Goal: Information Seeking & Learning: Learn about a topic

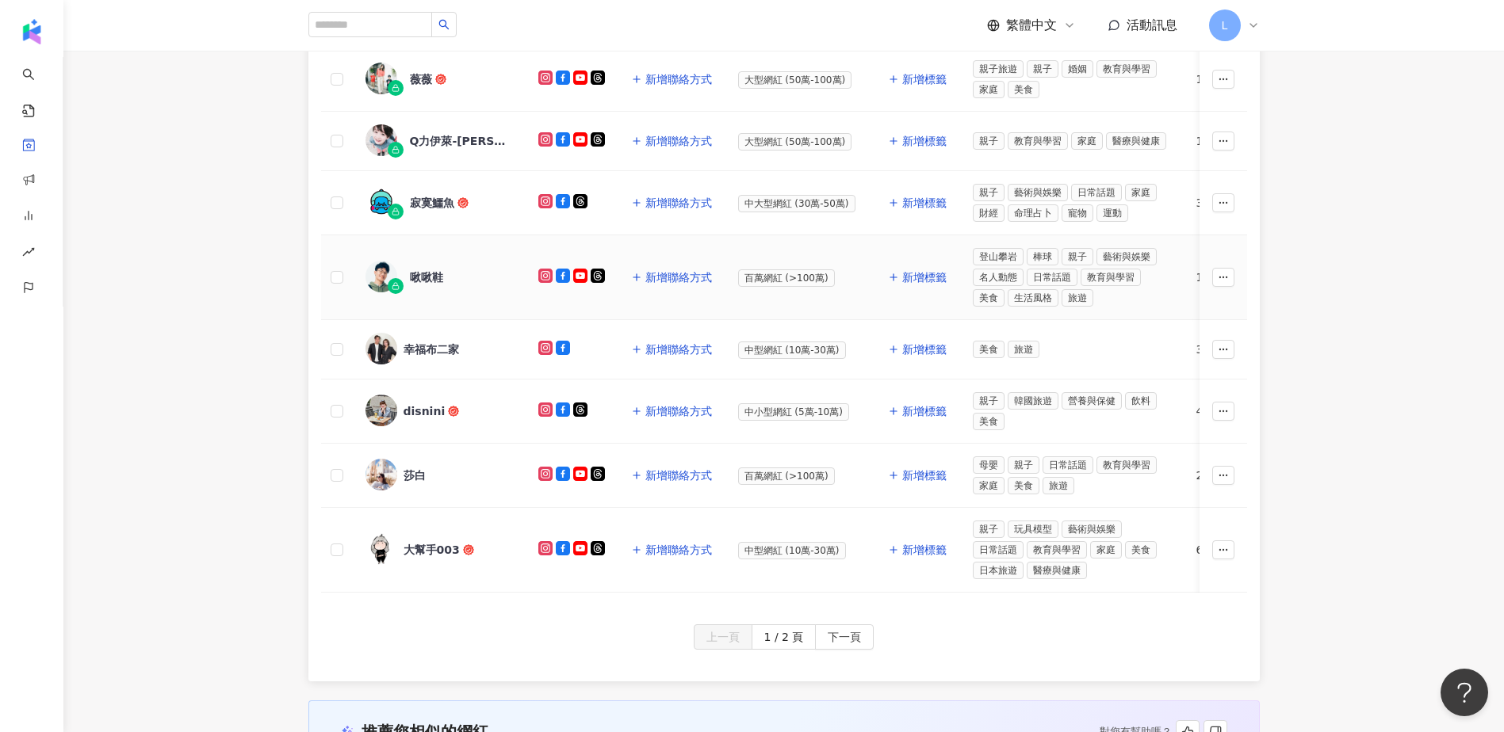
scroll to position [634, 0]
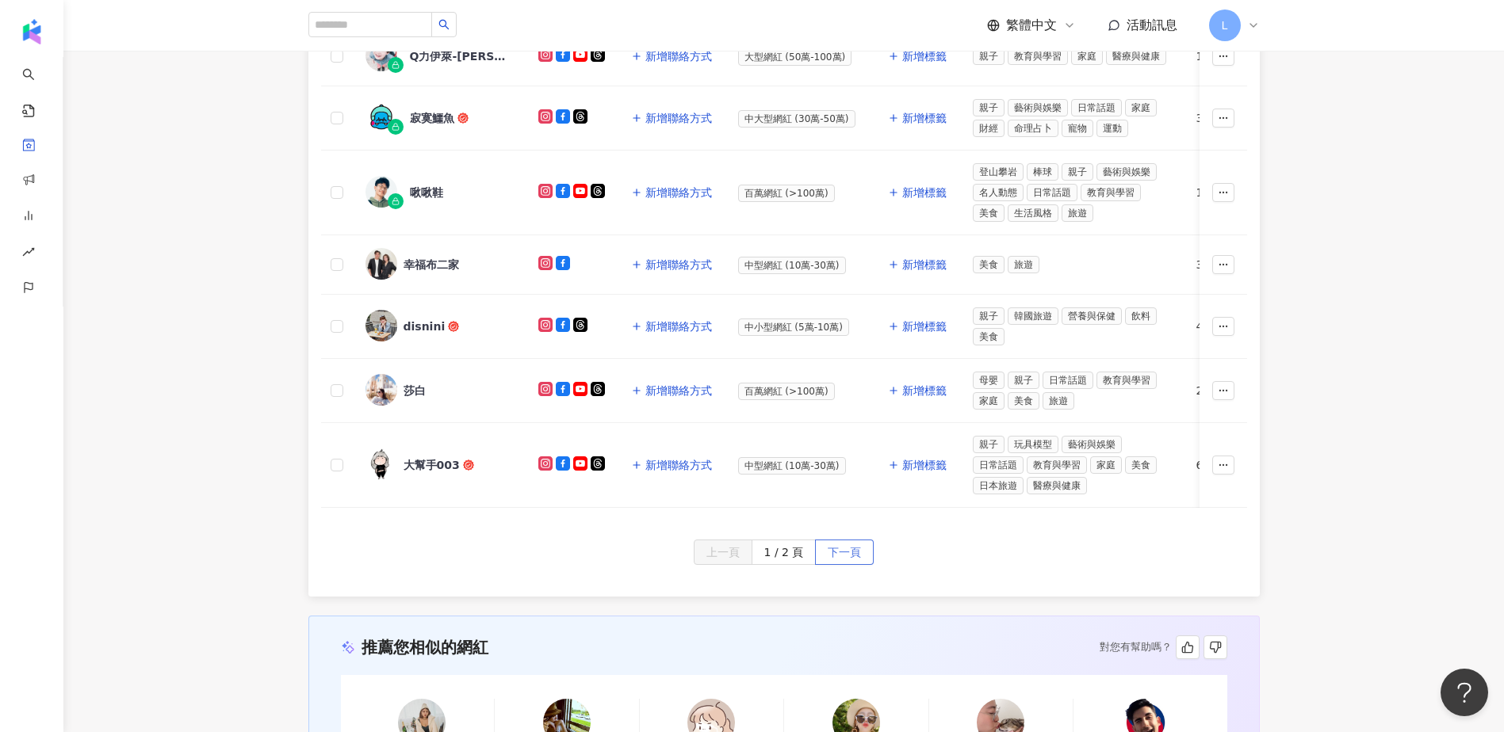
click at [858, 566] on span "下一頁" at bounding box center [843, 553] width 33 height 25
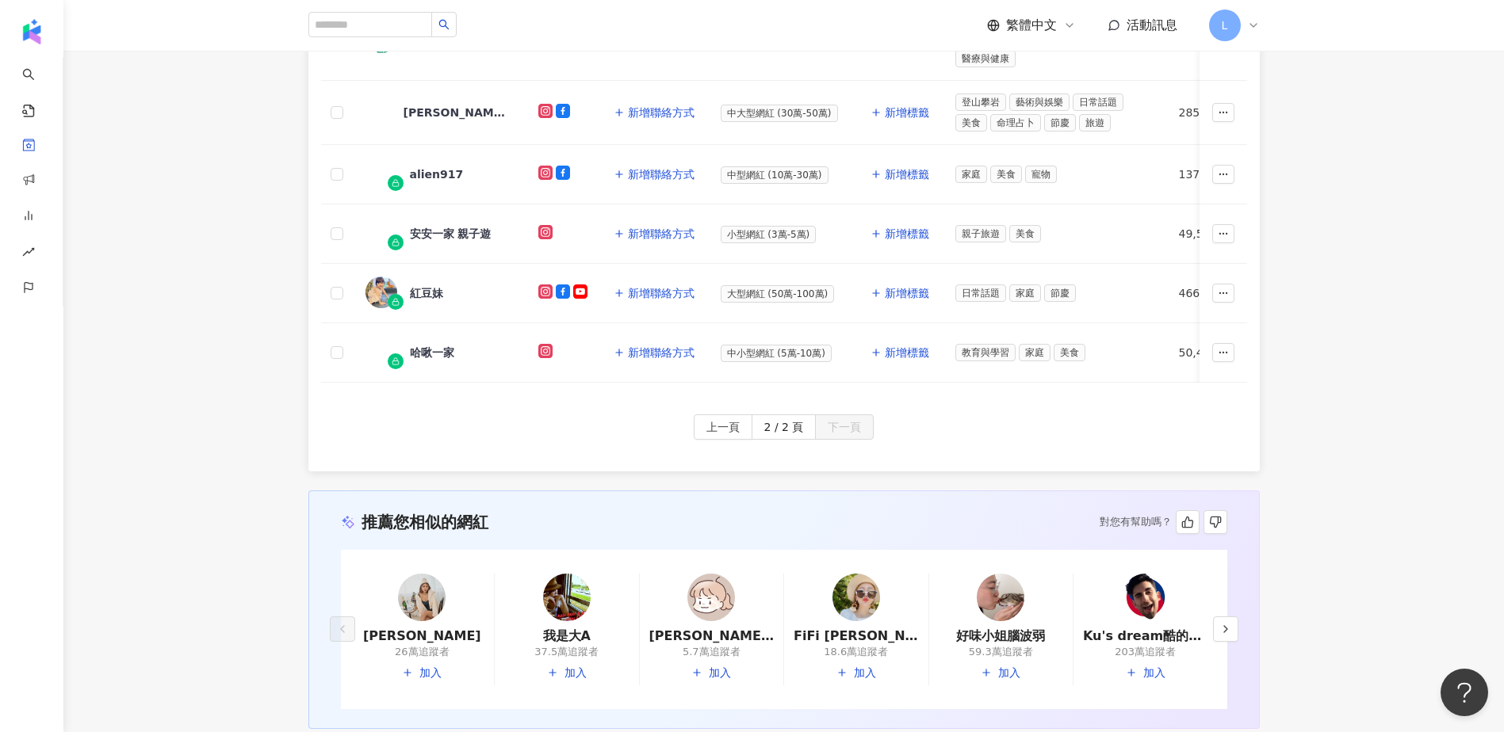
scroll to position [208, 0]
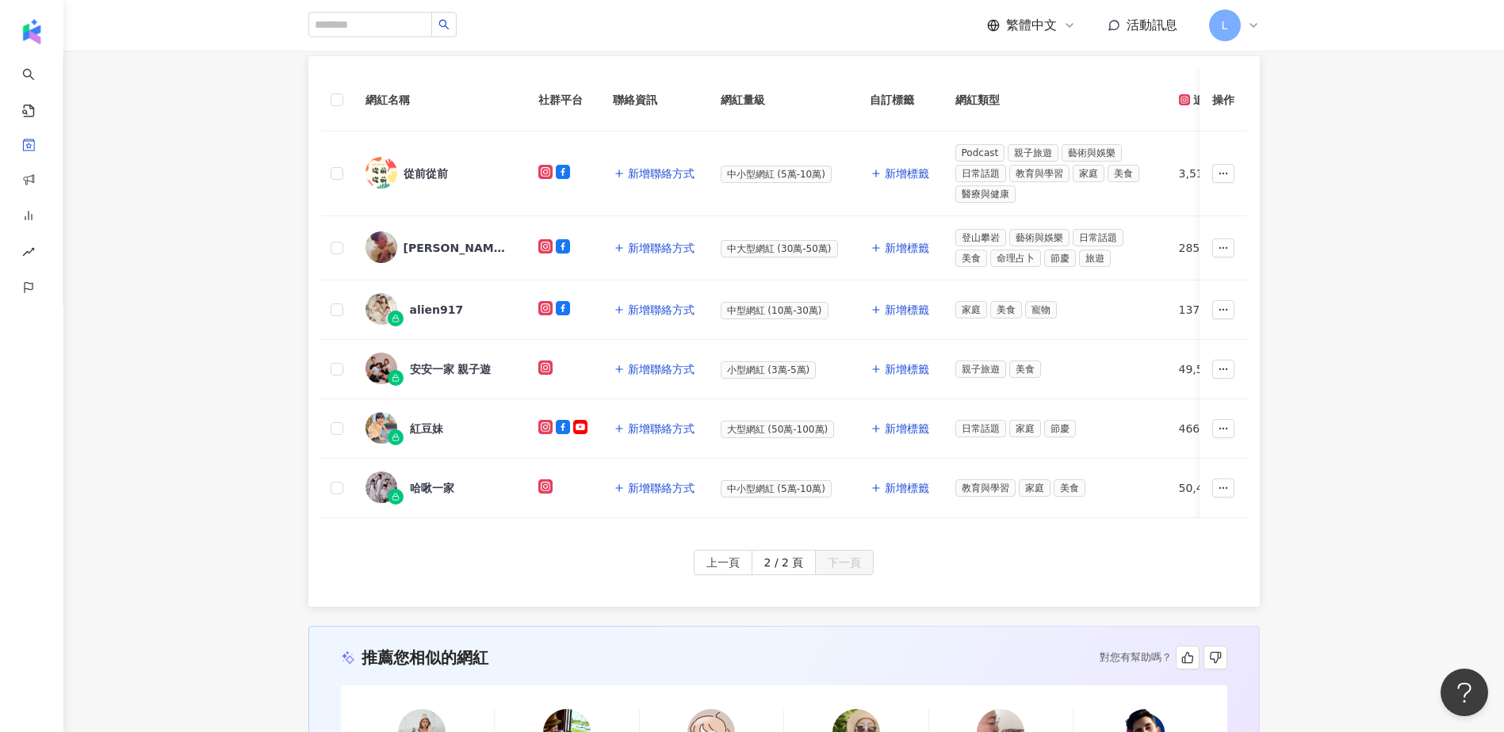
click at [275, 462] on div "網紅名稱 社群平台 聯絡資訊 網紅量級 自訂標籤 網紅類型 追蹤數 K-Score 近三個月 受眾主要年齡 受眾主要性別 互動率 近三個月 Reels 互動率…" at bounding box center [783, 331] width 1440 height 551
click at [204, 124] on div "網紅名稱 社群平台 聯絡資訊 網紅量級 自訂標籤 網紅類型 追蹤數 K-Score 近三個月 受眾主要年齡 受眾主要性別 互動率 近三個月 Reels 互動率…" at bounding box center [783, 331] width 1440 height 551
click at [166, 151] on div "網紅名稱 社群平台 聯絡資訊 網紅量級 自訂標籤 網紅類型 追蹤數 K-Score 近三個月 受眾主要年齡 受眾主要性別 互動率 近三個月 Reels 互動率…" at bounding box center [783, 331] width 1440 height 551
click at [126, 257] on div "網紅名稱 社群平台 聯絡資訊 網紅量級 自訂標籤 網紅類型 追蹤數 K-Score 近三個月 受眾主要年齡 受眾主要性別 互動率 近三個月 Reels 互動率…" at bounding box center [783, 331] width 1440 height 551
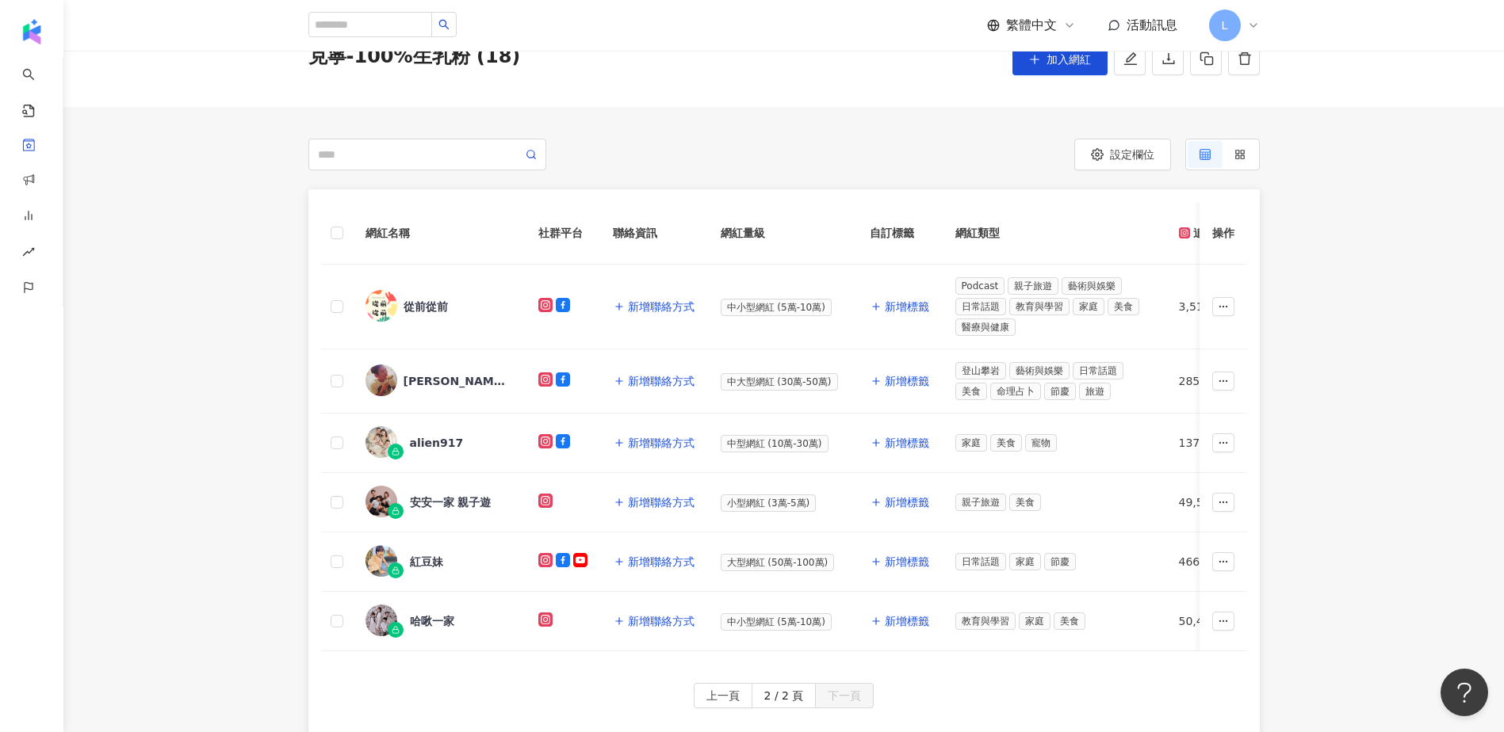
scroll to position [0, 0]
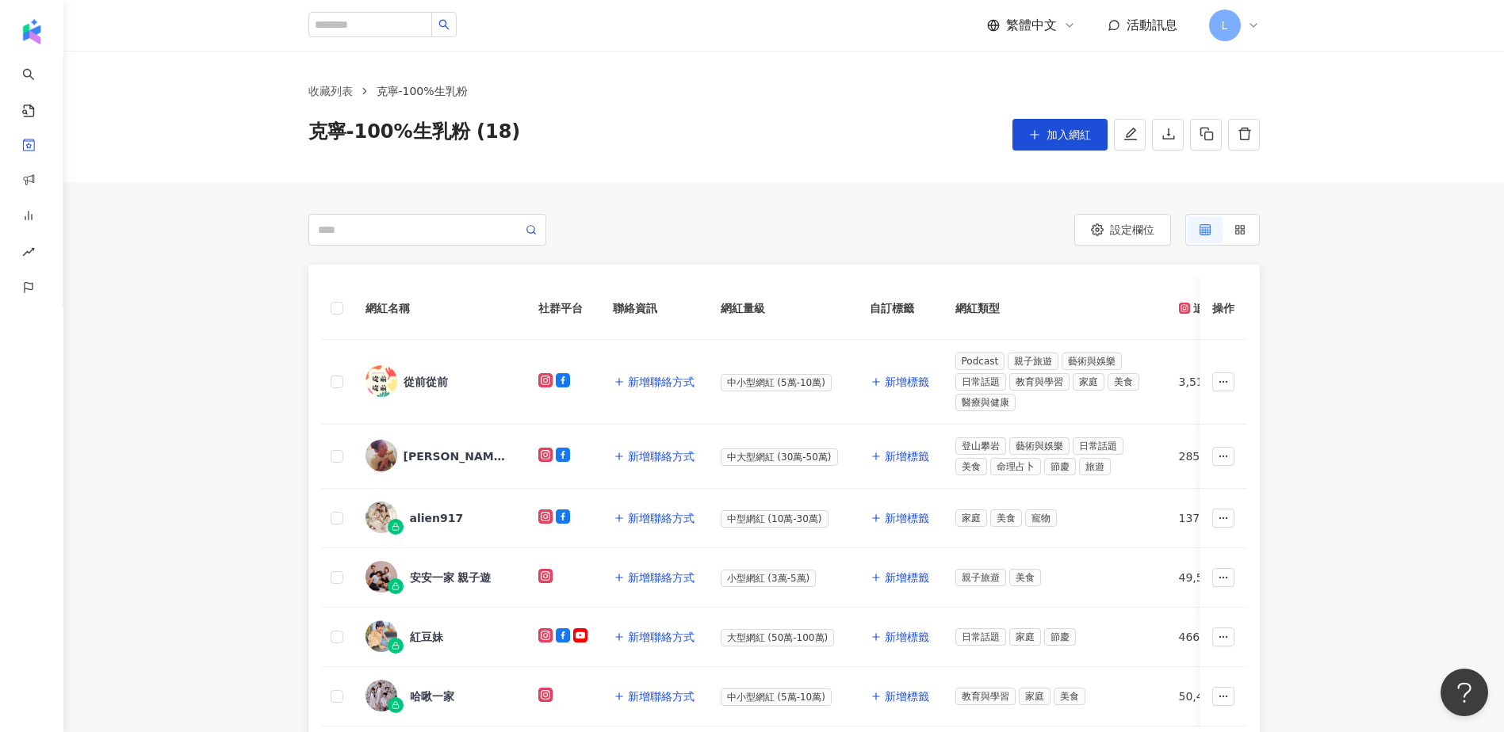
click at [220, 334] on div "網紅名稱 社群平台 聯絡資訊 網紅量級 自訂標籤 網紅類型 追蹤數 K-Score 近三個月 受眾主要年齡 受眾主要性別 互動率 近三個月 Reels 互動率…" at bounding box center [783, 540] width 1440 height 551
click at [263, 284] on div "網紅名稱 社群平台 聯絡資訊 網紅量級 自訂標籤 網紅類型 追蹤數 K-Score 近三個月 受眾主要年齡 受眾主要性別 互動率 近三個月 Reels 互動率…" at bounding box center [783, 540] width 1440 height 551
click at [202, 386] on div "網紅名稱 社群平台 聯絡資訊 網紅量級 自訂標籤 網紅類型 追蹤數 K-Score 近三個月 受眾主要年齡 受眾主要性別 互動率 近三個月 Reels 互動率…" at bounding box center [783, 540] width 1440 height 551
click at [273, 298] on div "網紅名稱 社群平台 聯絡資訊 網紅量級 自訂標籤 網紅類型 追蹤數 K-Score 近三個月 受眾主要年齡 受眾主要性別 互動率 近三個月 Reels 互動率…" at bounding box center [783, 540] width 1440 height 551
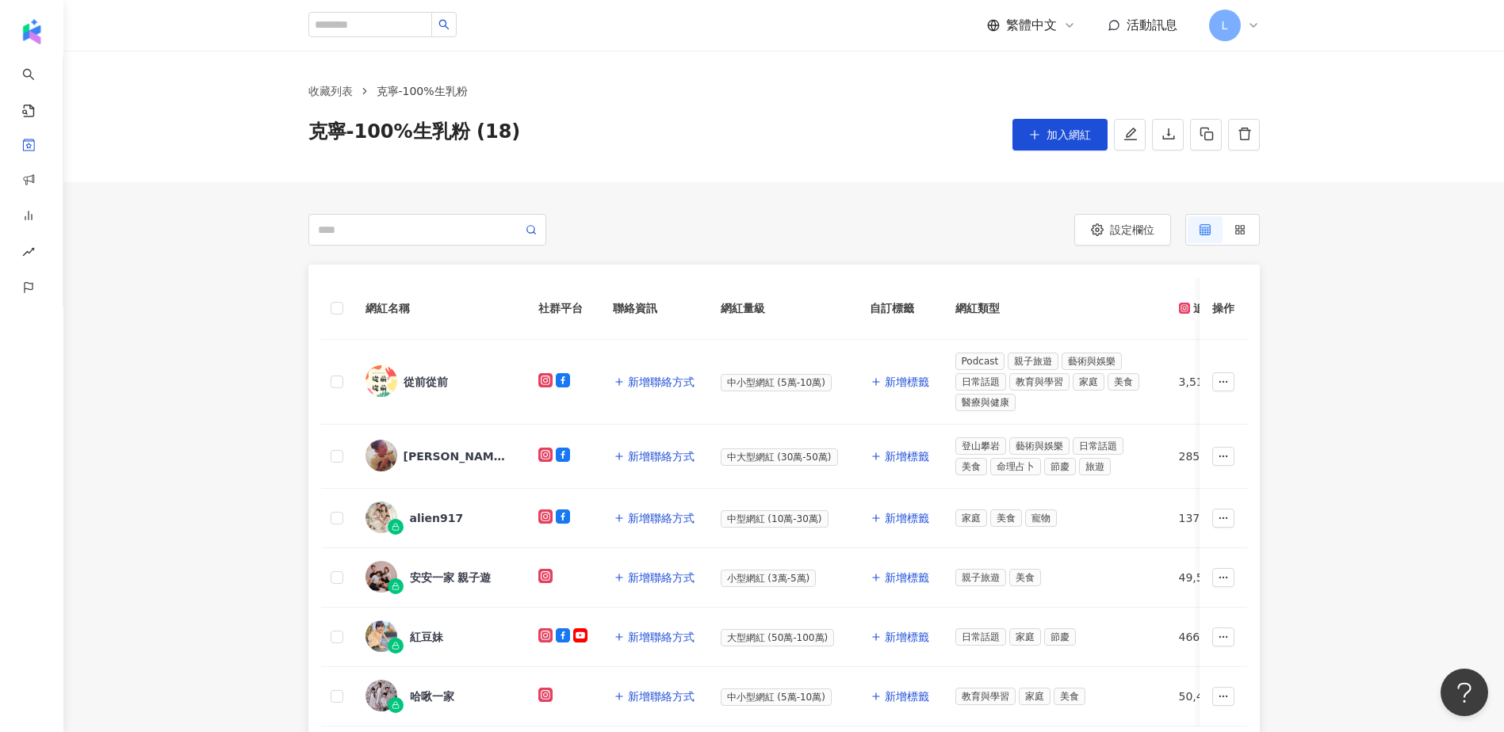
click at [256, 306] on div "網紅名稱 社群平台 聯絡資訊 網紅量級 自訂標籤 網紅類型 追蹤數 K-Score 近三個月 受眾主要年齡 受眾主要性別 互動率 近三個月 Reels 互動率…" at bounding box center [783, 540] width 1440 height 551
click at [443, 165] on div "收藏列表 克寧-100%生乳粉 克寧-100%生乳粉 (18) 加入網紅" at bounding box center [783, 117] width 1440 height 132
click at [254, 285] on div "網紅名稱 社群平台 聯絡資訊 網紅量級 自訂標籤 網紅類型 追蹤數 K-Score 近三個月 受眾主要年齡 受眾主要性別 互動率 近三個月 Reels 互動率…" at bounding box center [783, 540] width 1440 height 551
click at [262, 289] on div "網紅名稱 社群平台 聯絡資訊 網紅量級 自訂標籤 網紅類型 追蹤數 K-Score 近三個月 受眾主要年齡 受眾主要性別 互動率 近三個月 Reels 互動率…" at bounding box center [783, 540] width 1440 height 551
click at [272, 296] on div "網紅名稱 社群平台 聯絡資訊 網紅量級 自訂標籤 網紅類型 追蹤數 K-Score 近三個月 受眾主要年齡 受眾主要性別 互動率 近三個月 Reels 互動率…" at bounding box center [783, 540] width 1440 height 551
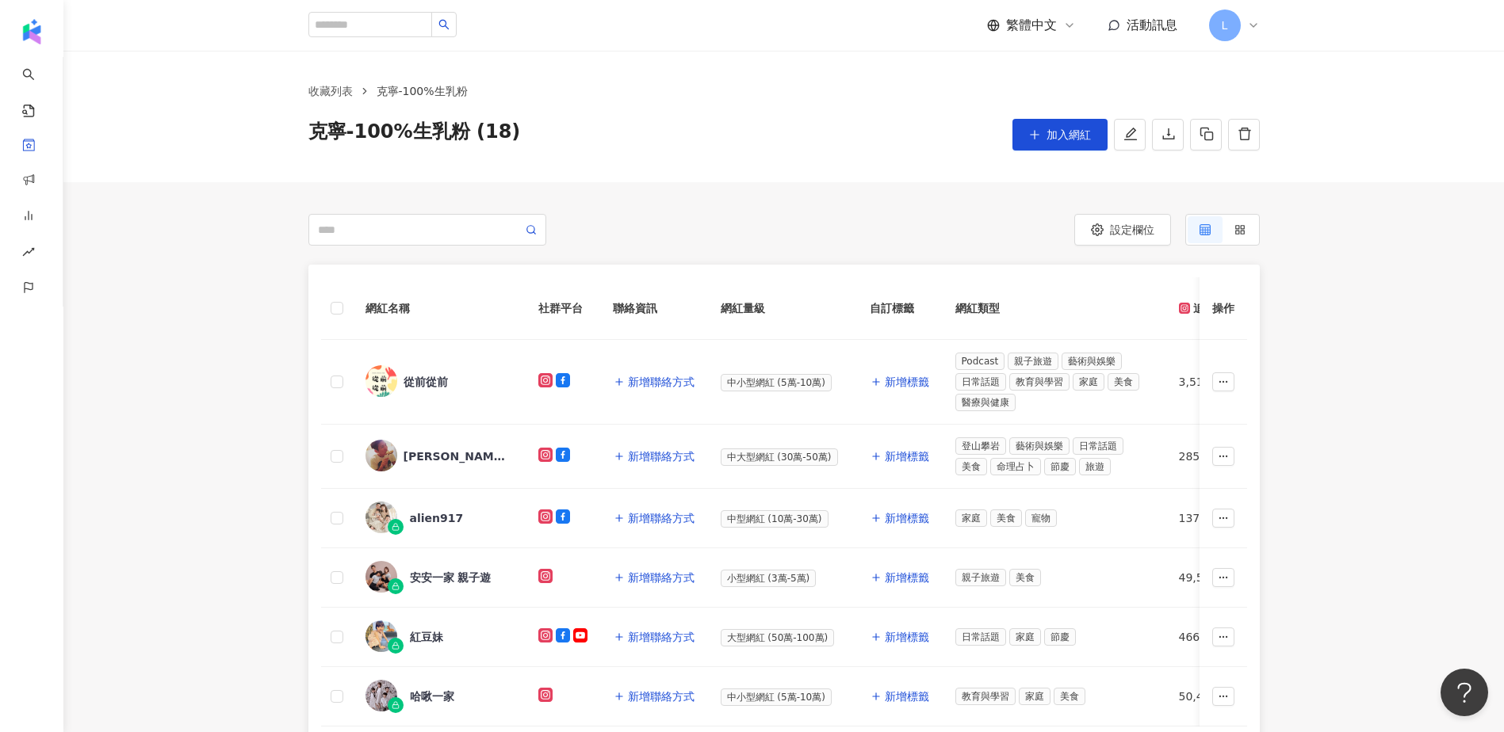
click at [260, 290] on div "網紅名稱 社群平台 聯絡資訊 網紅量級 自訂標籤 網紅類型 追蹤數 K-Score 近三個月 受眾主要年齡 受眾主要性別 互動率 近三個月 Reels 互動率…" at bounding box center [783, 540] width 1440 height 551
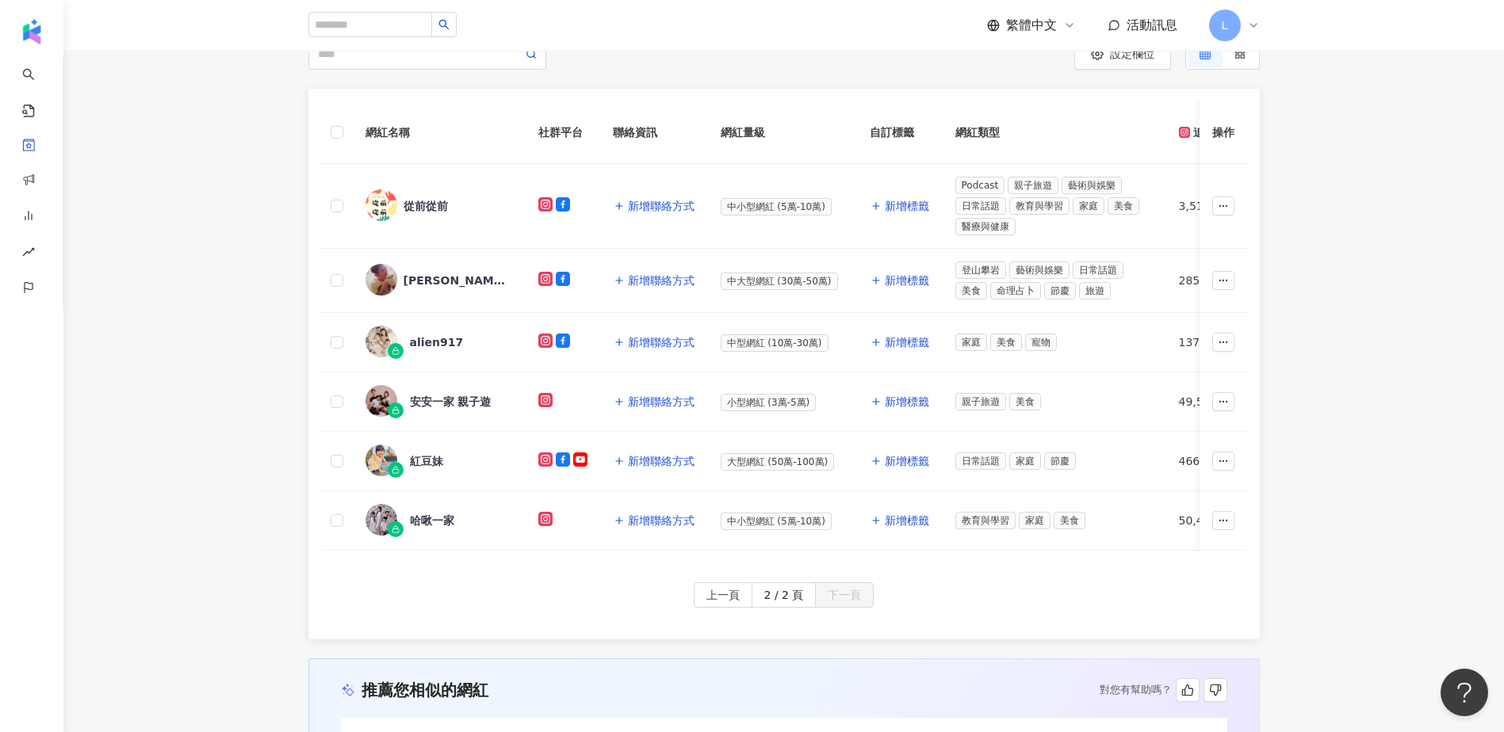
scroll to position [212, 0]
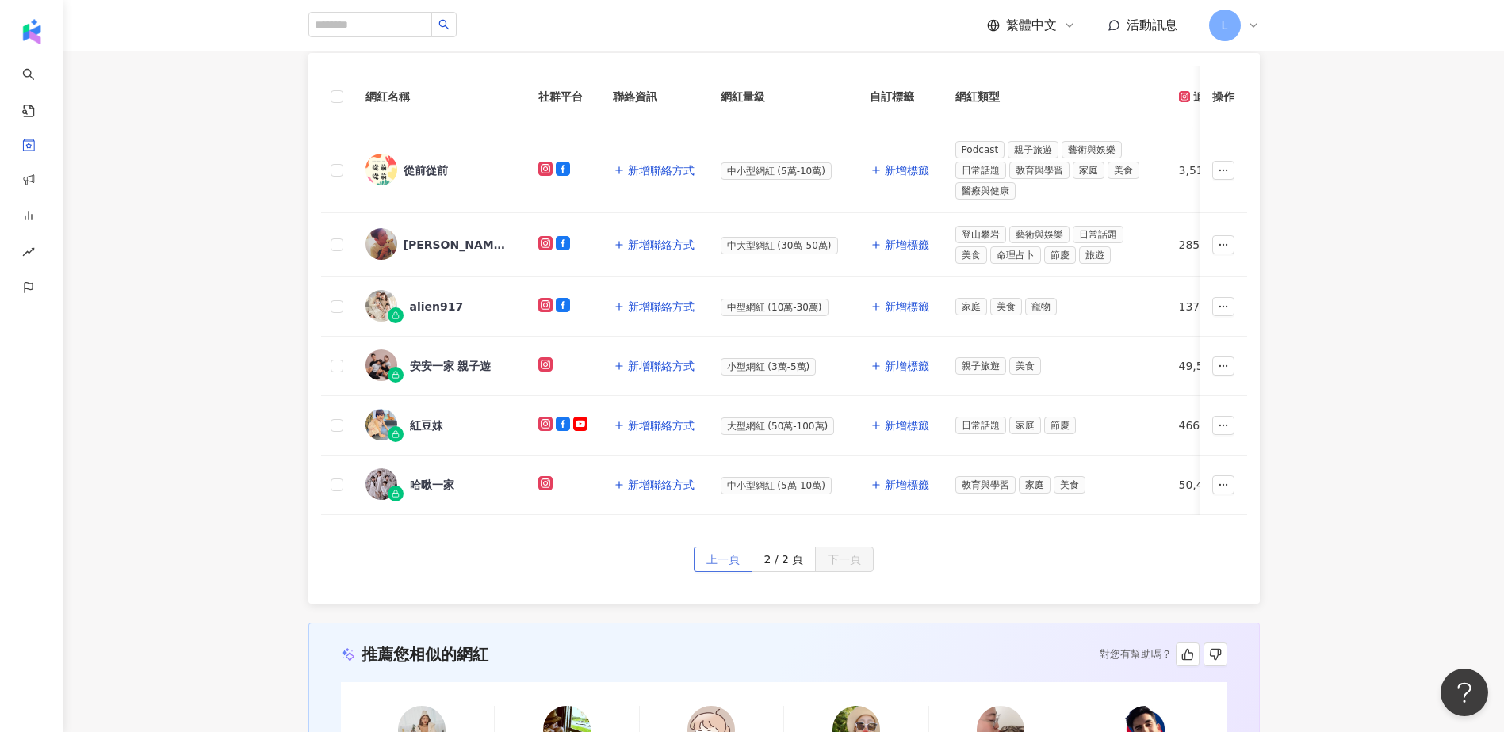
click at [744, 571] on button "上一頁" at bounding box center [723, 559] width 59 height 25
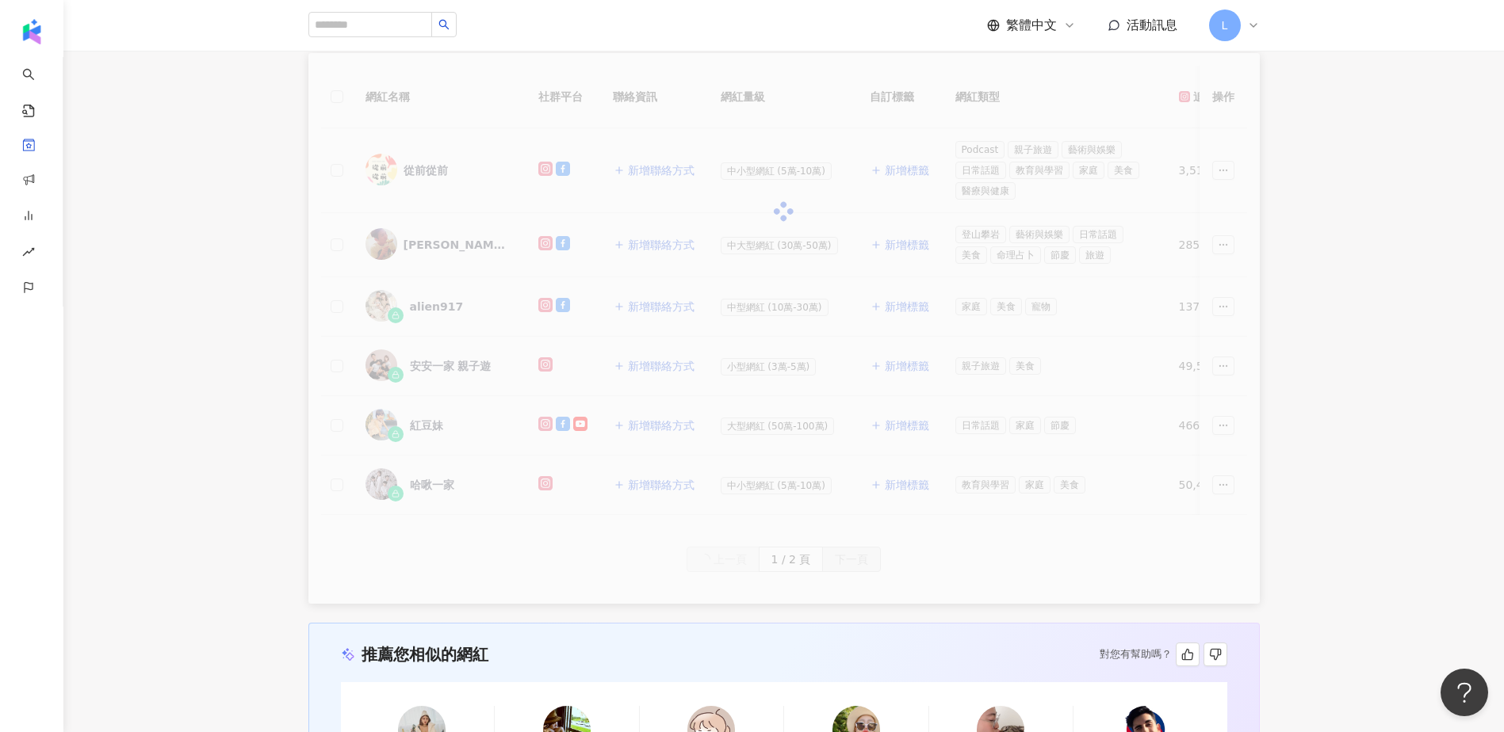
click at [259, 472] on div "網紅名稱 社群平台 聯絡資訊 網紅量級 自訂標籤 網紅類型 追蹤數 K-Score 近三個月 受眾主要年齡 受眾主要性別 互動率 近三個月 Reels 互動率…" at bounding box center [783, 328] width 1440 height 551
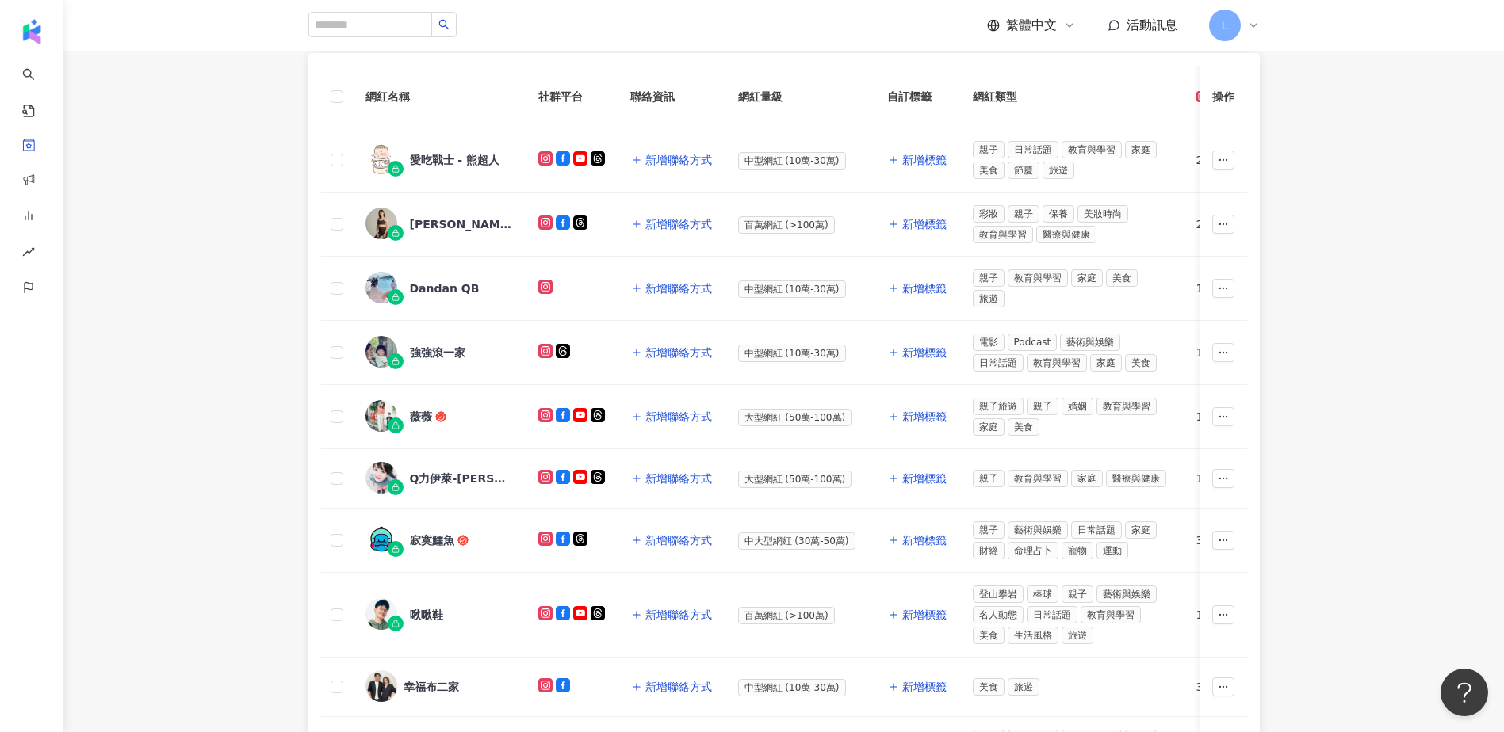
click at [268, 212] on div "網紅名稱 社群平台 聯絡資訊 網紅量級 自訂標籤 網紅類型 追蹤數 K-Score 近三個月 受眾主要年齡 受眾主要性別 互動率 近三個月 Reels 互動率…" at bounding box center [783, 536] width 1440 height 966
click at [277, 278] on div "網紅名稱 社群平台 聯絡資訊 網紅量級 自訂標籤 網紅類型 追蹤數 K-Score 近三個月 受眾主要年齡 受眾主要性別 互動率 近三個月 Reels 互動率…" at bounding box center [784, 536] width 1015 height 966
click at [264, 280] on div "網紅名稱 社群平台 聯絡資訊 網紅量級 自訂標籤 網紅類型 追蹤數 K-Score 近三個月 受眾主要年齡 受眾主要性別 互動率 近三個月 Reels 互動率…" at bounding box center [783, 536] width 1440 height 966
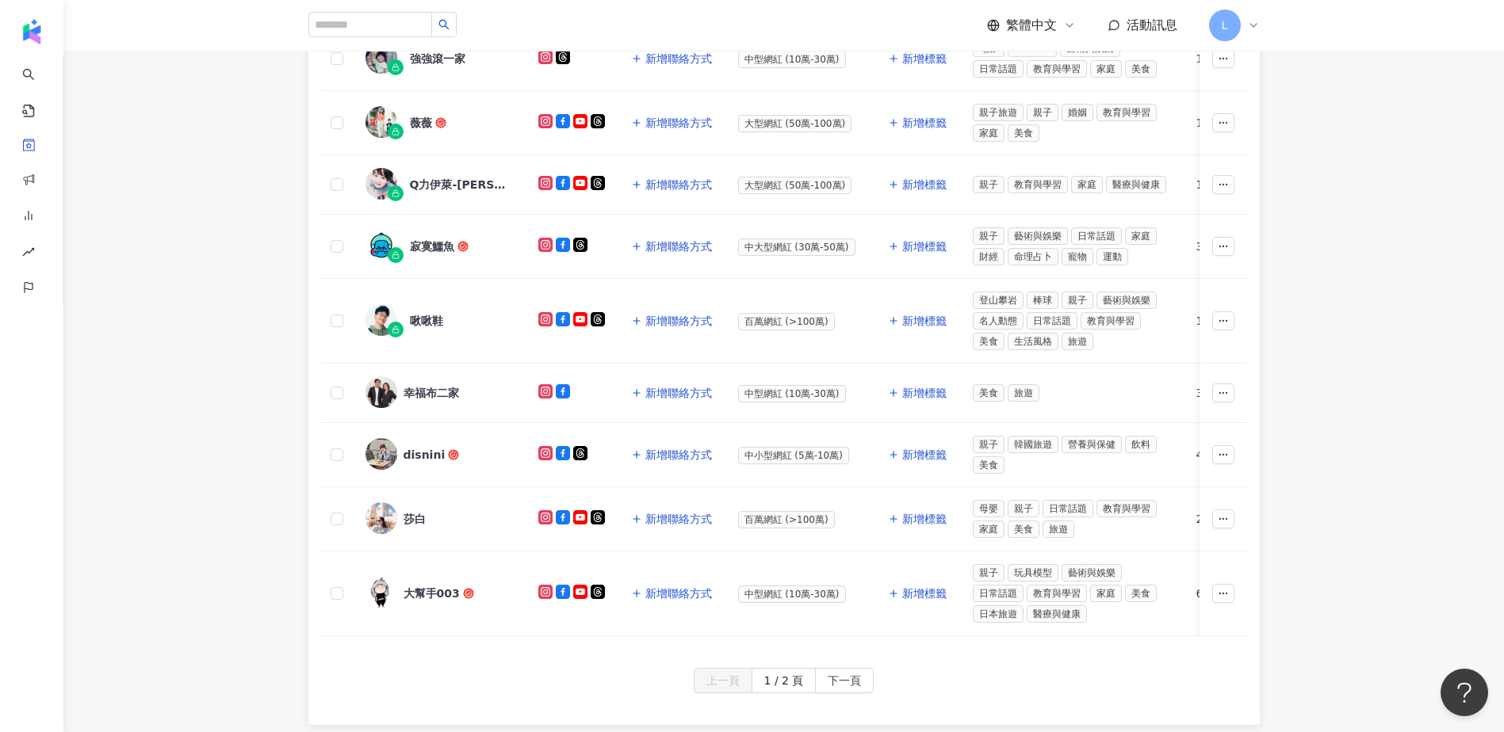
scroll to position [529, 0]
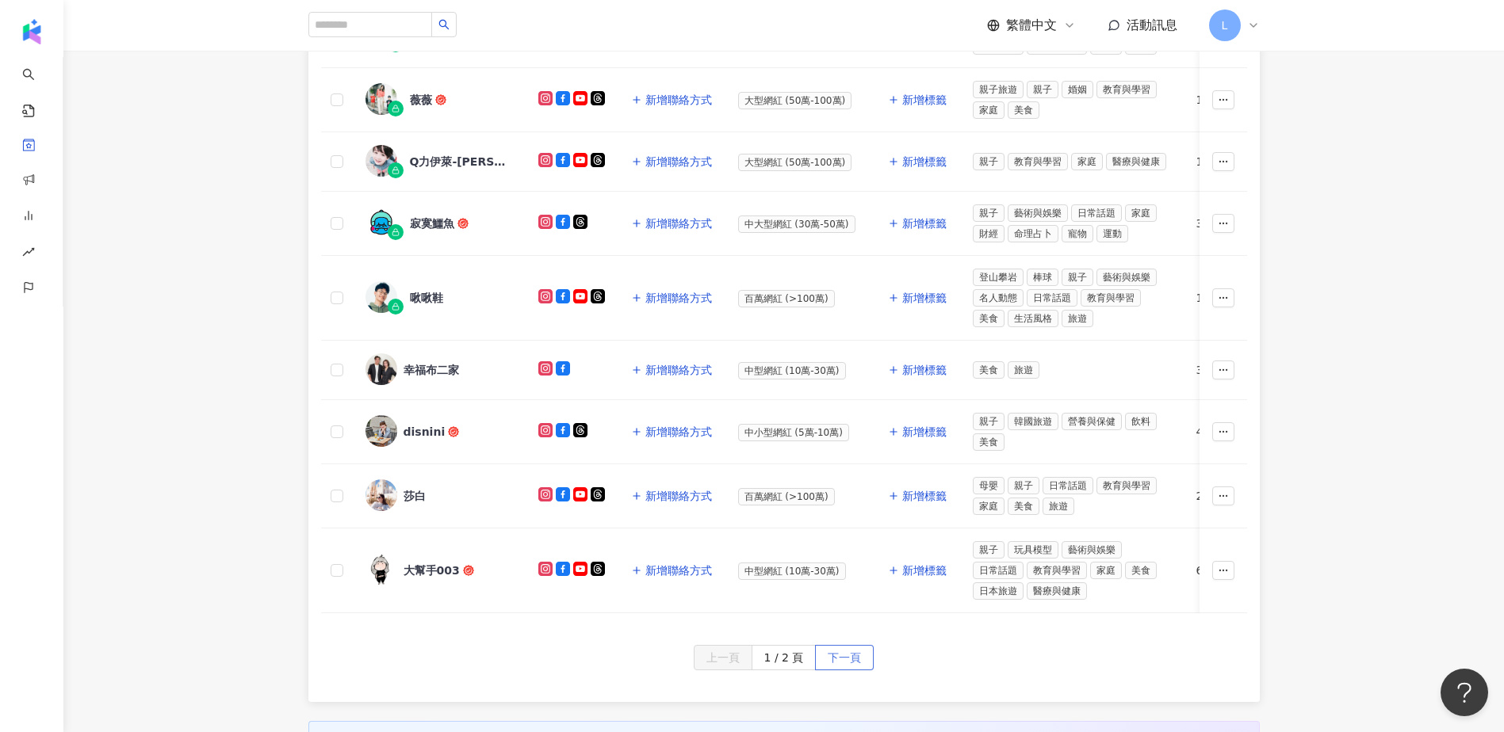
click at [840, 588] on span "下一頁" at bounding box center [843, 658] width 33 height 25
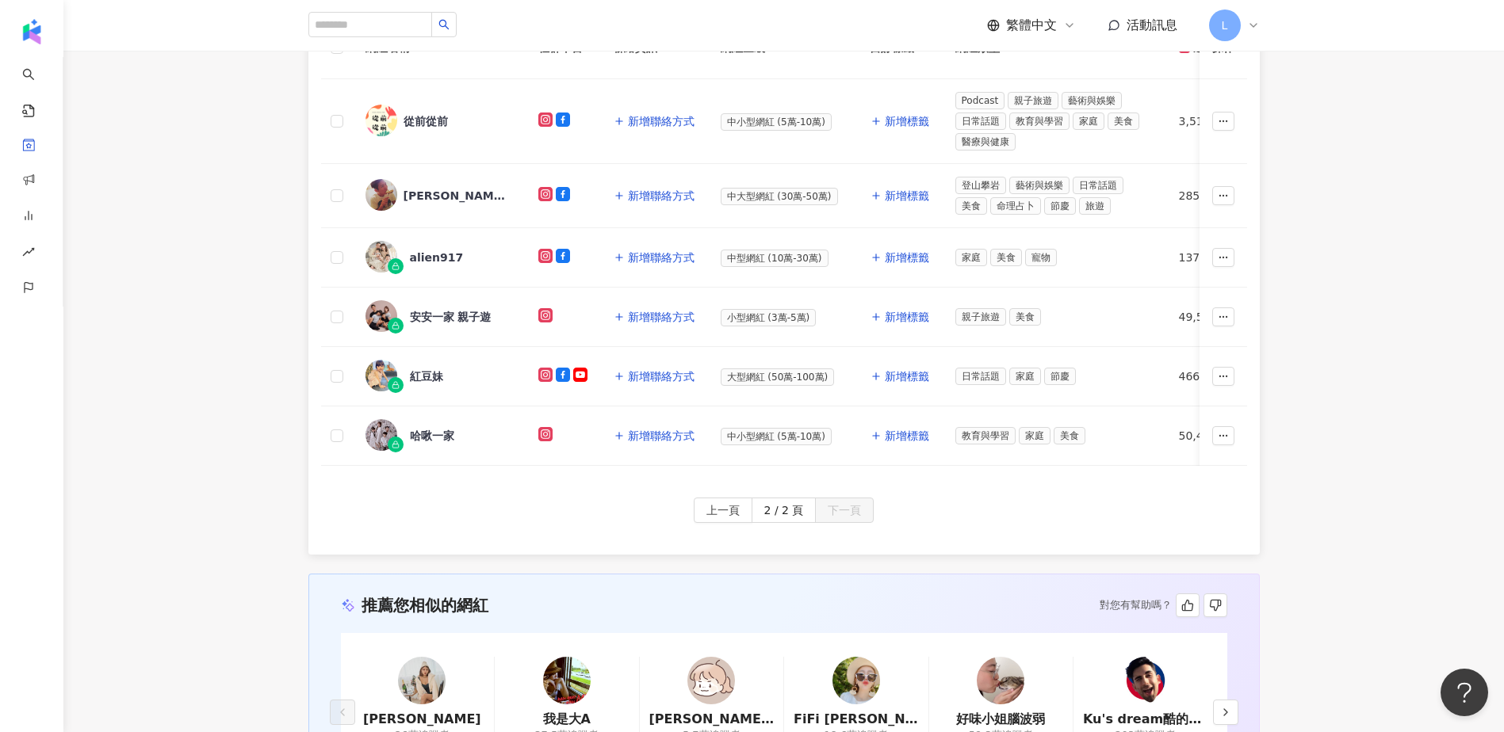
scroll to position [102, 0]
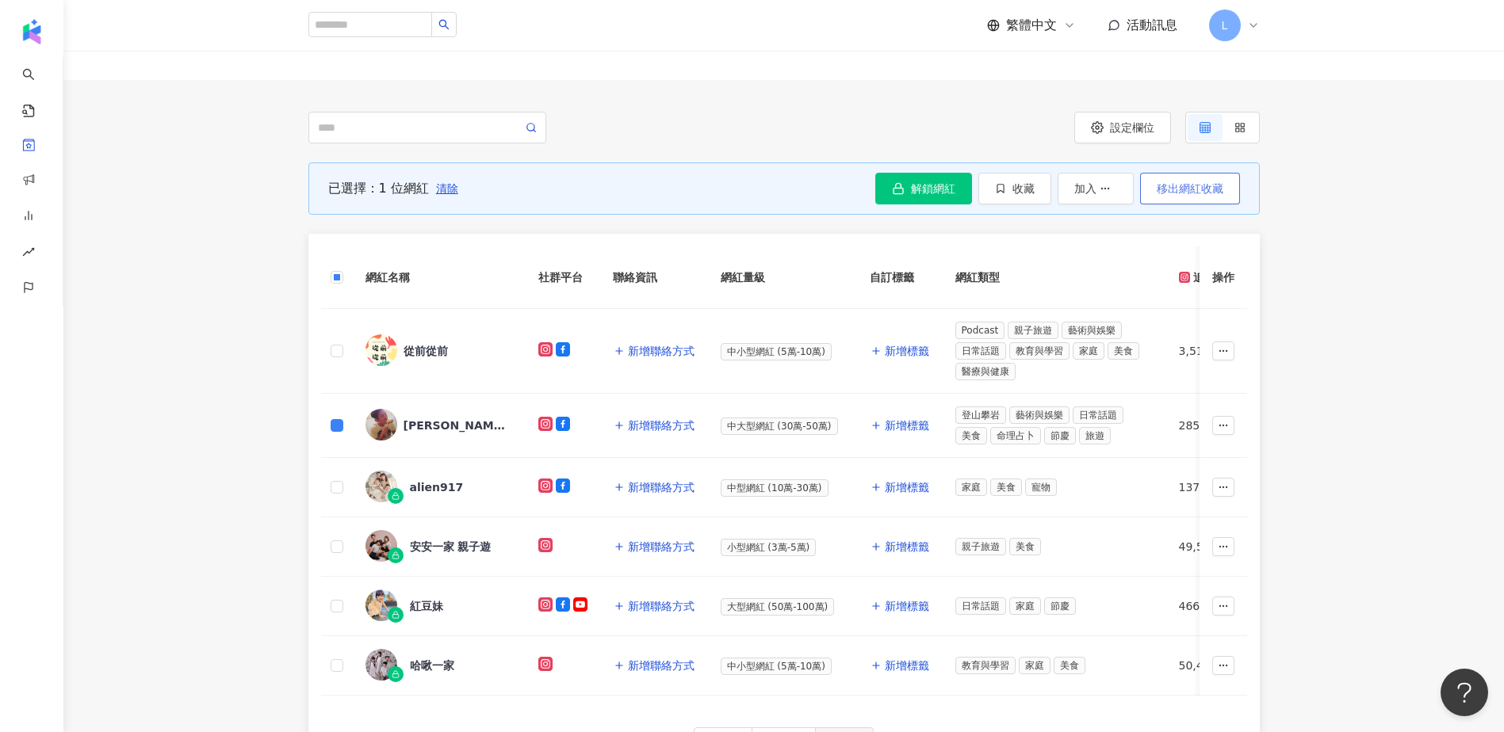
click at [1122, 190] on span "移出網紅收藏" at bounding box center [1189, 188] width 67 height 13
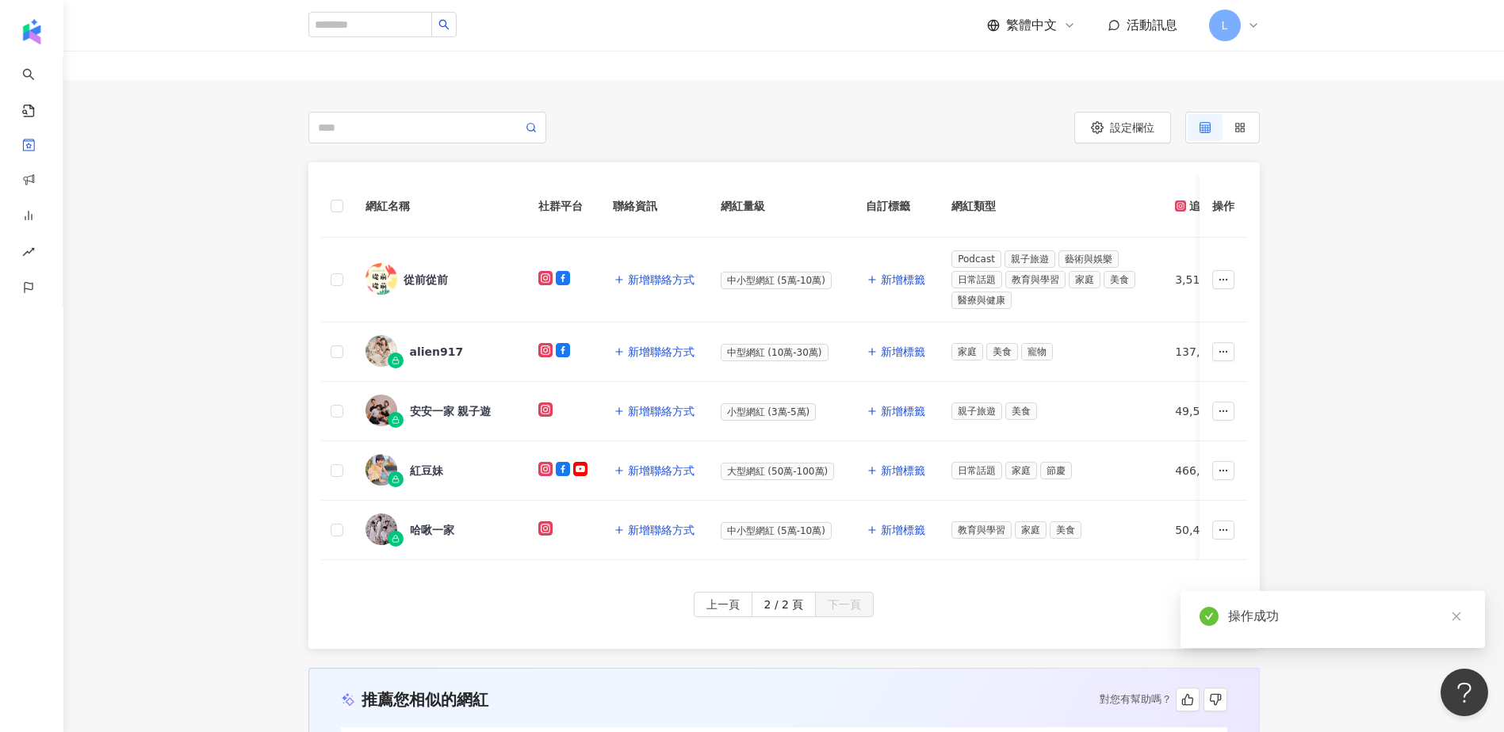
click at [248, 438] on div "網紅名稱 社群平台 聯絡資訊 網紅量級 自訂標籤 網紅類型 追蹤數 K-Score 近三個月 受眾主要年齡 受眾主要性別 互動率 近三個月 Reels 互動率…" at bounding box center [783, 405] width 1440 height 487
click at [726, 588] on span "上一頁" at bounding box center [722, 605] width 33 height 25
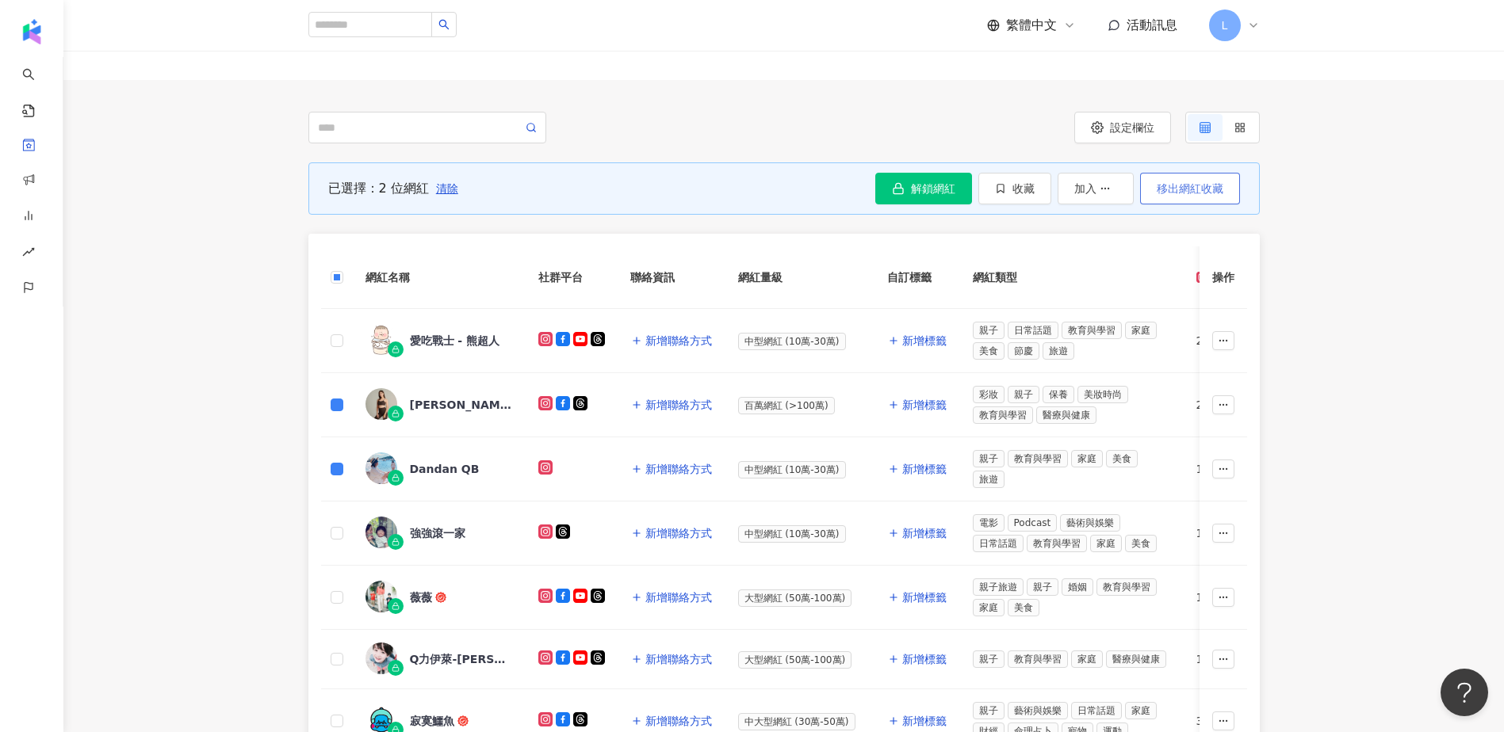
click at [1122, 189] on span "移出網紅收藏" at bounding box center [1189, 188] width 67 height 13
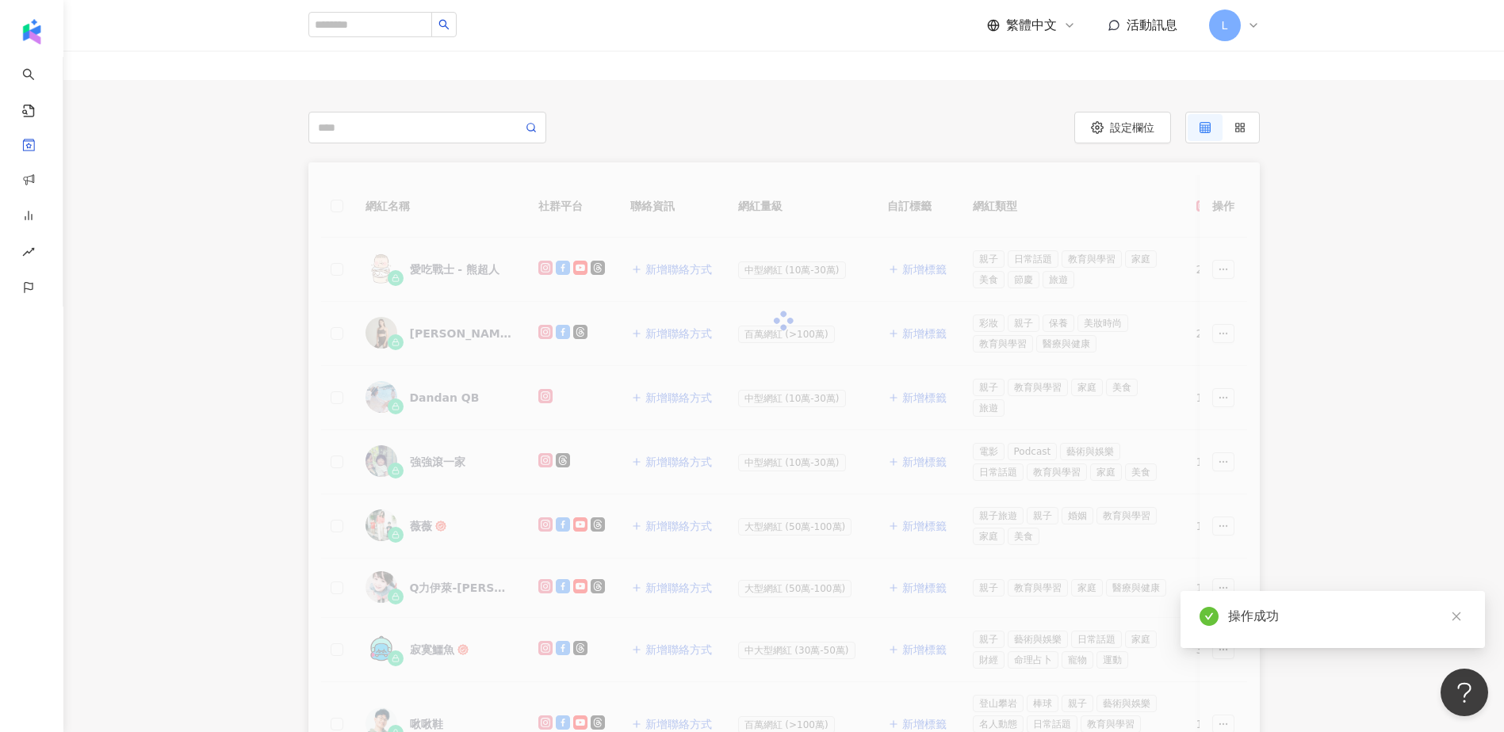
click at [269, 480] on div "網紅名稱 社群平台 聯絡資訊 網紅量級 自訂標籤 網紅類型 追蹤數 K-Score 近三個月 受眾主要年齡 受眾主要性別 互動率 近三個月 Reels 互動率…" at bounding box center [783, 645] width 1440 height 966
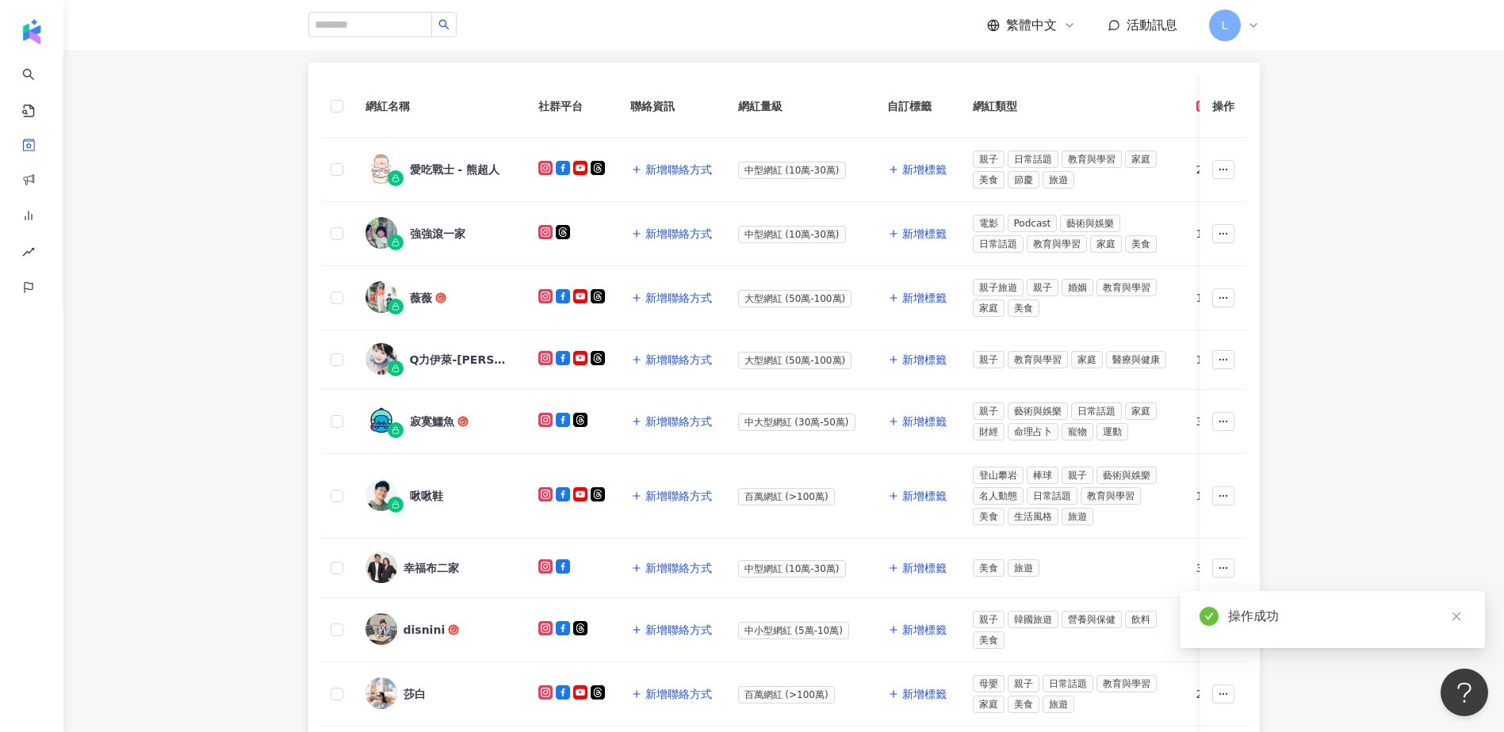
scroll to position [314, 0]
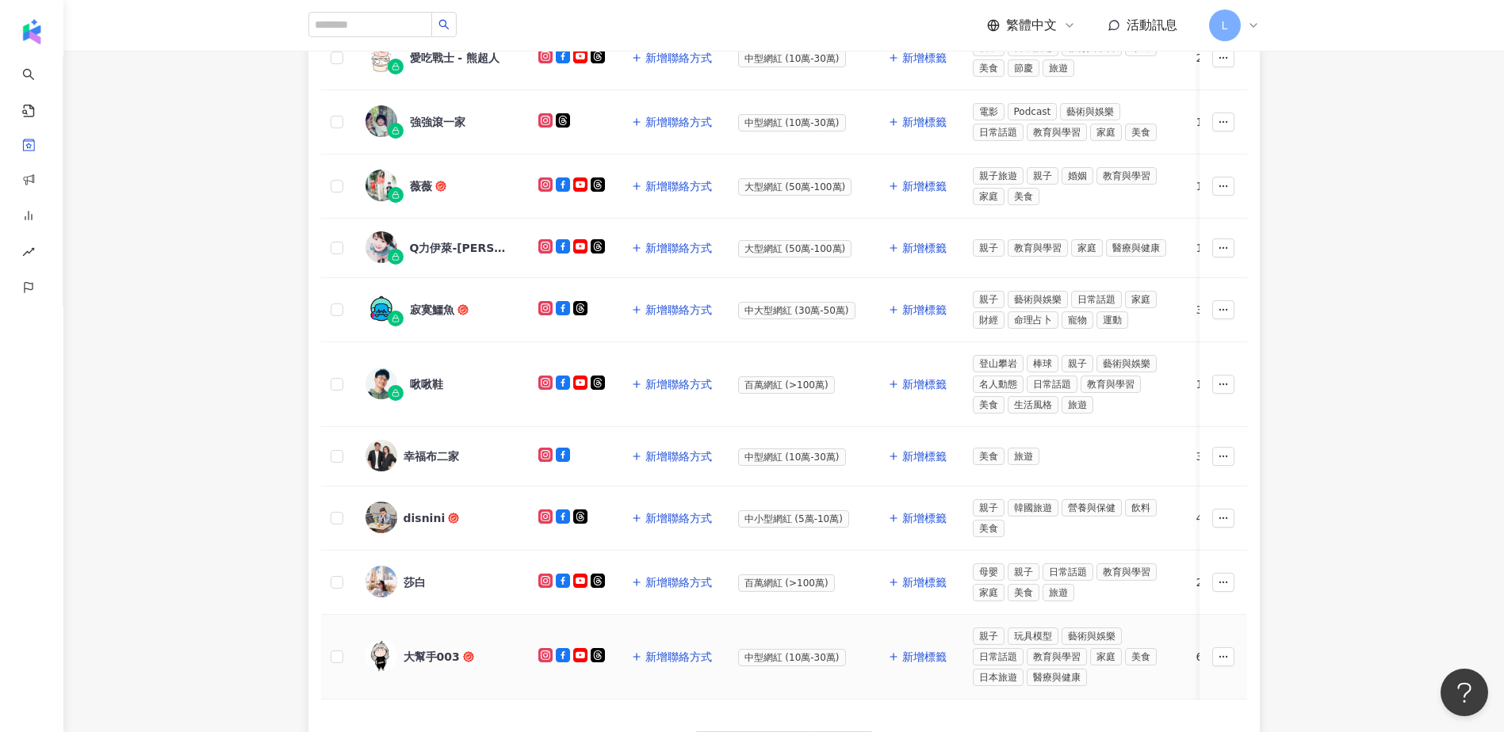
click at [442, 588] on div "大幫手003" at bounding box center [431, 657] width 56 height 16
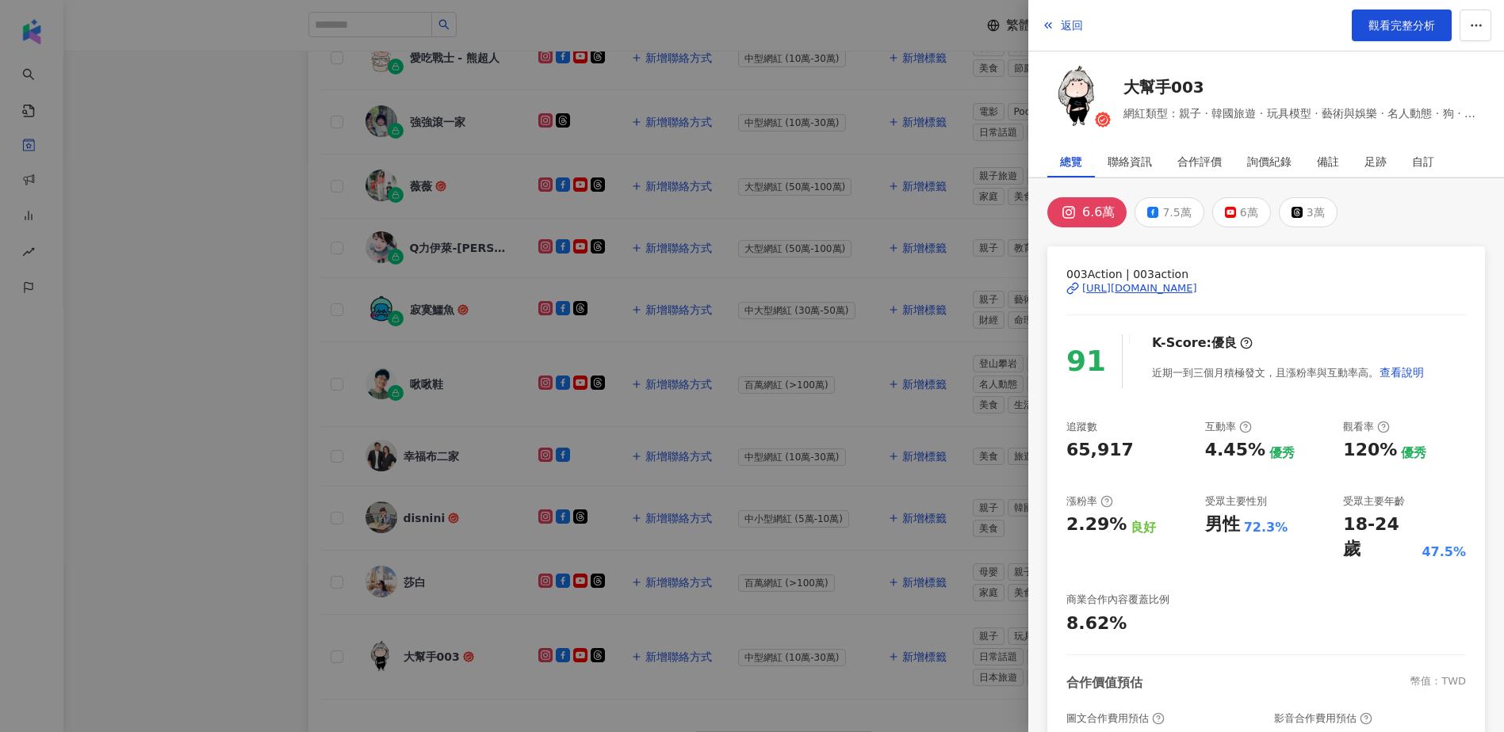
click at [1122, 292] on div "https://www.instagram.com/003action/" at bounding box center [1139, 288] width 115 height 14
click at [196, 334] on div at bounding box center [752, 366] width 1504 height 732
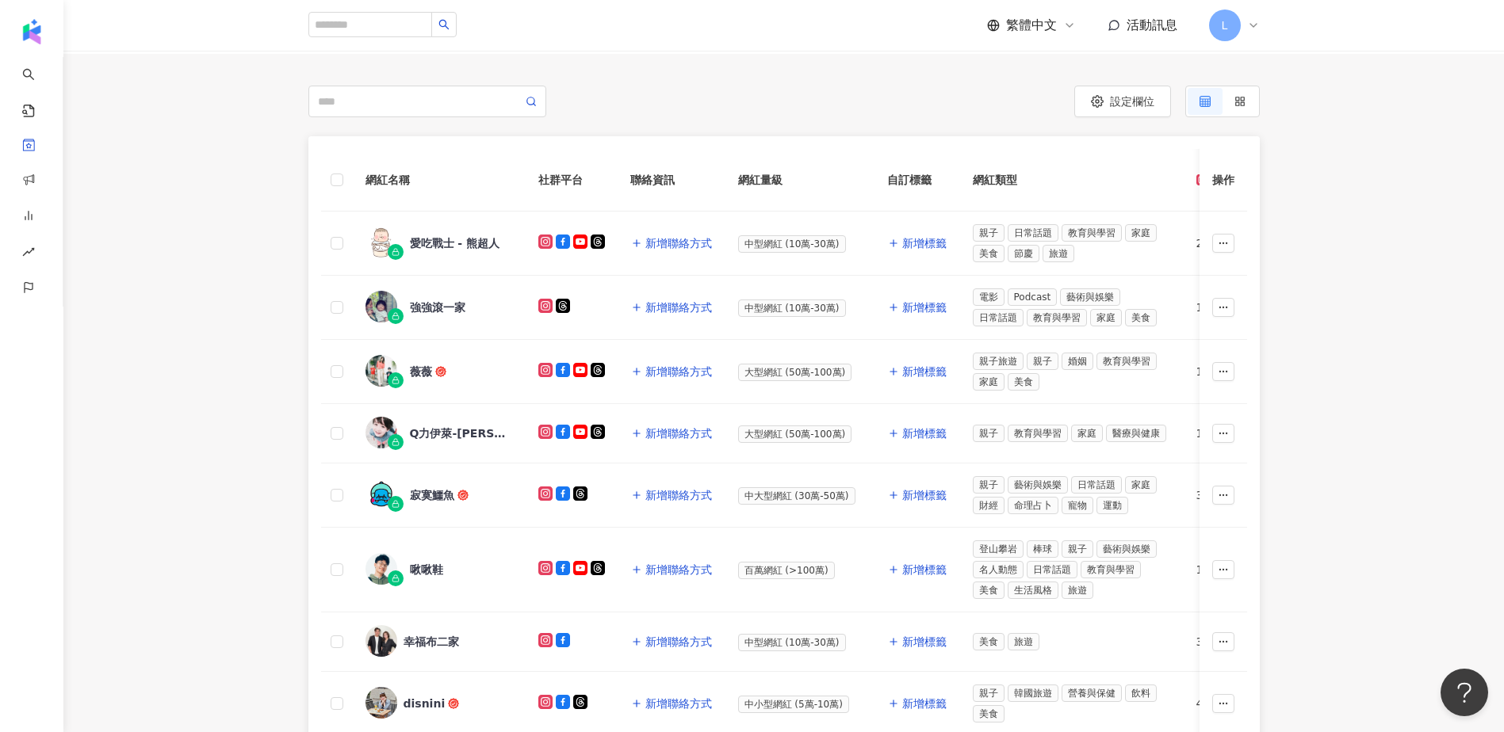
scroll to position [529, 0]
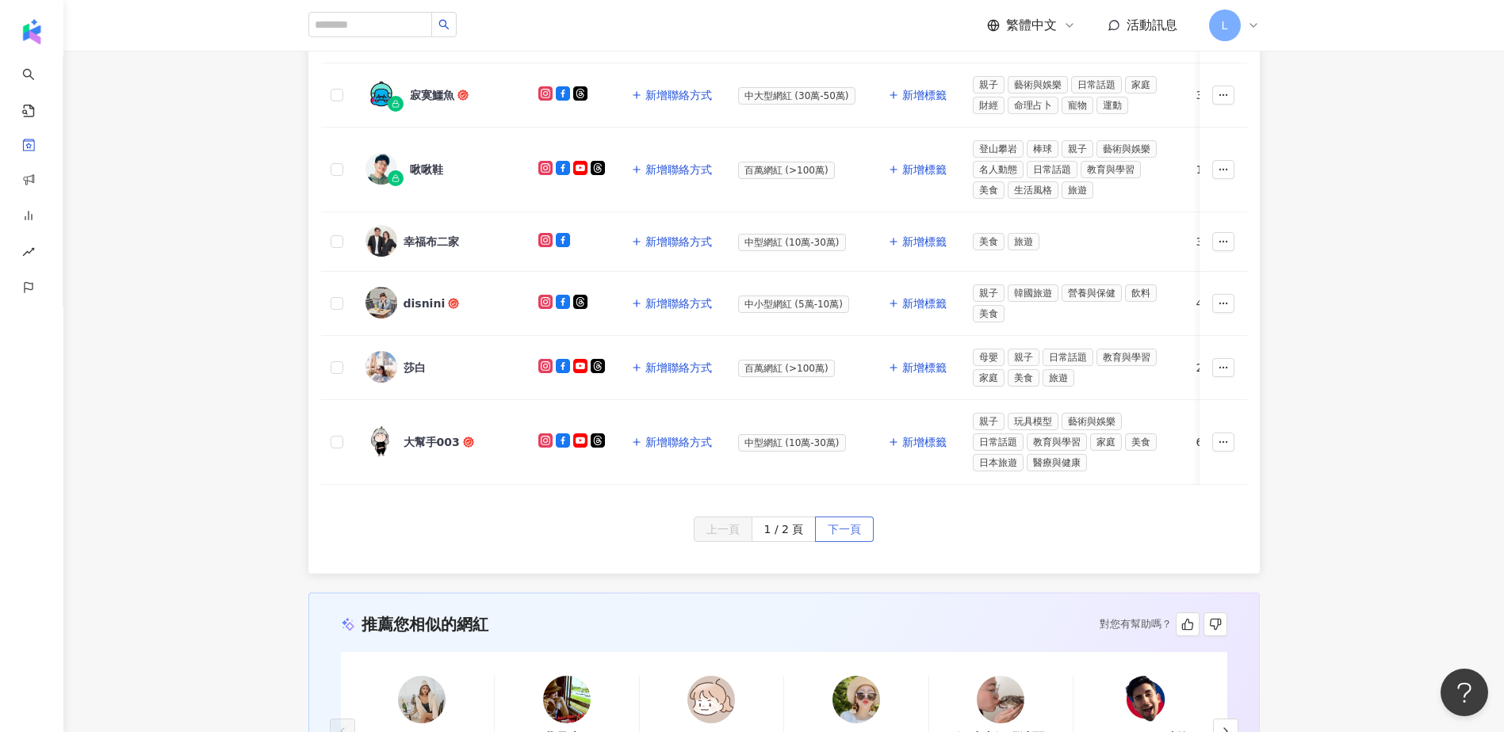
click at [858, 543] on span "下一頁" at bounding box center [843, 530] width 33 height 25
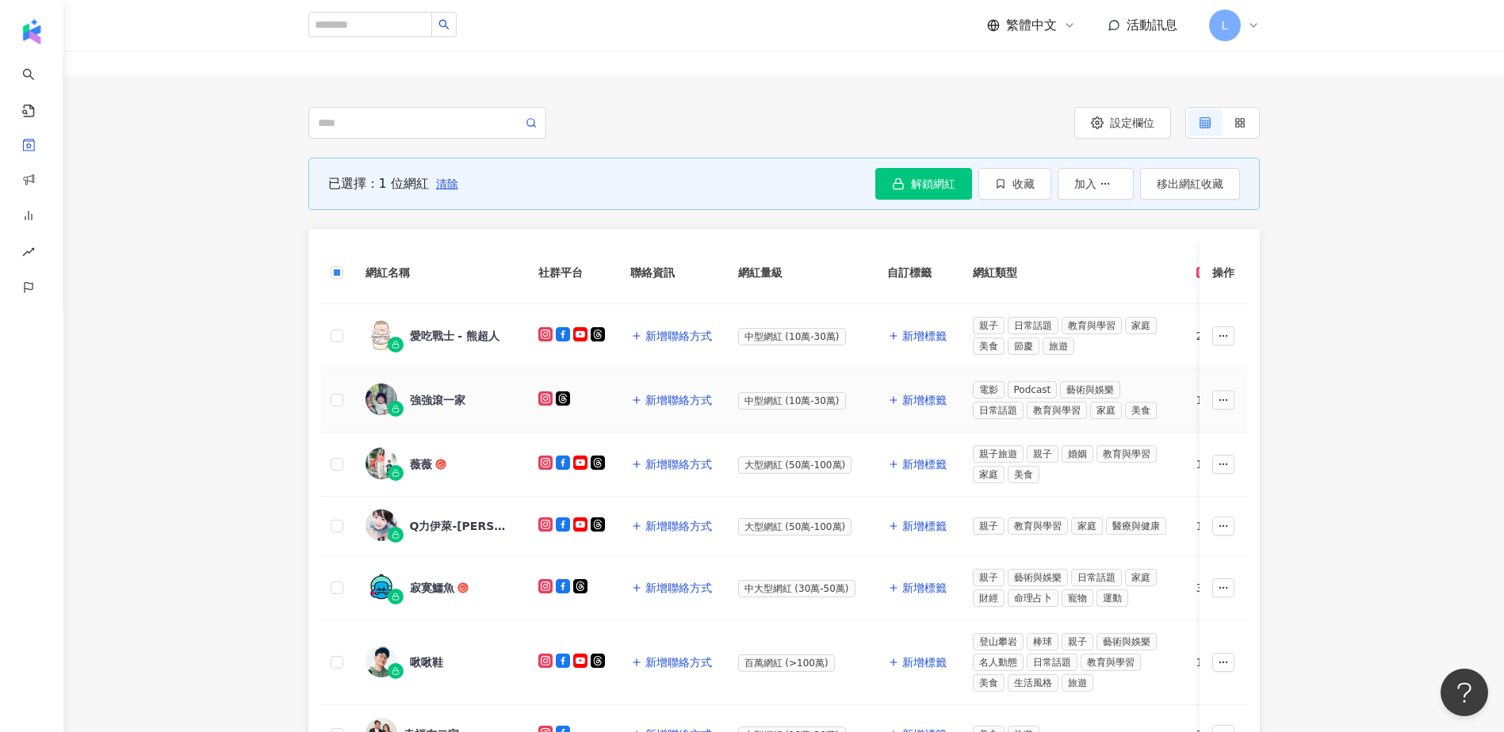
scroll to position [71, 0]
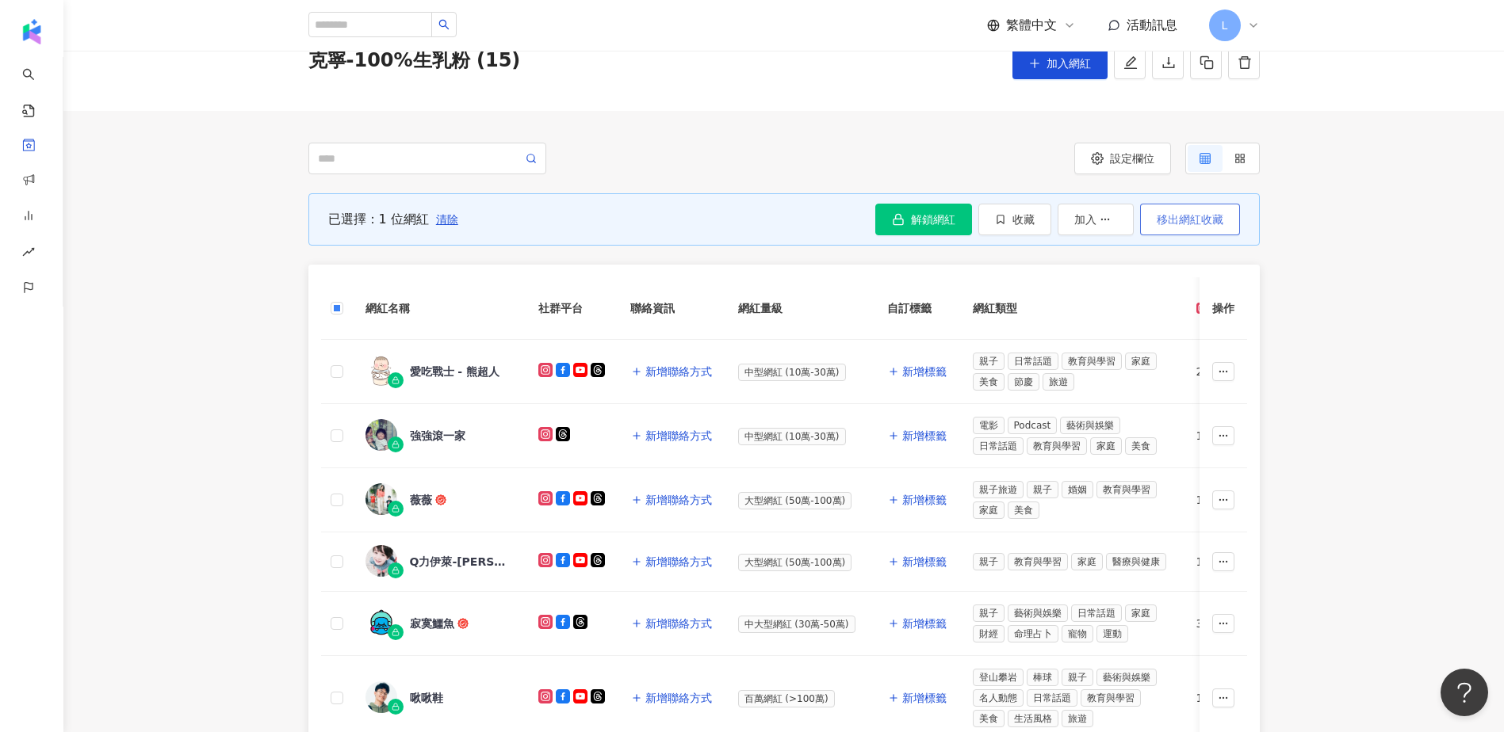
click at [1122, 226] on span "移出網紅收藏" at bounding box center [1189, 219] width 67 height 13
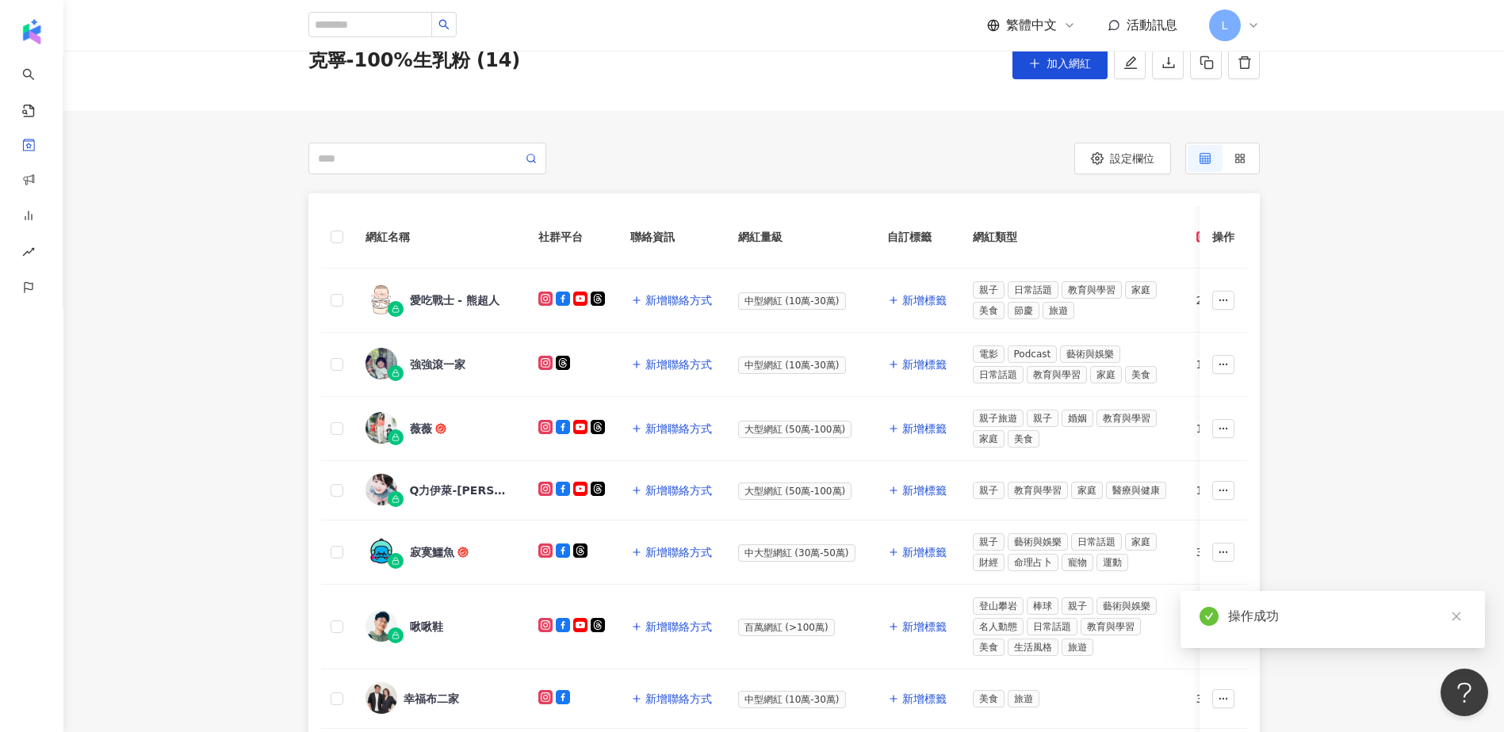
click at [262, 397] on div "網紅名稱 社群平台 聯絡資訊 網紅量級 自訂標籤 網紅類型 追蹤數 K-Score 近三個月 受眾主要年齡 受眾主要性別 互動率 近三個月 Reels 互動率…" at bounding box center [783, 671] width 1440 height 957
click at [159, 340] on div "網紅名稱 社群平台 聯絡資訊 網紅量級 自訂標籤 網紅類型 追蹤數 K-Score 近三個月 受眾主要年齡 受眾主要性別 互動率 近三個月 Reels 互動率…" at bounding box center [783, 671] width 1440 height 957
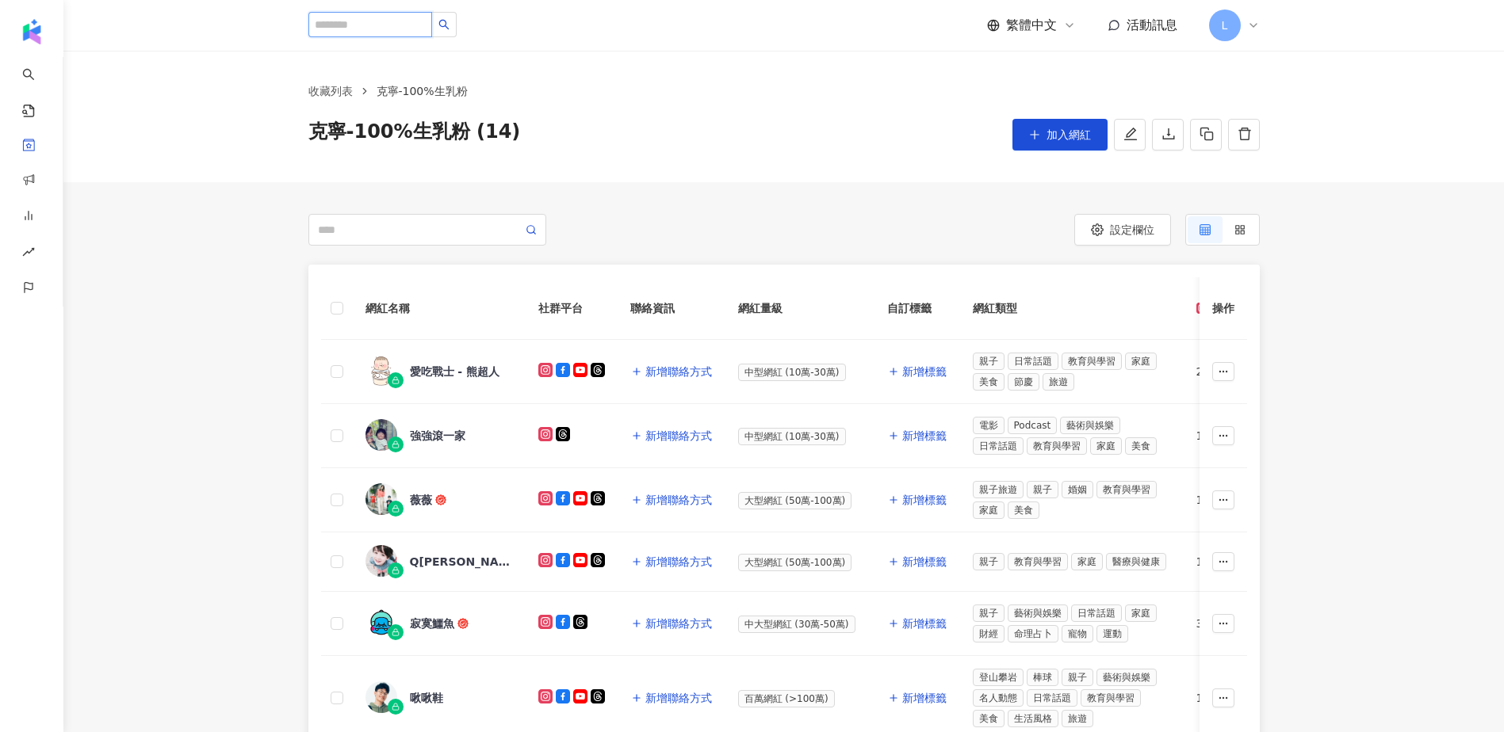
scroll to position [71, 0]
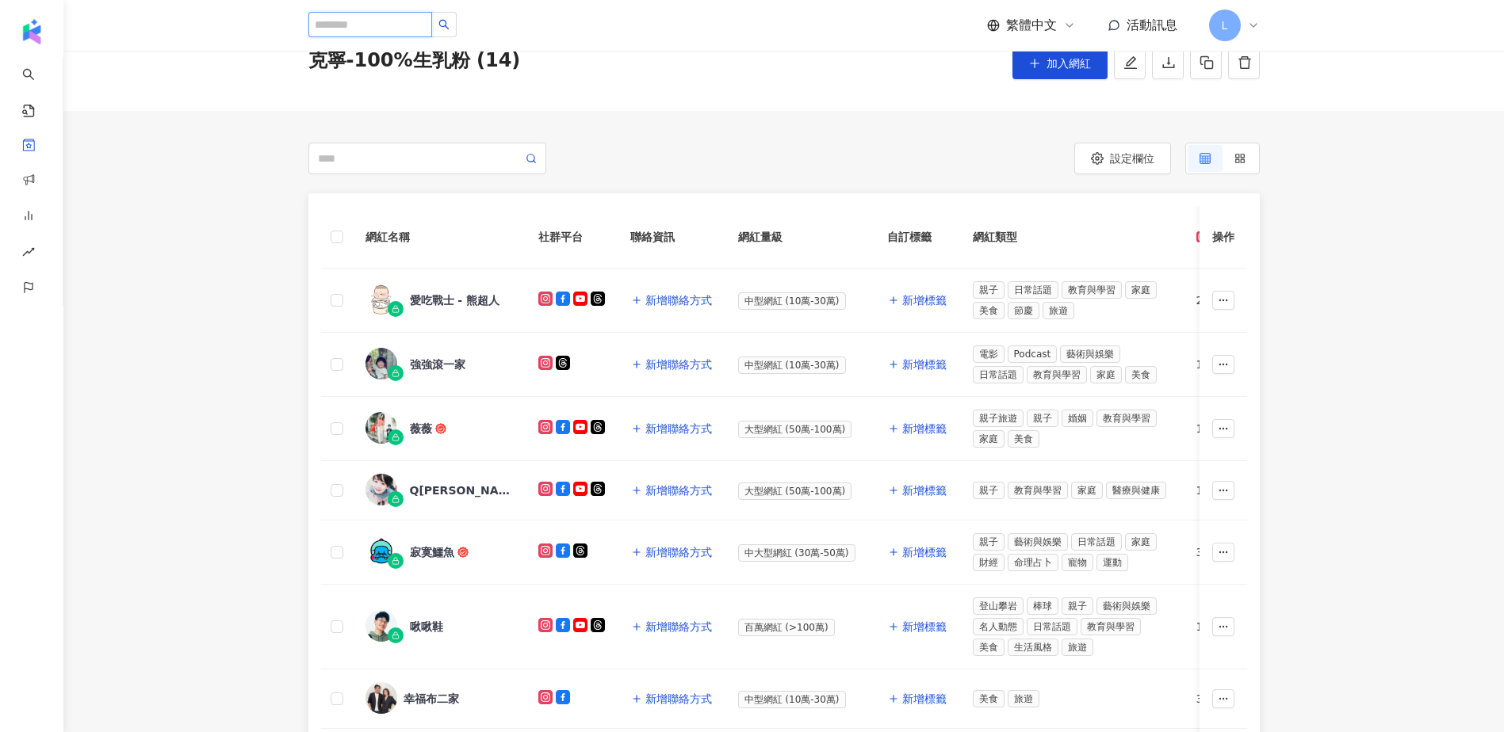
click at [357, 28] on input "search" at bounding box center [370, 24] width 124 height 25
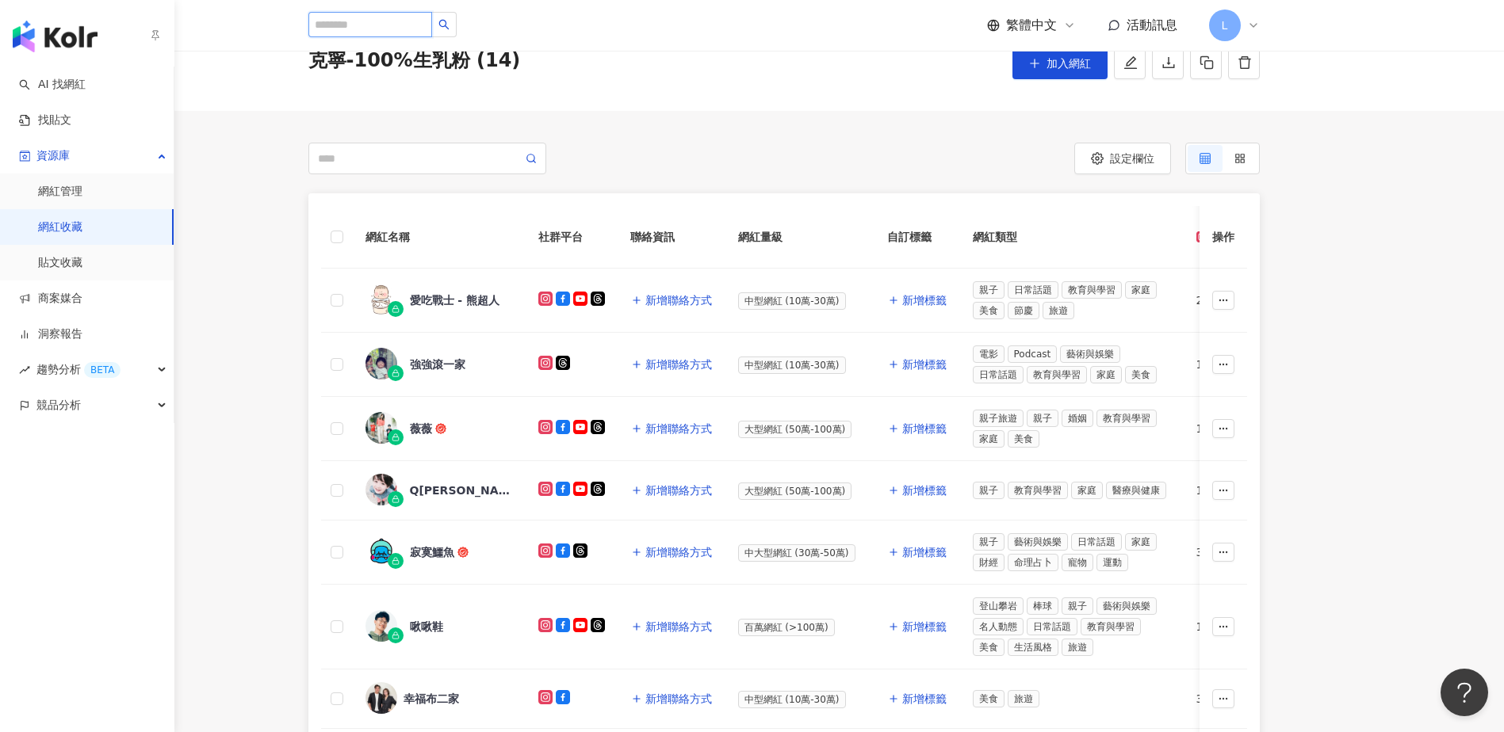
scroll to position [0, 0]
click at [51, 82] on link "AI 找網紅" at bounding box center [52, 85] width 67 height 16
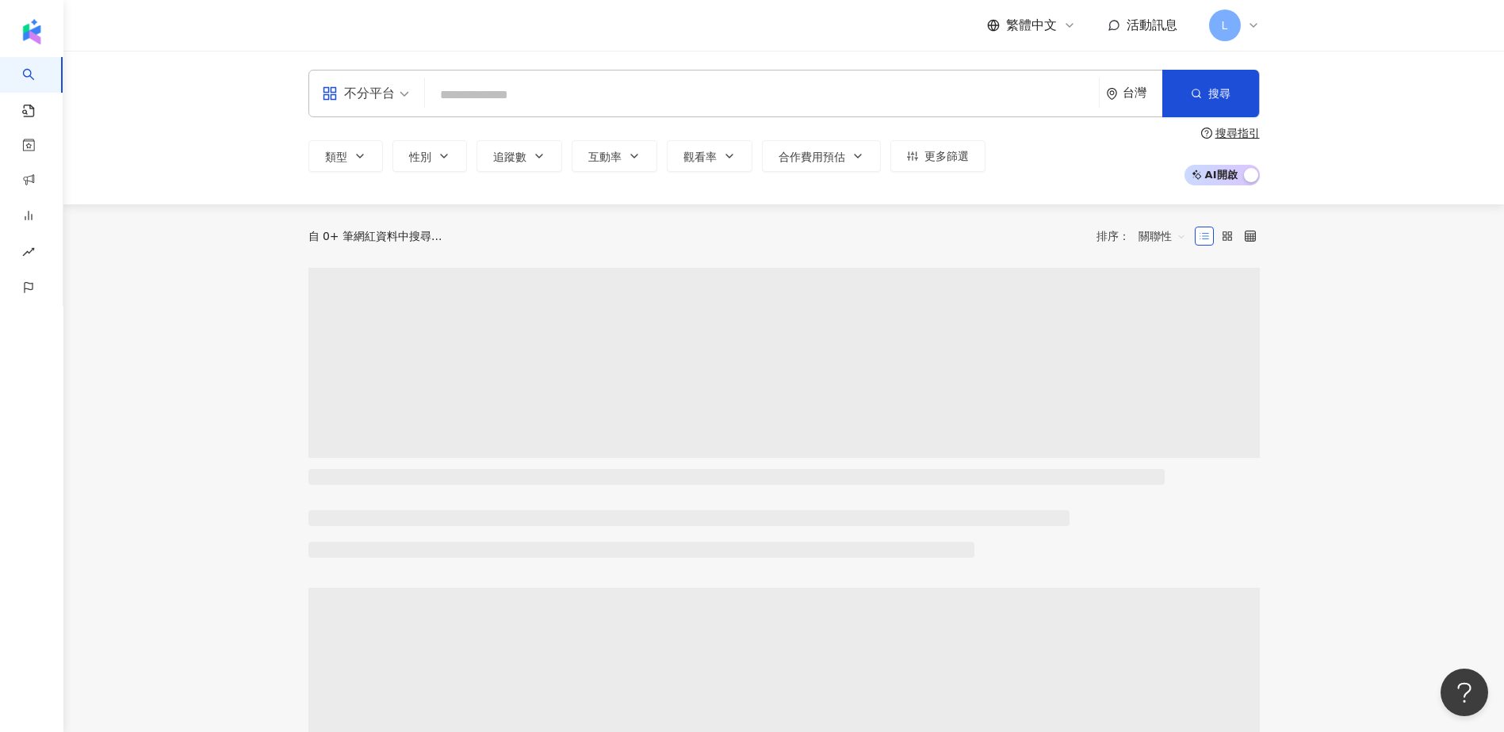
click at [381, 23] on div "繁體中文 活動訊息 L" at bounding box center [783, 25] width 951 height 51
click at [528, 93] on input "search" at bounding box center [761, 95] width 661 height 30
paste input "**********"
type input "**********"
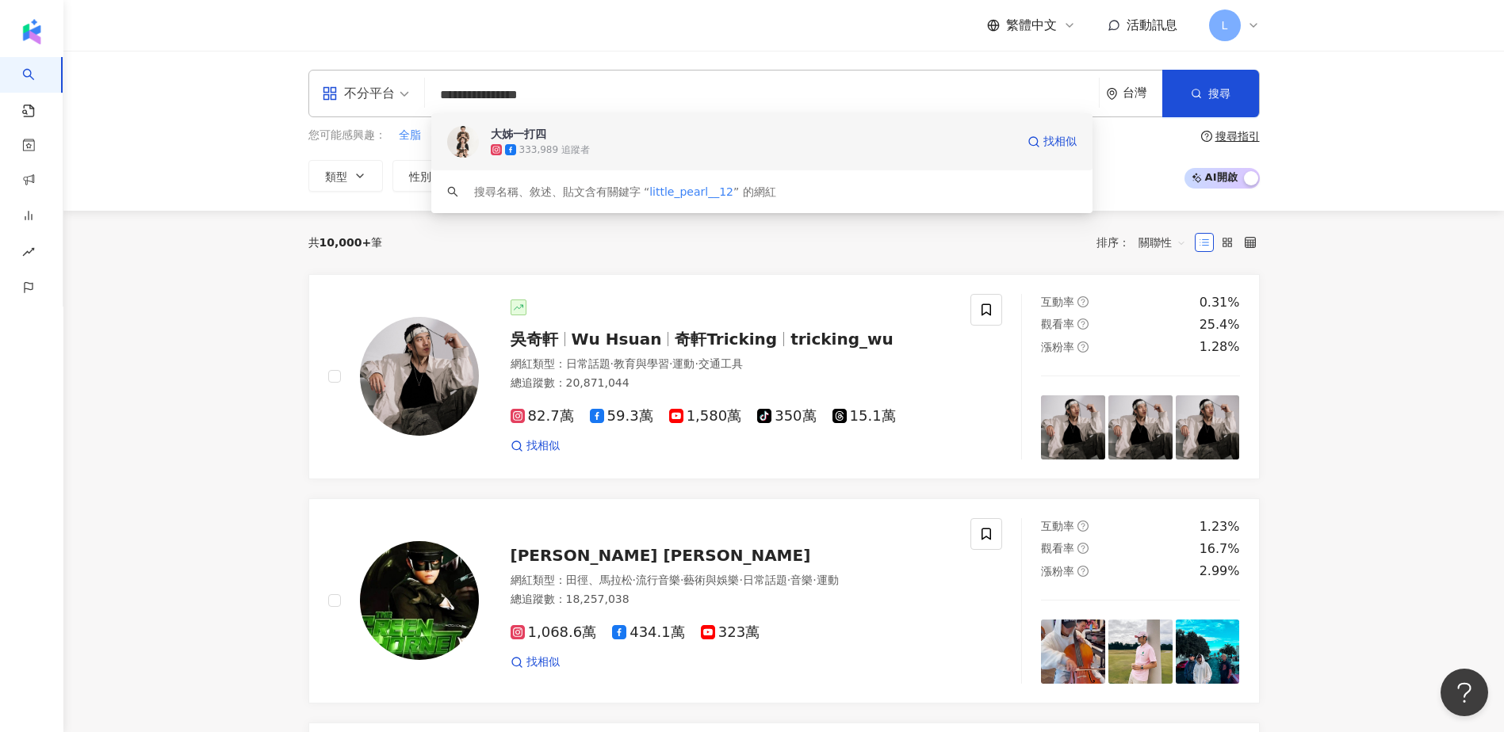
click at [644, 145] on div "333,989 追蹤者" at bounding box center [753, 150] width 525 height 16
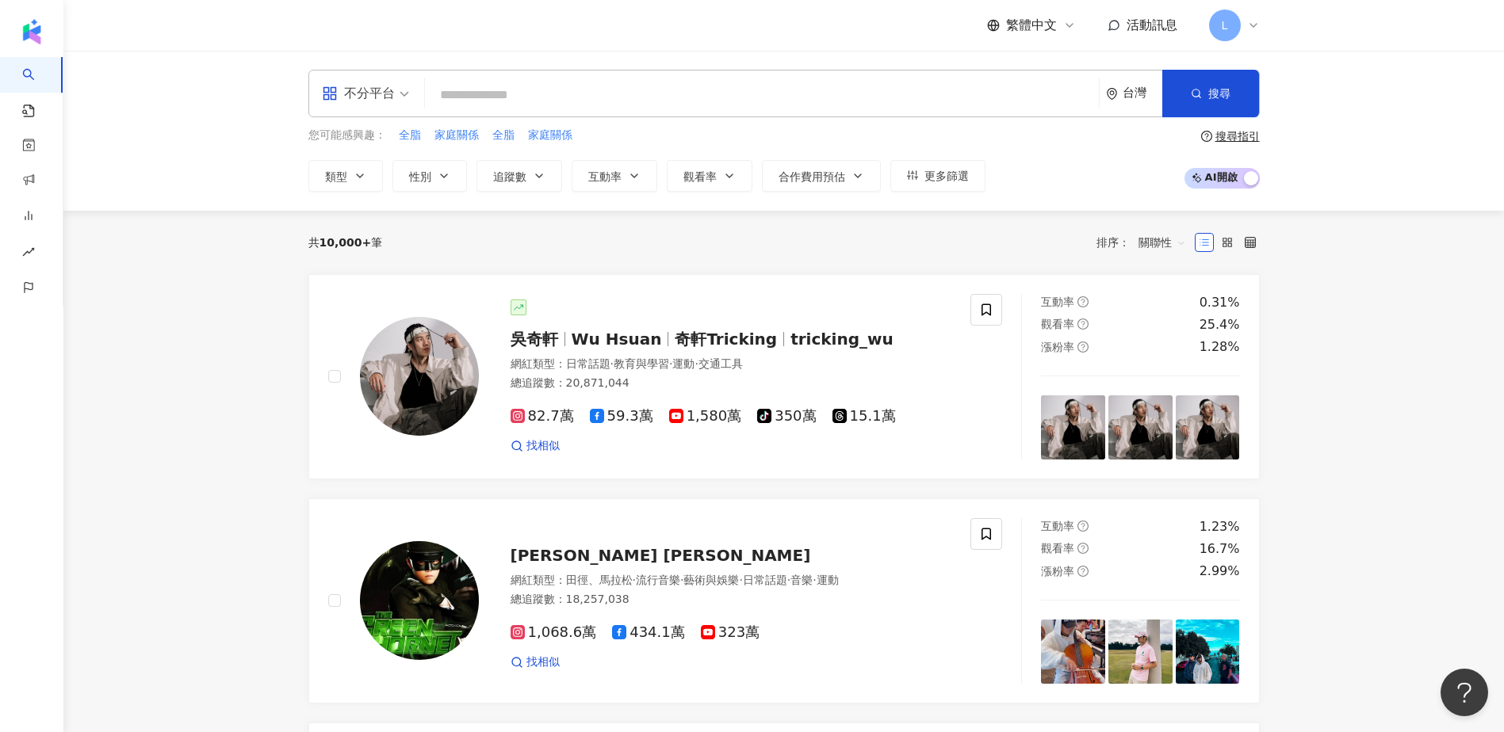
click at [525, 85] on input "search" at bounding box center [761, 95] width 661 height 30
paste input "**********"
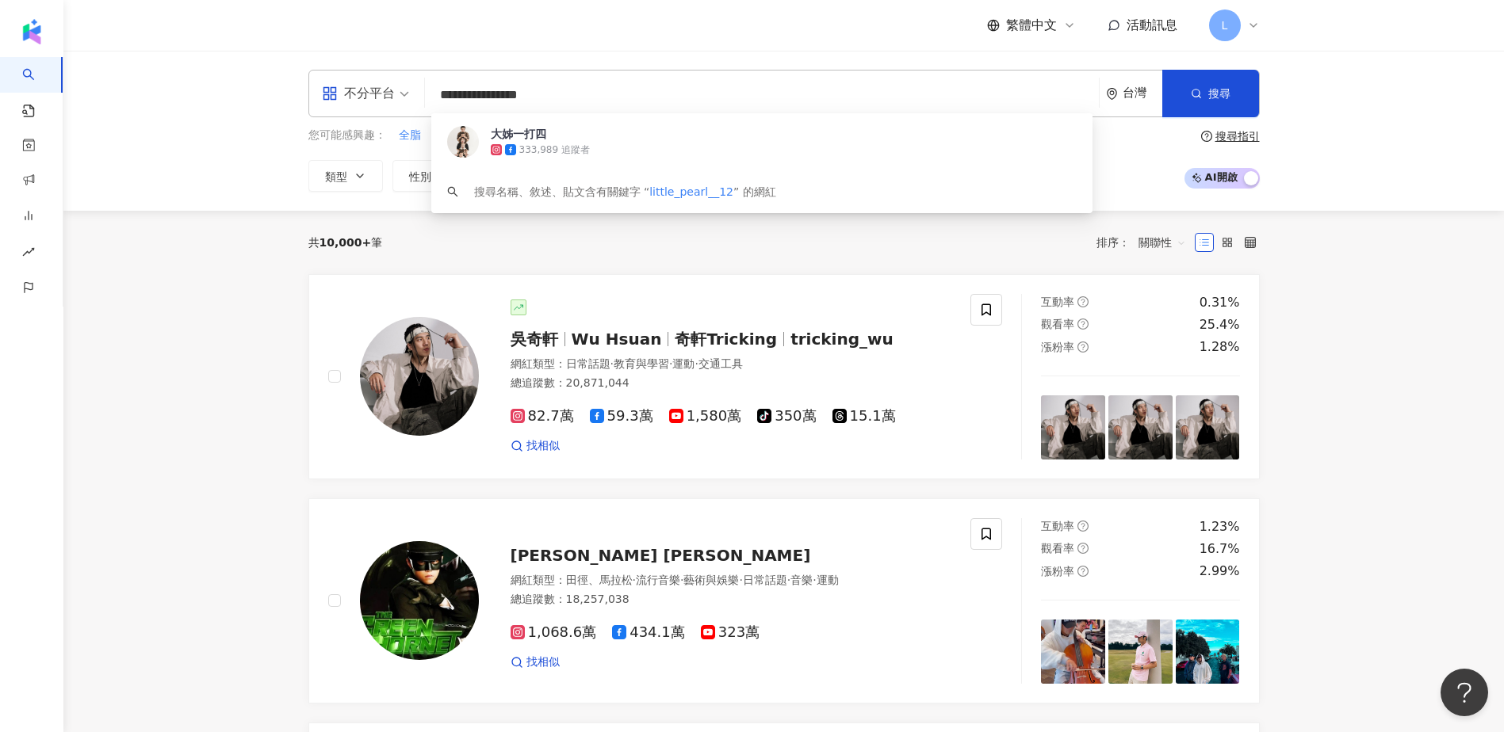
type input "**********"
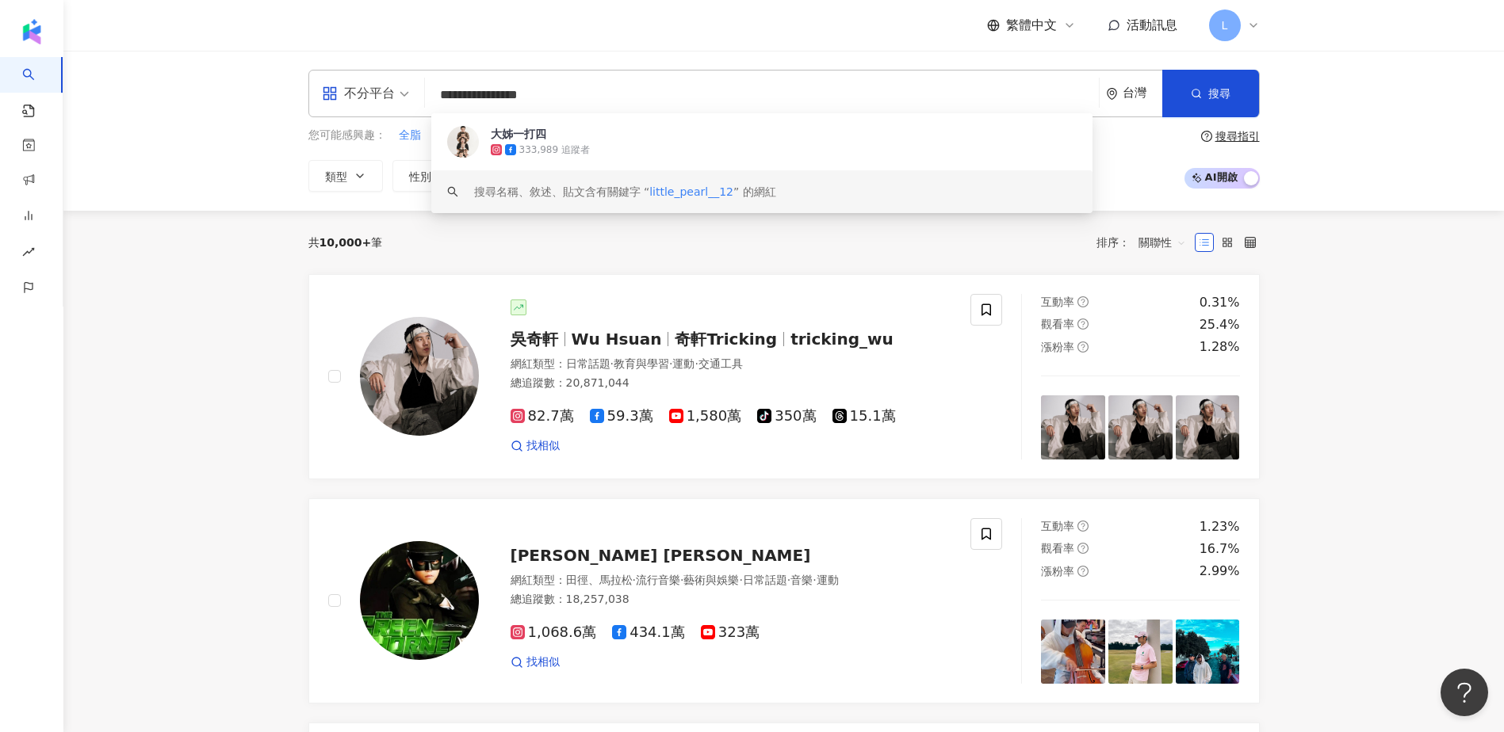
drag, startPoint x: 588, startPoint y: 100, endPoint x: 281, endPoint y: 105, distance: 306.8
click at [281, 105] on div "**********" at bounding box center [784, 131] width 1015 height 122
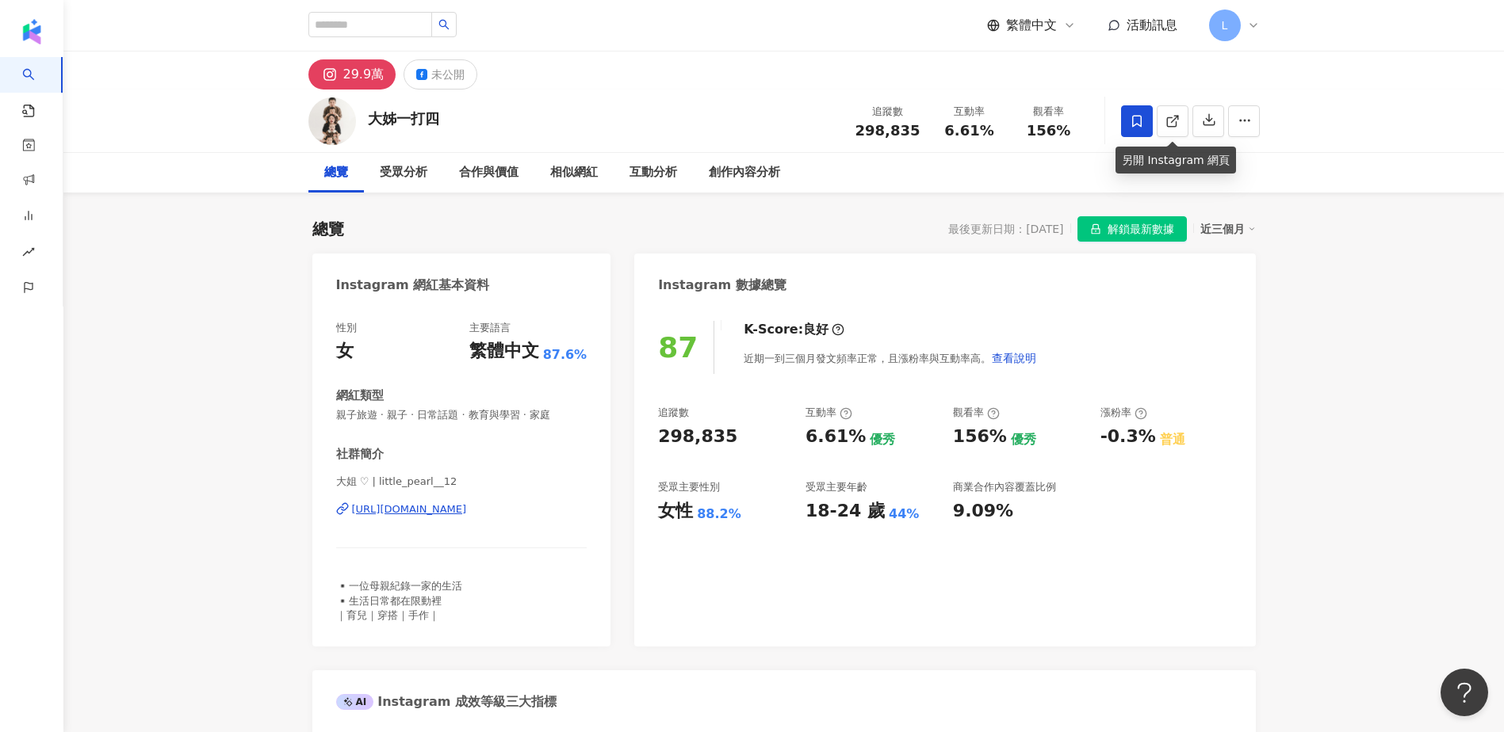
click at [1145, 121] on span at bounding box center [1137, 121] width 32 height 32
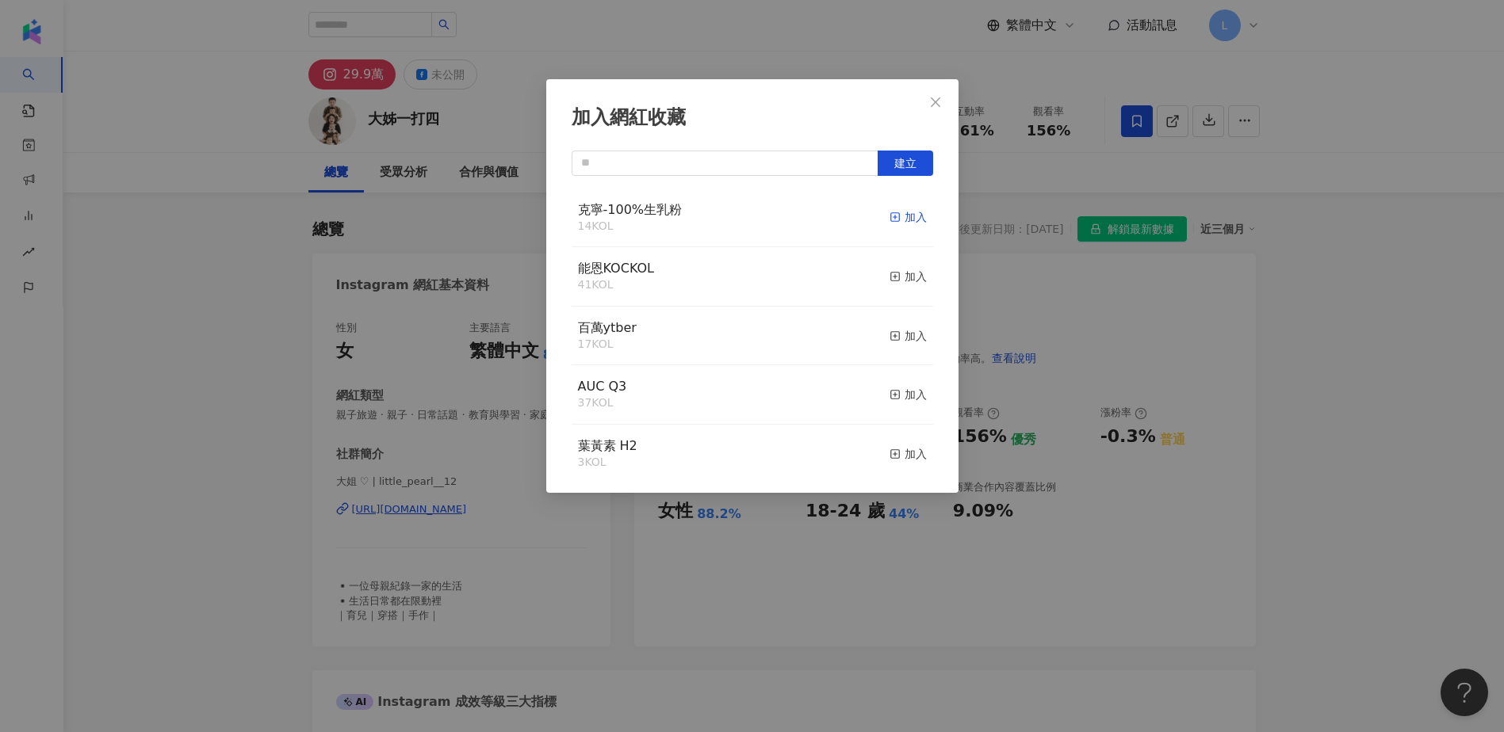
click at [890, 217] on div "加入" at bounding box center [907, 216] width 37 height 17
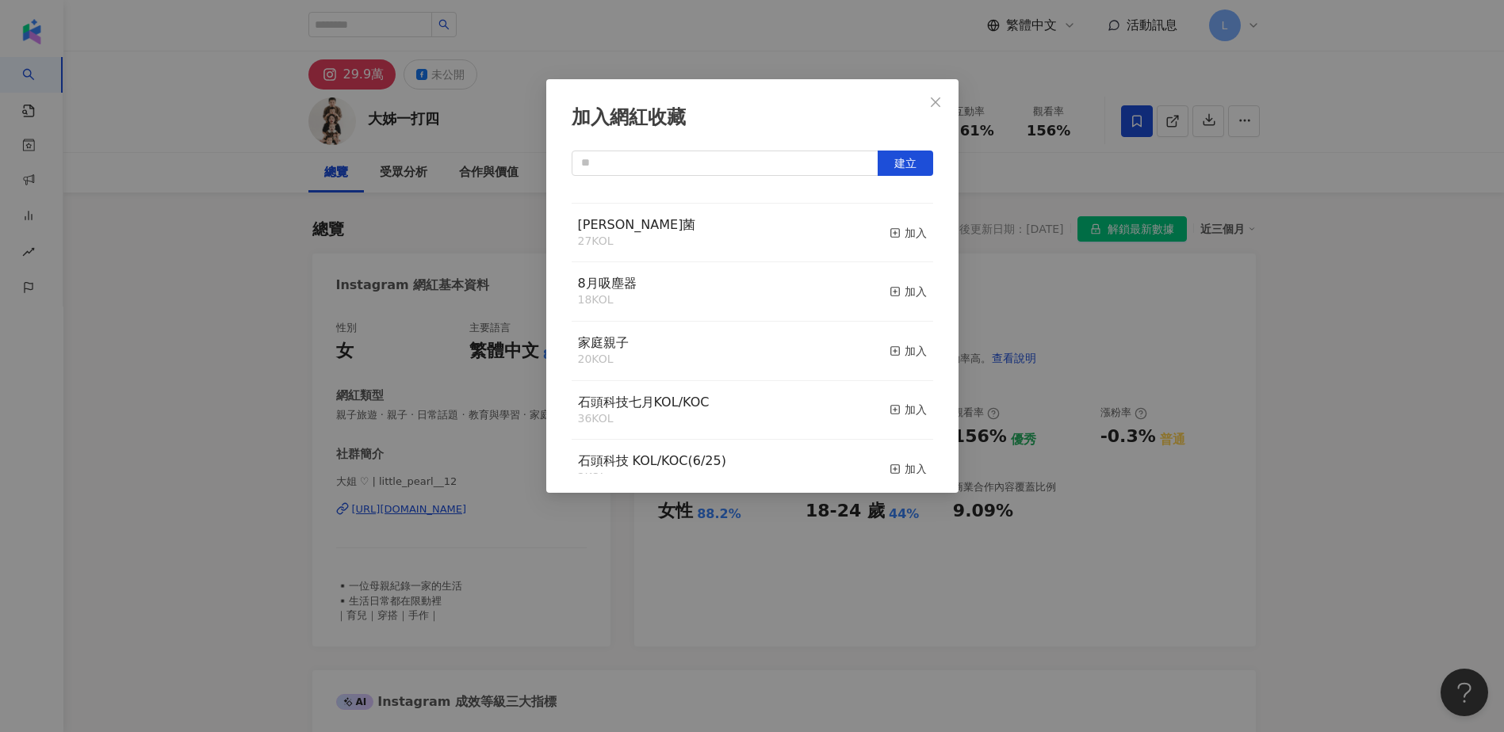
scroll to position [634, 0]
click at [721, 34] on div "加入網紅收藏 建立 克寧-100%生乳粉 15 KOL 已加入 能恩KOCKOL 41 KOL 加入 百萬ytber 17 KOL 加入 AUC Q3 37 …" at bounding box center [752, 366] width 1504 height 732
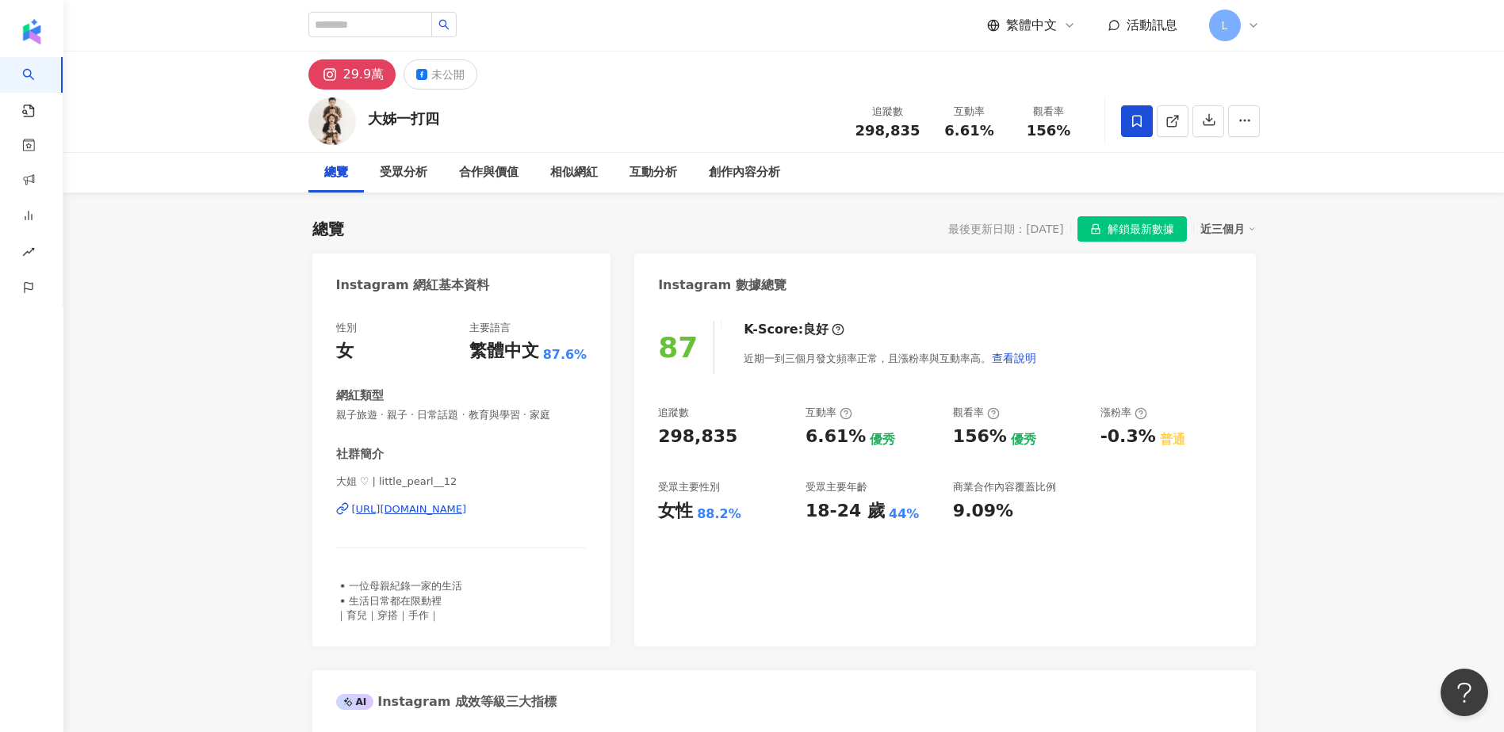
drag, startPoint x: 212, startPoint y: 272, endPoint x: 114, endPoint y: 193, distance: 126.3
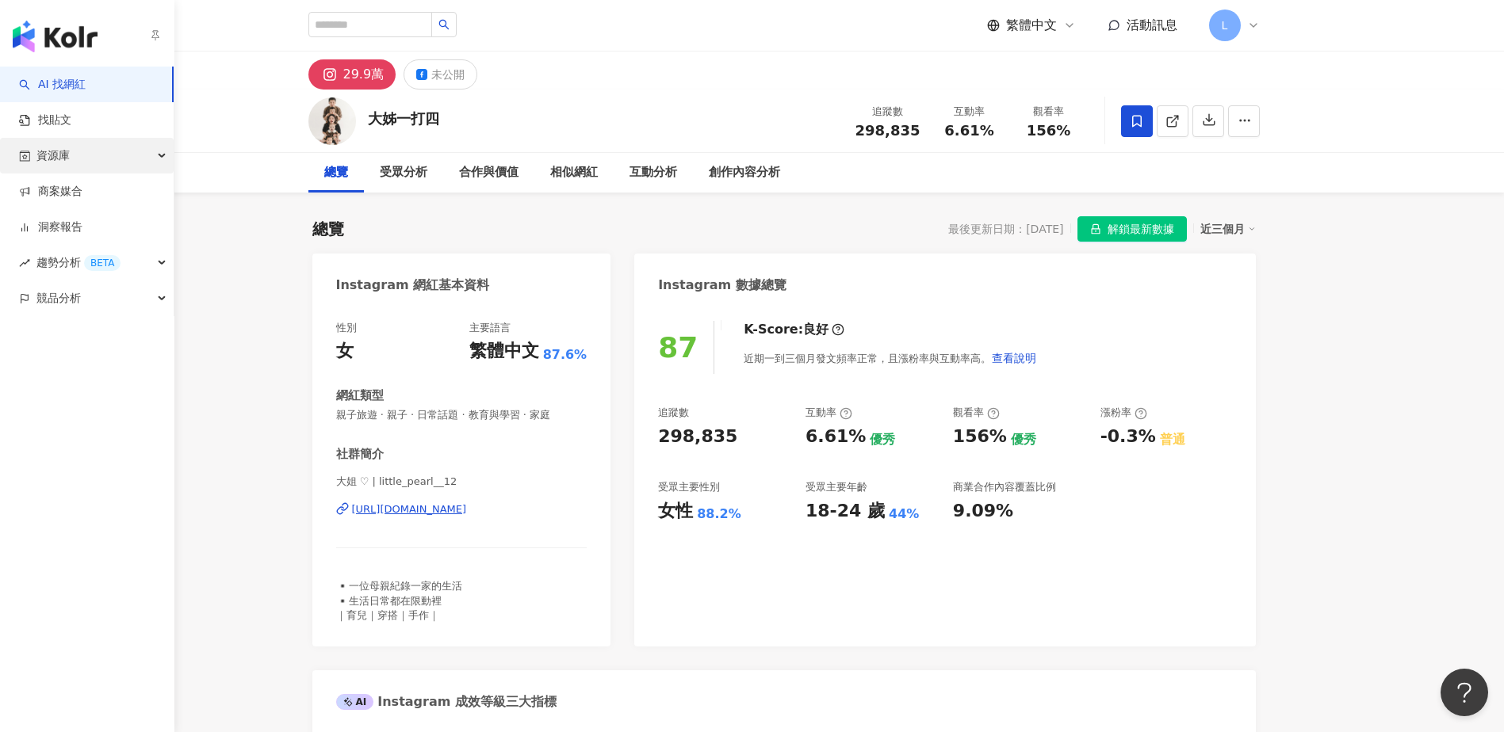
click at [128, 150] on div "資源庫" at bounding box center [87, 156] width 174 height 36
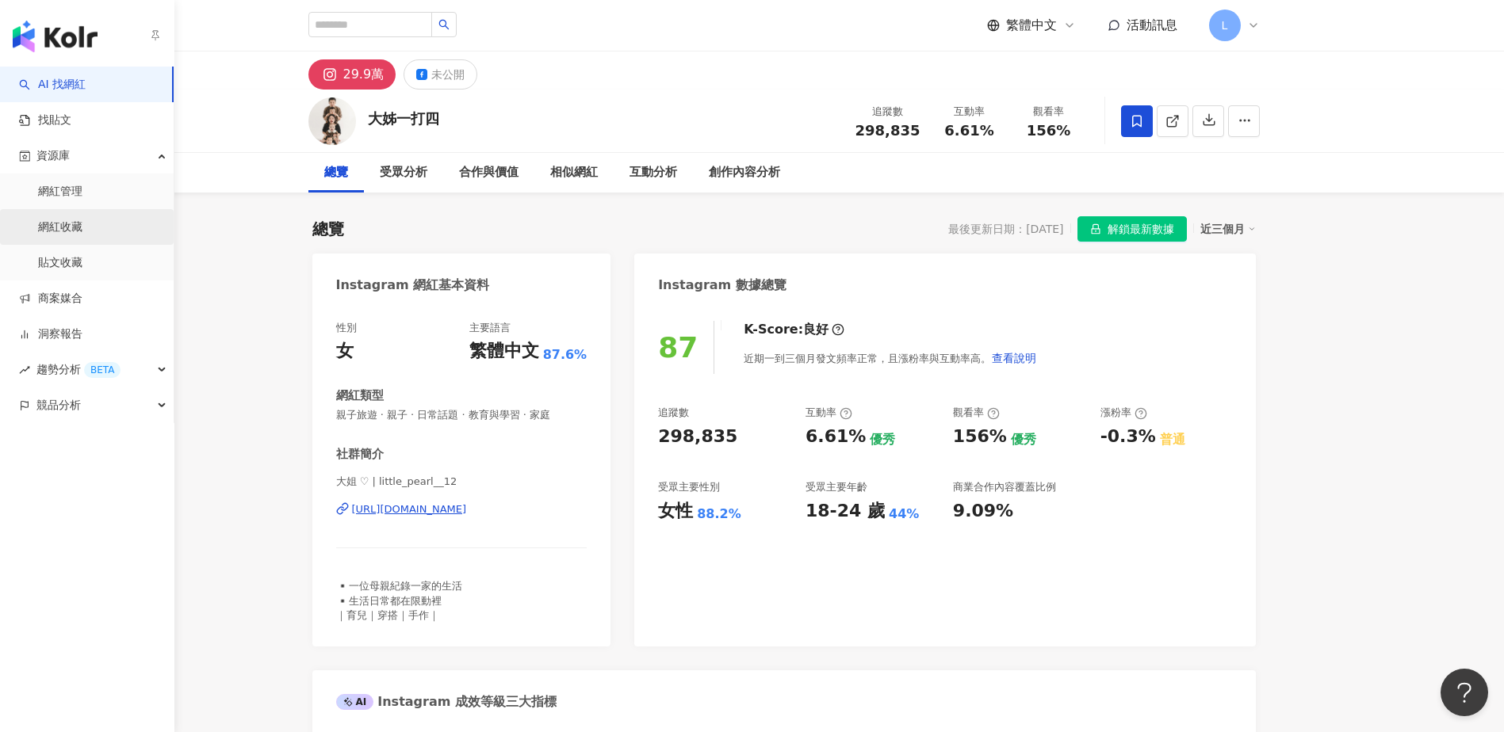
click at [82, 225] on link "網紅收藏" at bounding box center [60, 228] width 44 height 16
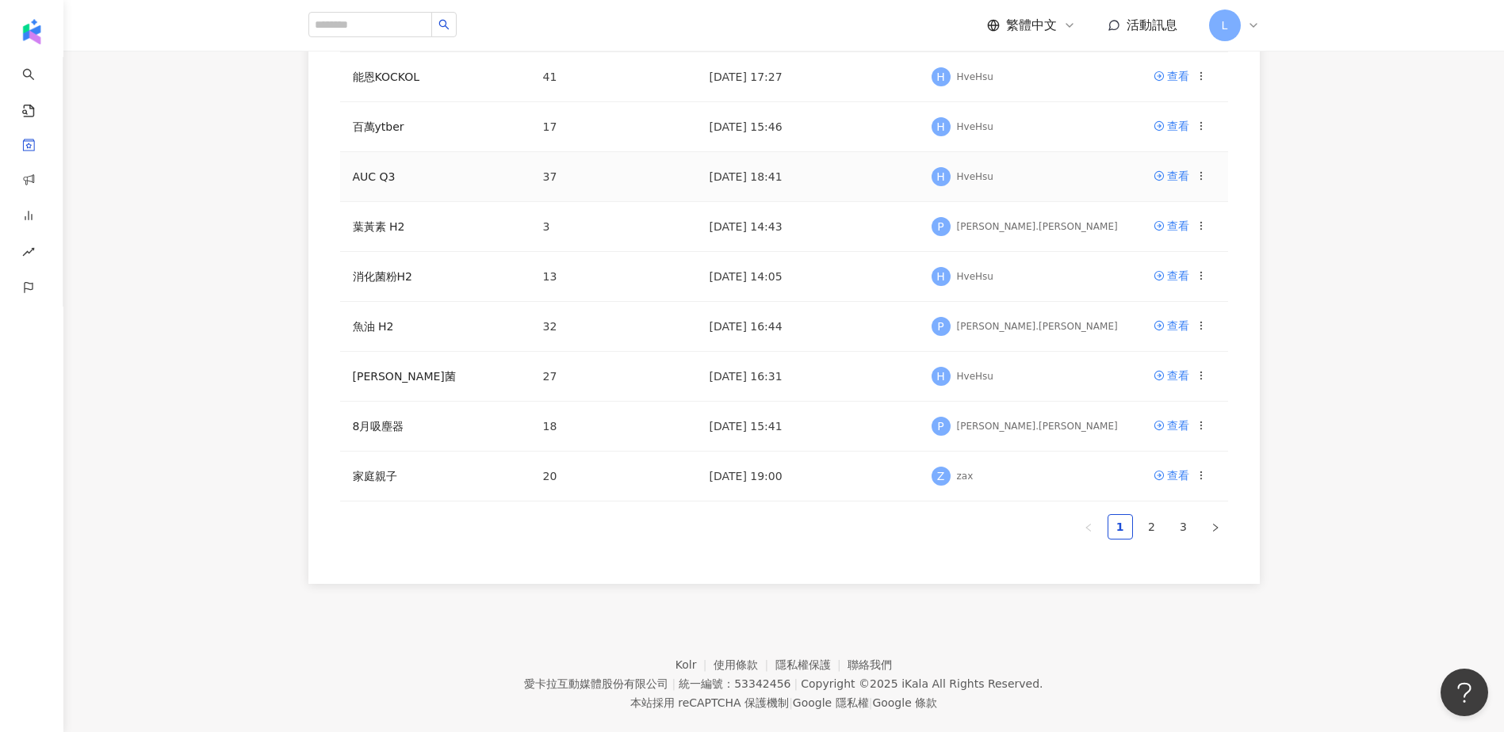
scroll to position [324, 0]
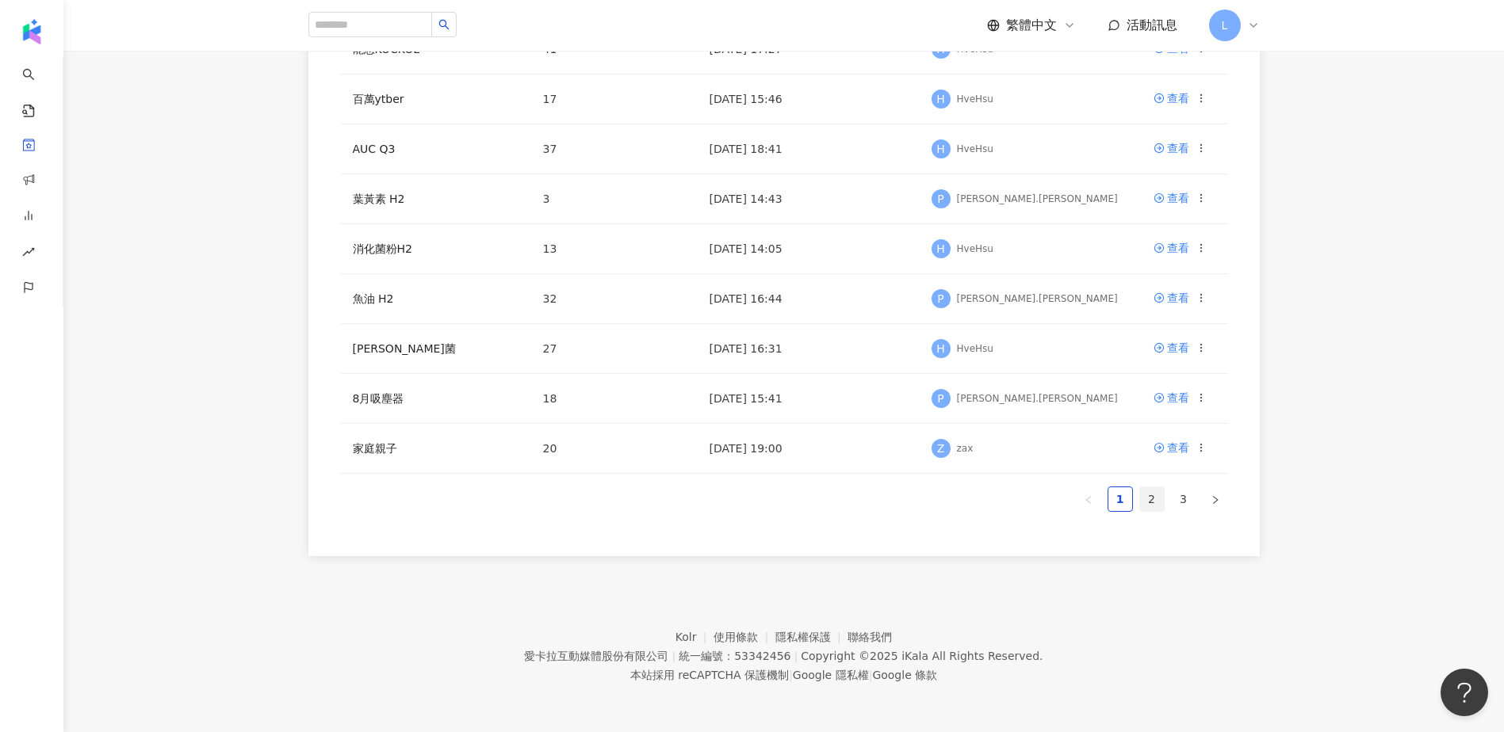
click at [1160, 499] on link "2" at bounding box center [1152, 499] width 24 height 24
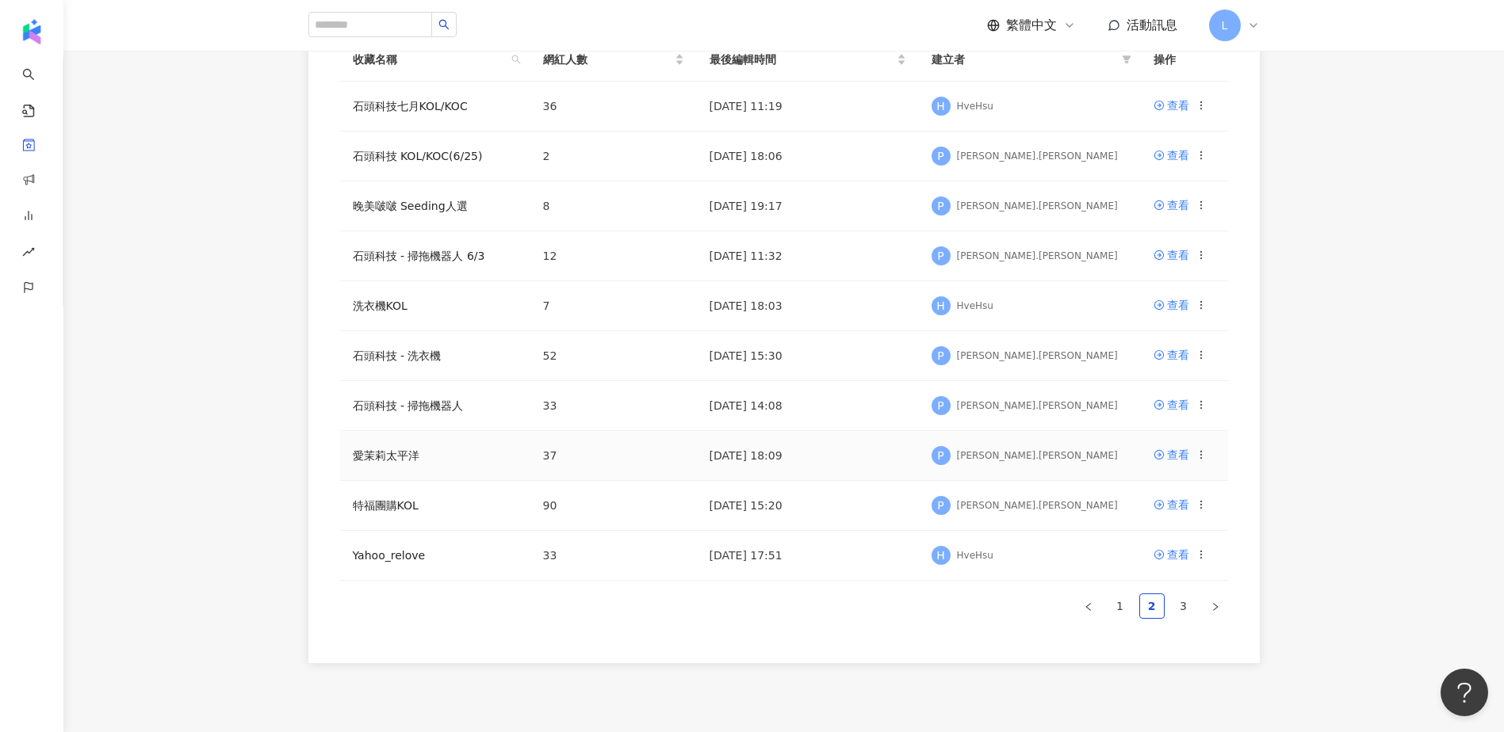
scroll to position [219, 0]
click at [1193, 606] on link "3" at bounding box center [1183, 605] width 24 height 24
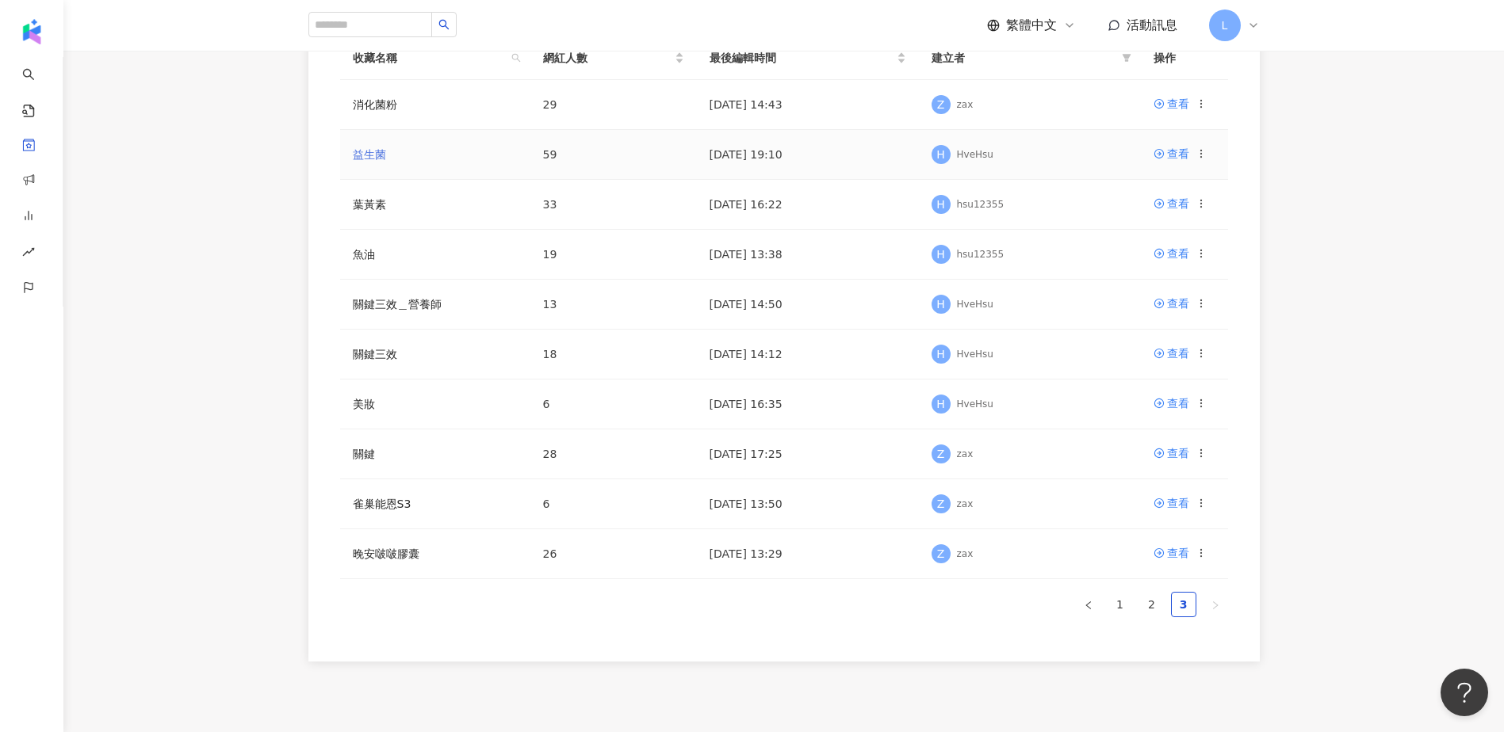
click at [375, 158] on link "益生菌" at bounding box center [369, 154] width 33 height 13
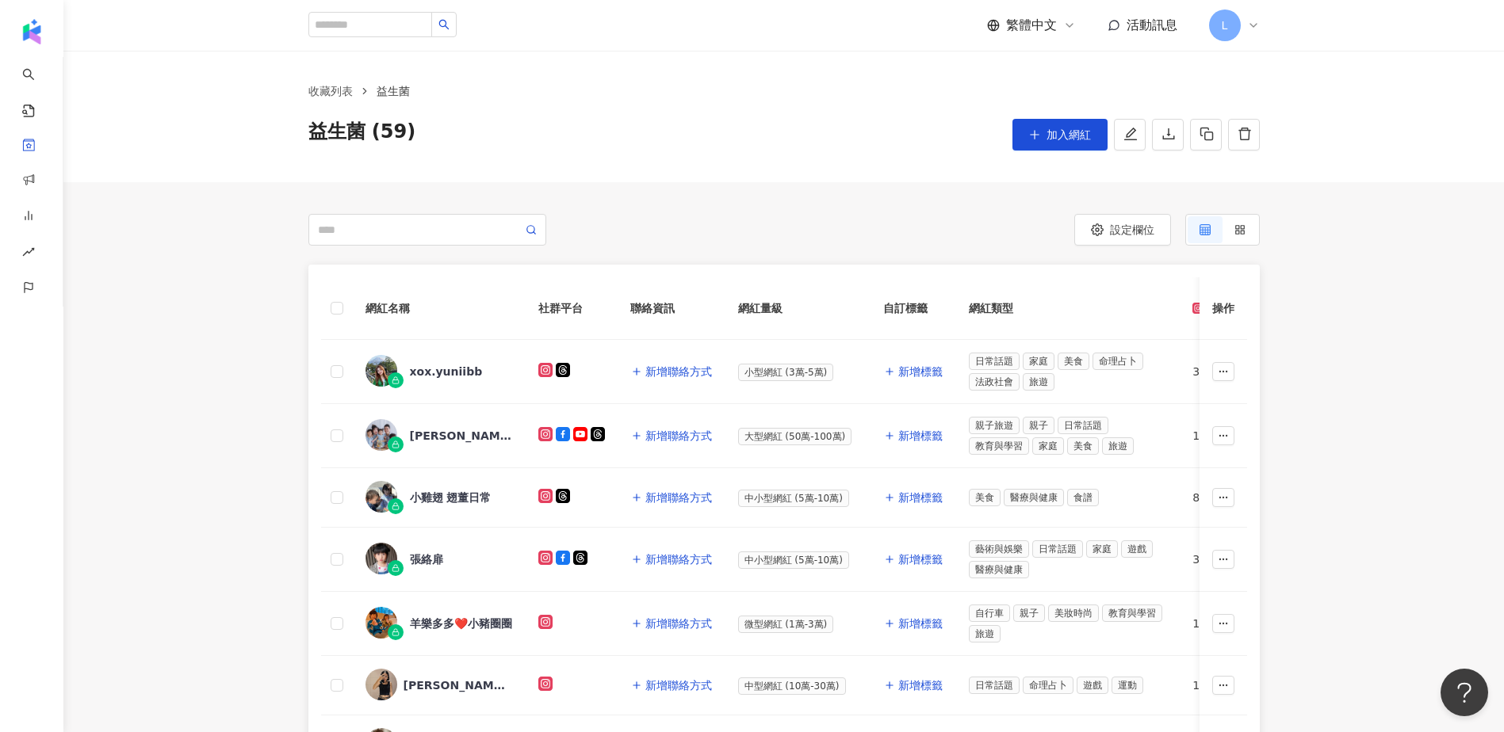
click at [273, 250] on div "設定欄位 賽娜小姐 Sienna 母嬰 · 親子 · 教育與學習 總追蹤數 ： 38,015 陳冠綺 家庭 總追蹤數 ： 128,877 kellyleetw…" at bounding box center [783, 690] width 1440 height 952
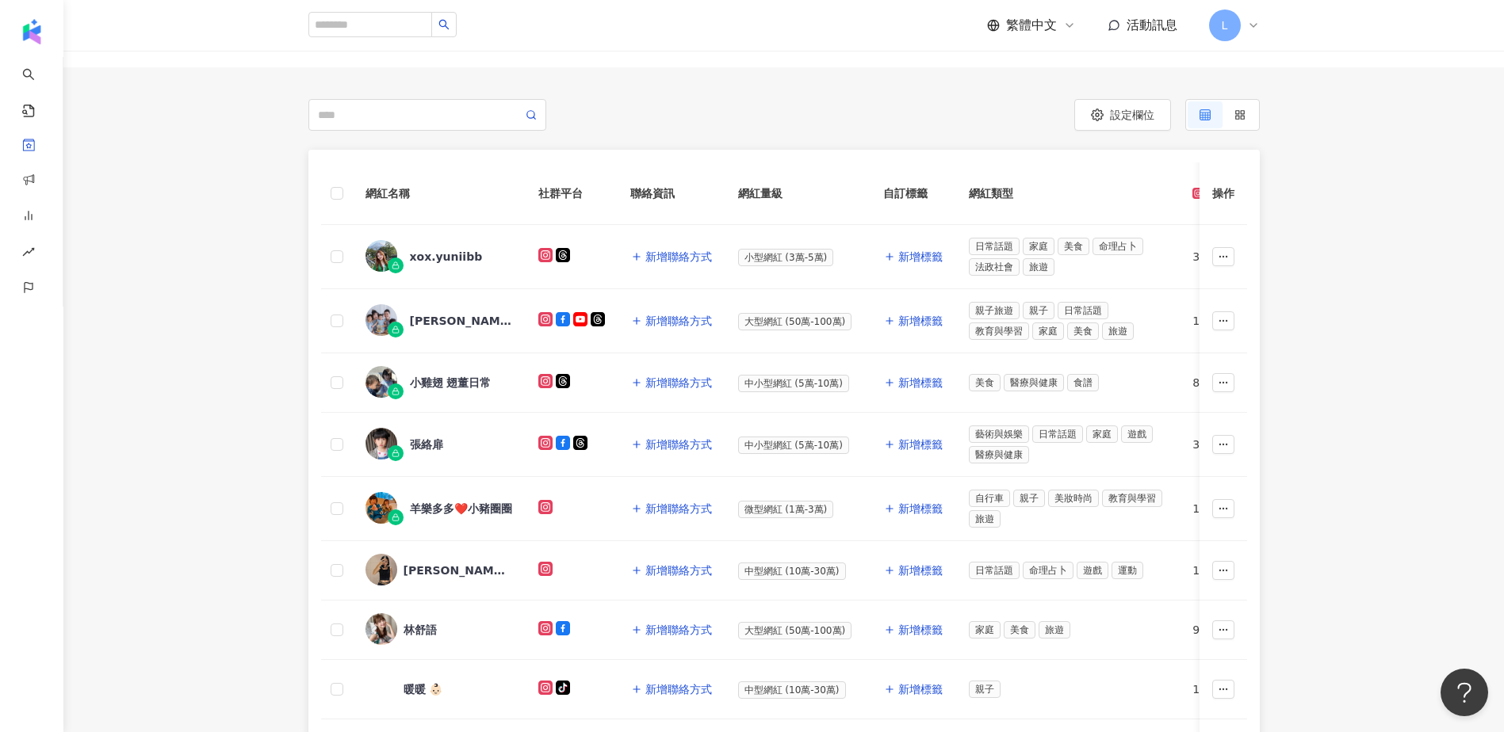
scroll to position [212, 0]
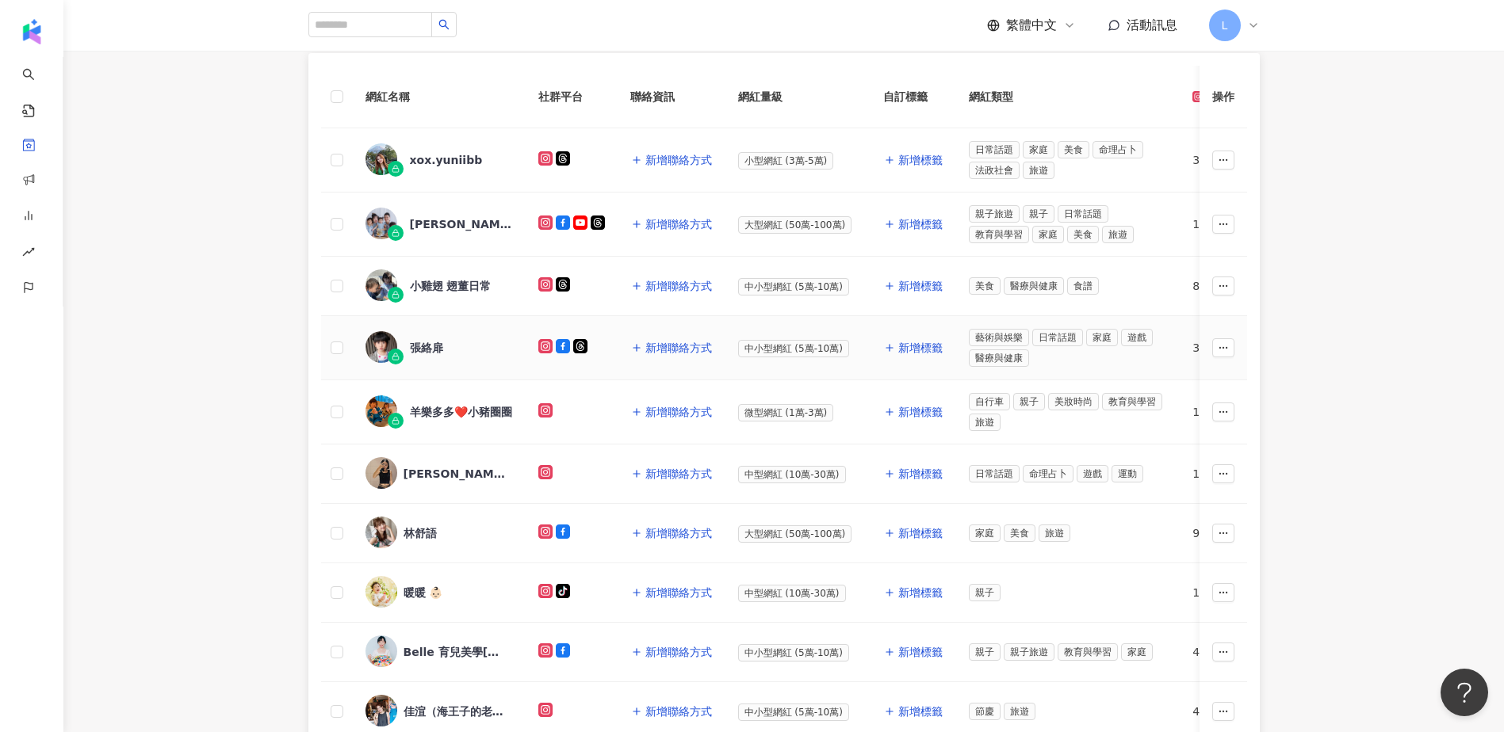
click at [434, 359] on div "張絡扉" at bounding box center [438, 347] width 147 height 33
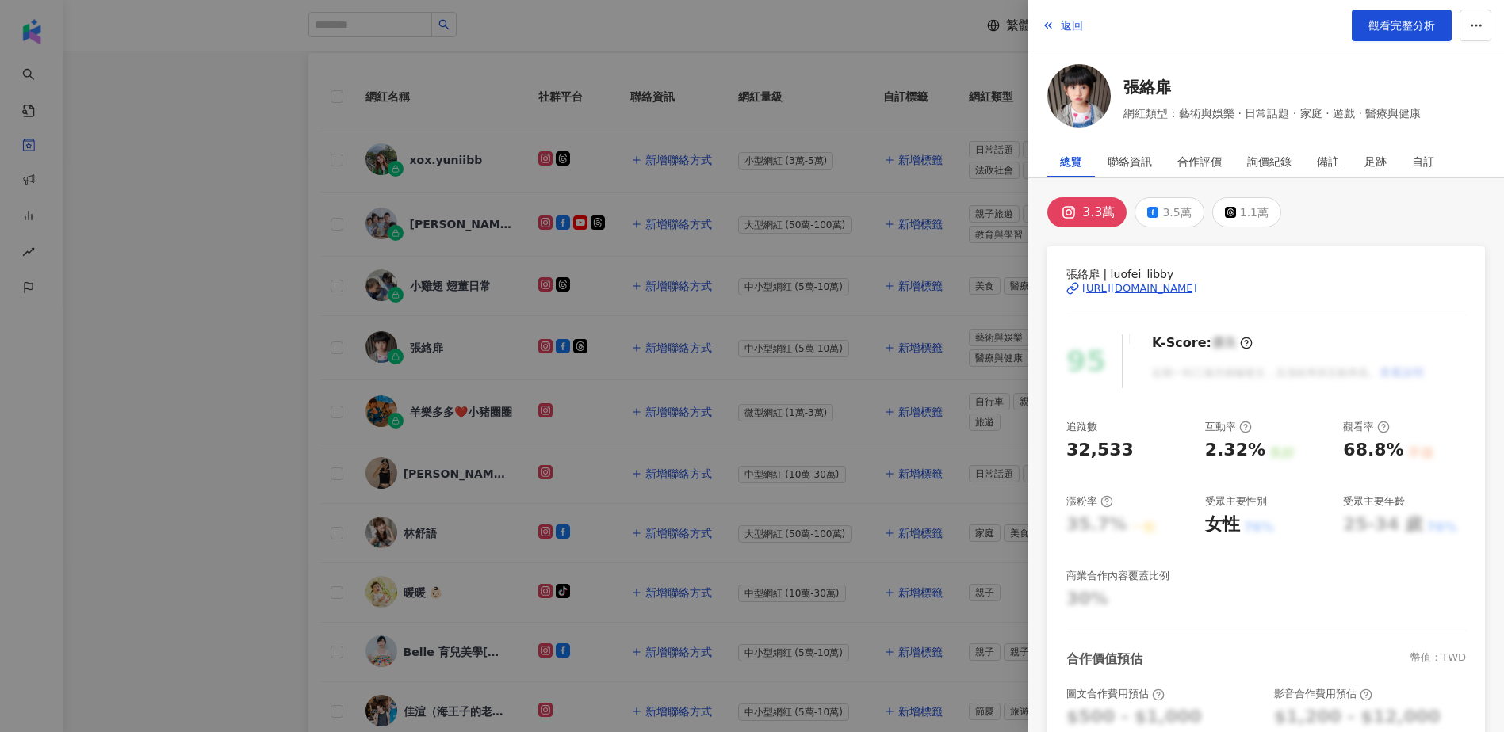
click at [1141, 291] on div "https://www.instagram.com/luofei_libby/" at bounding box center [1139, 288] width 115 height 14
click at [193, 395] on div at bounding box center [752, 366] width 1504 height 732
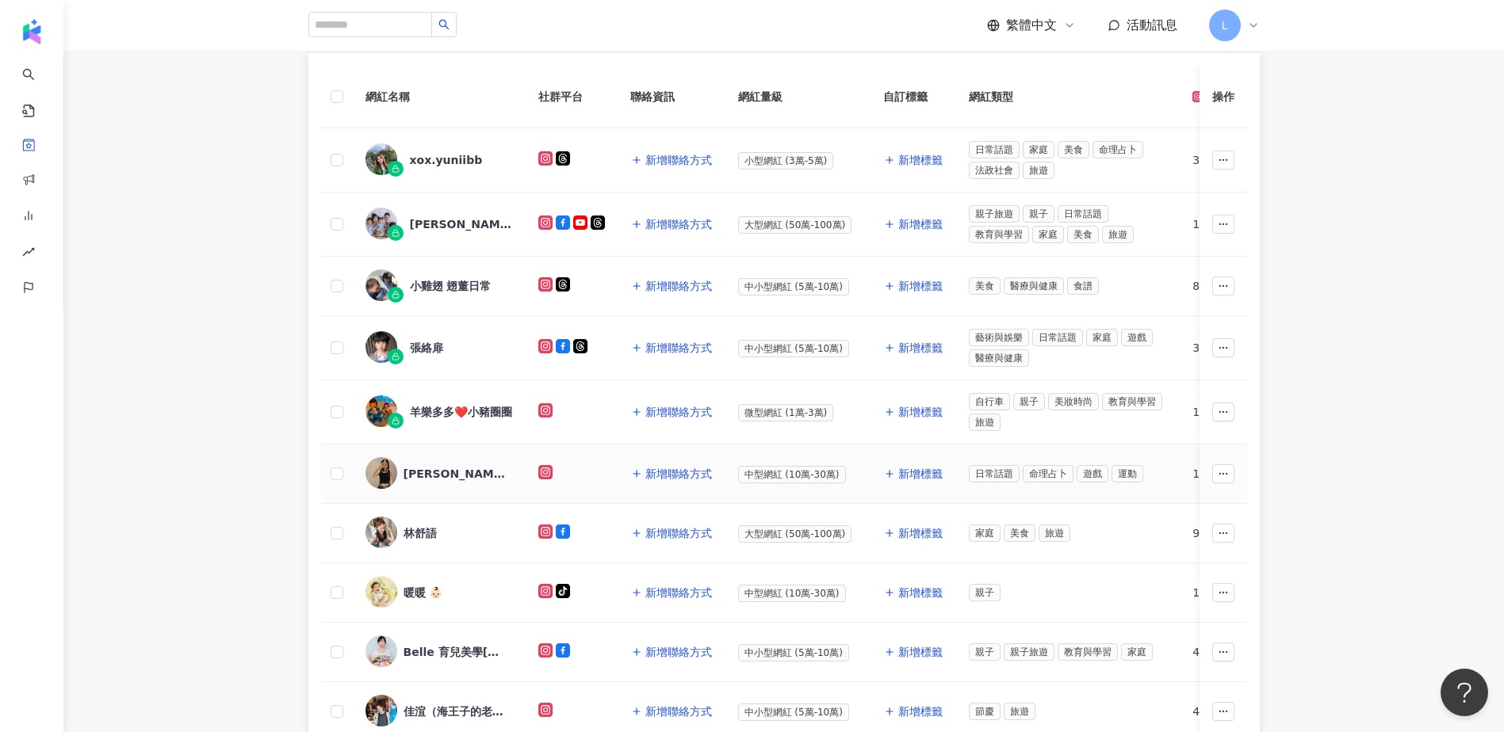
click at [432, 477] on div "[PERSON_NAME]" at bounding box center [454, 474] width 103 height 16
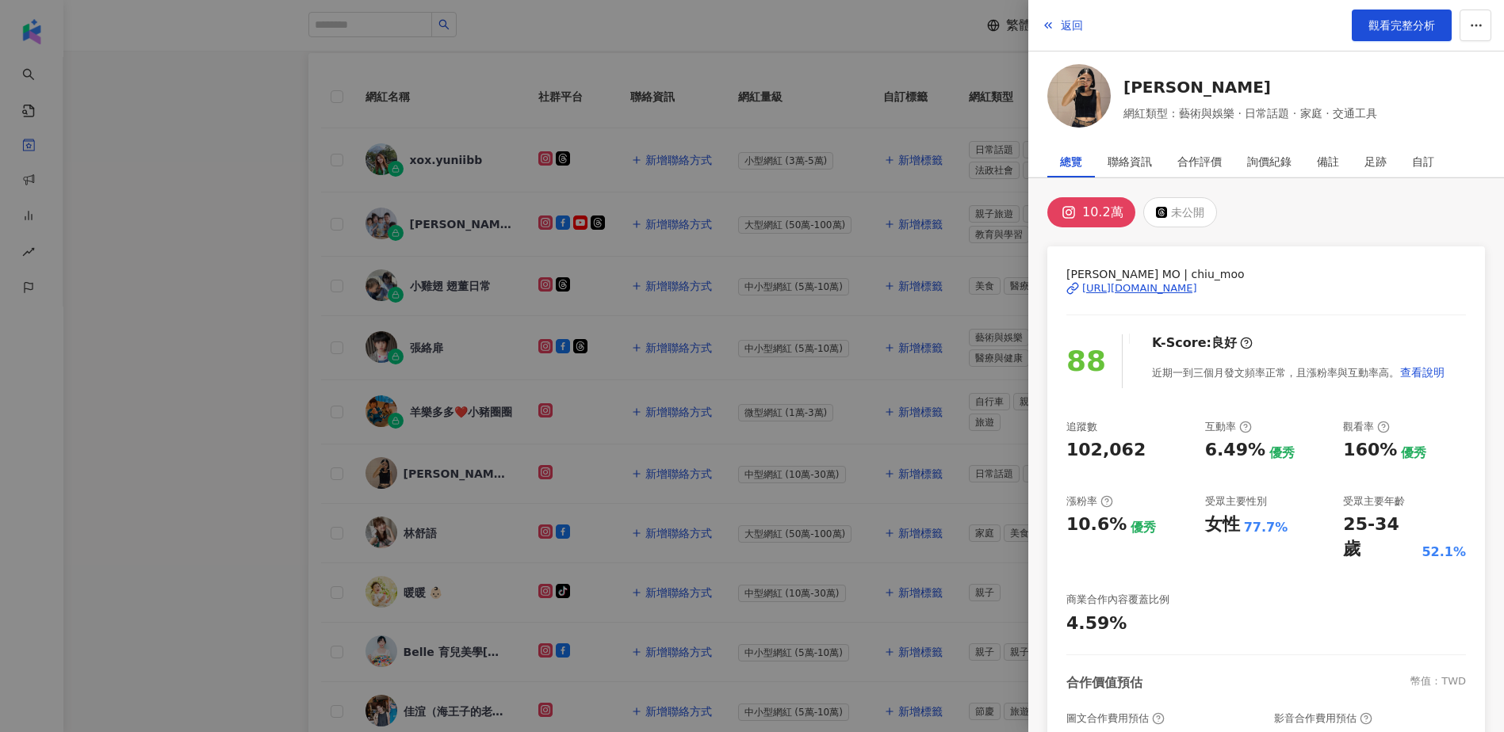
click at [1124, 287] on div "https://www.instagram.com/chiu_moo/" at bounding box center [1139, 288] width 115 height 14
click at [227, 494] on div at bounding box center [752, 366] width 1504 height 732
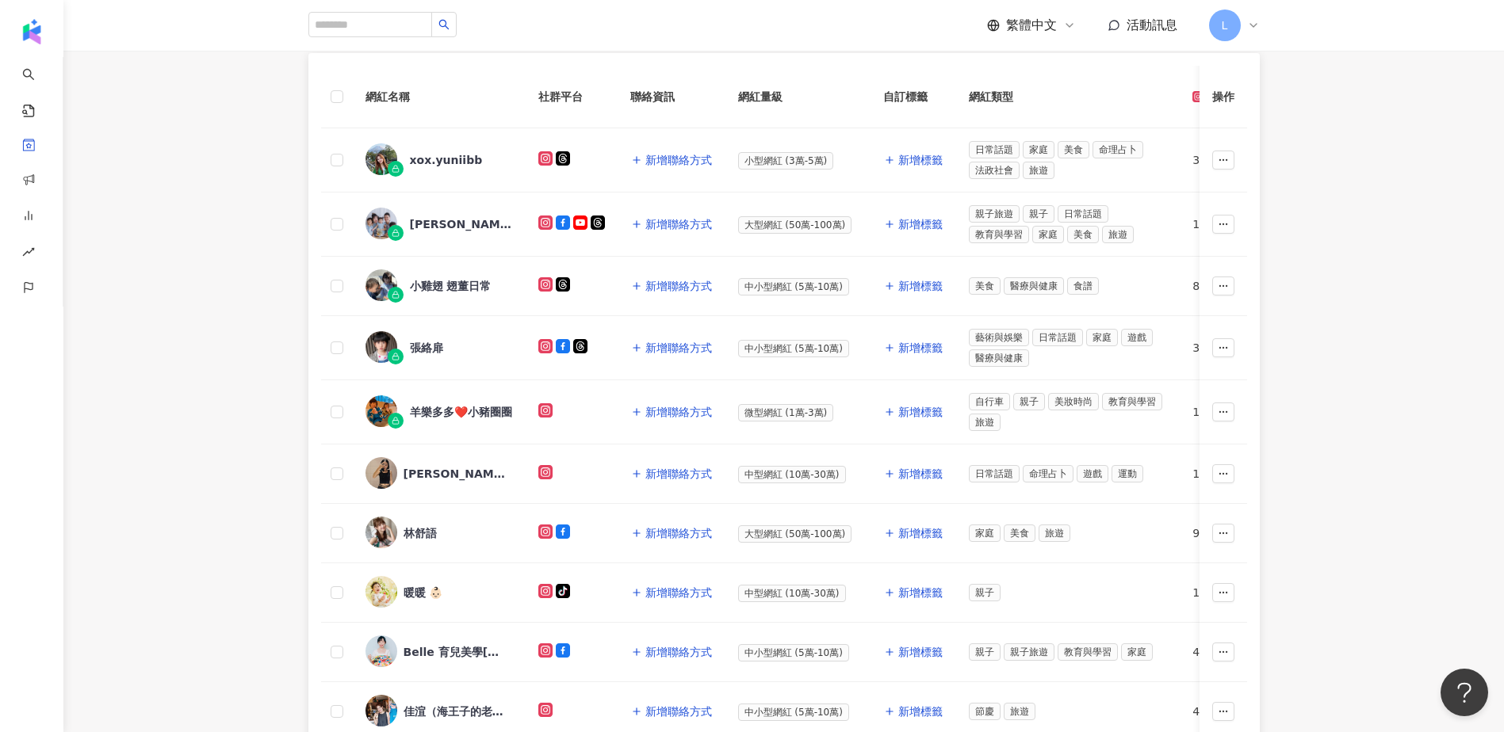
scroll to position [317, 0]
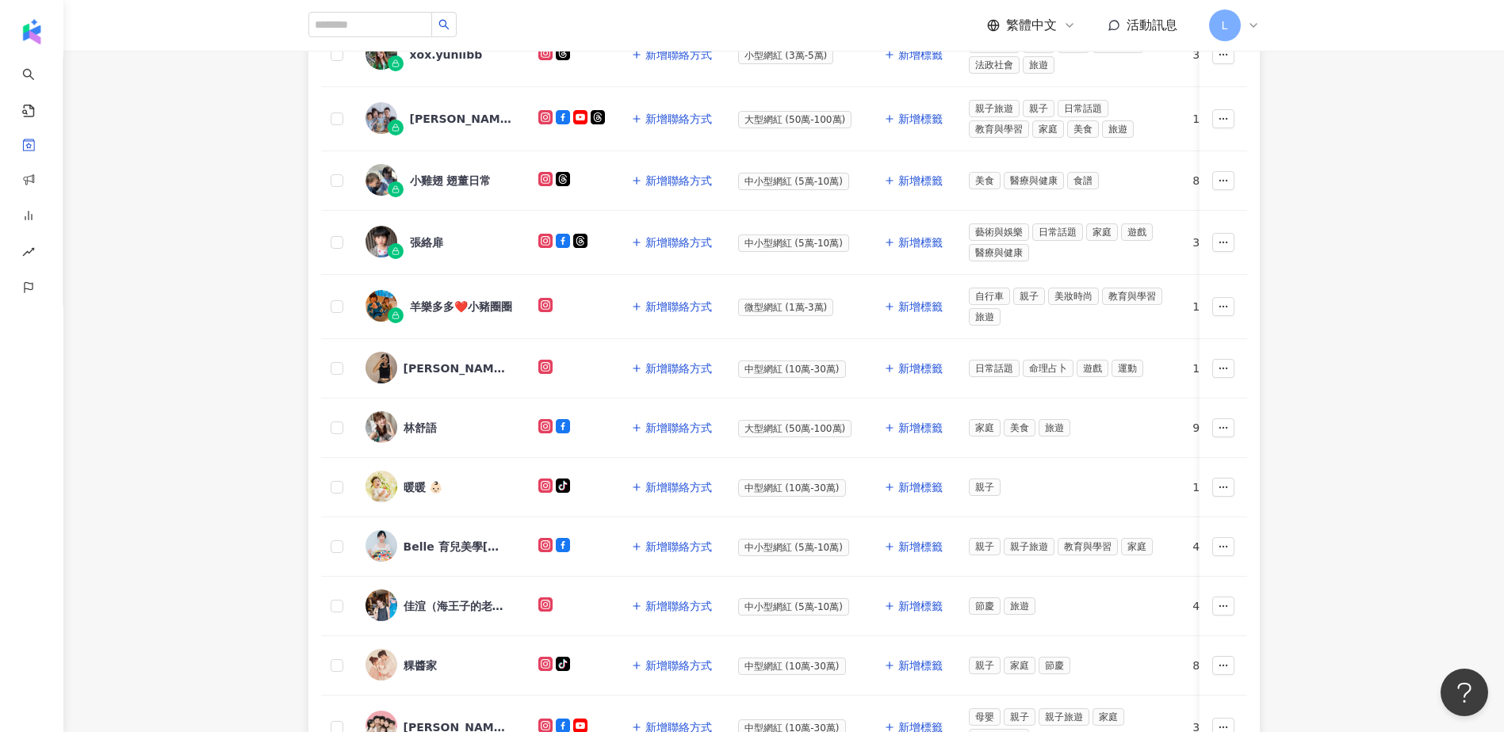
click at [272, 537] on div "網紅名稱 社群平台 聯絡資訊 網紅量級 自訂標籤 網紅類型 追蹤數 K-Score 近三個月 受眾主要年齡 受眾主要性別 互動率 近三個月 Reels 互動率…" at bounding box center [783, 398] width 1440 height 901
click at [435, 598] on div "佳渲（海王子的老婆海王妃）" at bounding box center [454, 606] width 103 height 16
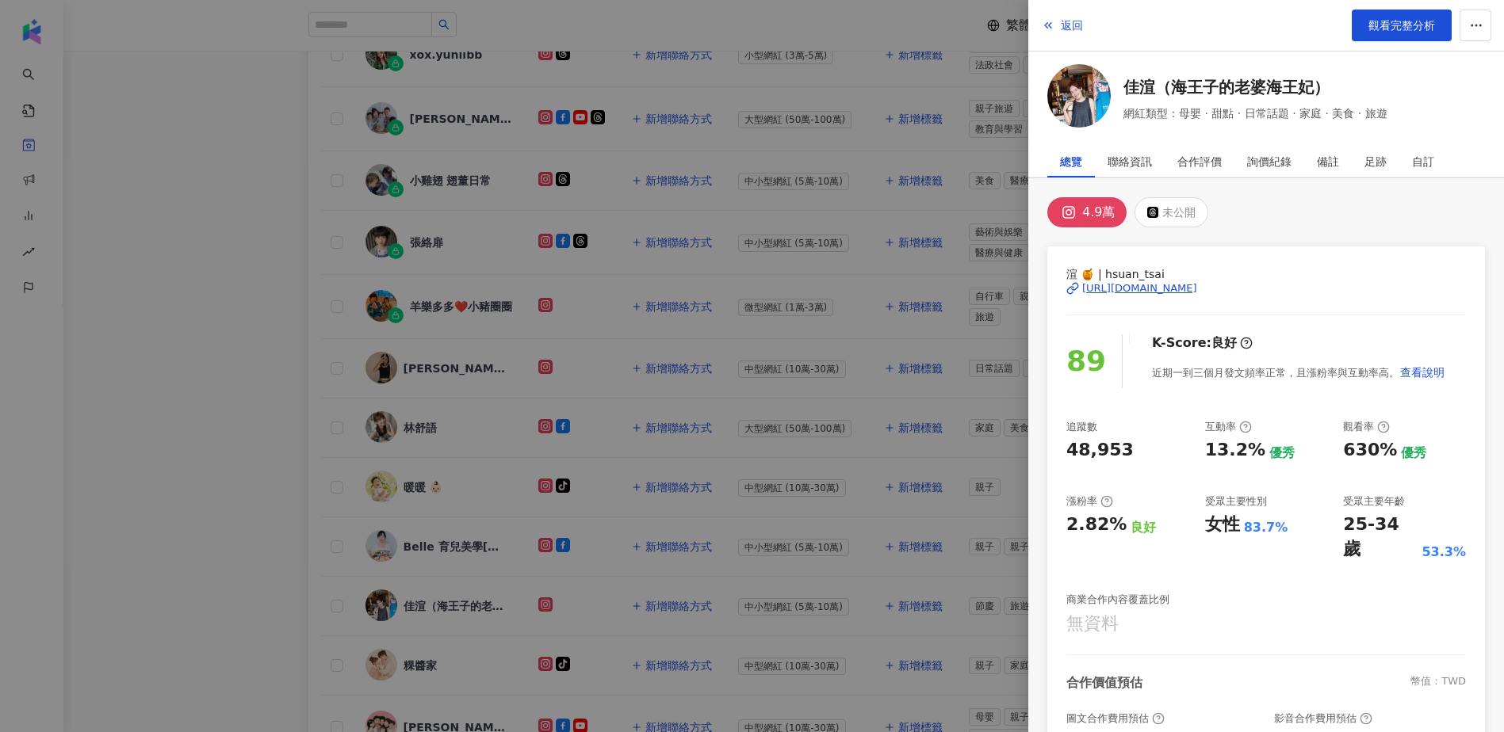
click at [1101, 213] on div "4.9萬" at bounding box center [1098, 212] width 32 height 22
click at [1103, 289] on div "https://www.instagram.com/hsuan_tsai/" at bounding box center [1139, 288] width 115 height 14
click at [229, 384] on div at bounding box center [752, 366] width 1504 height 732
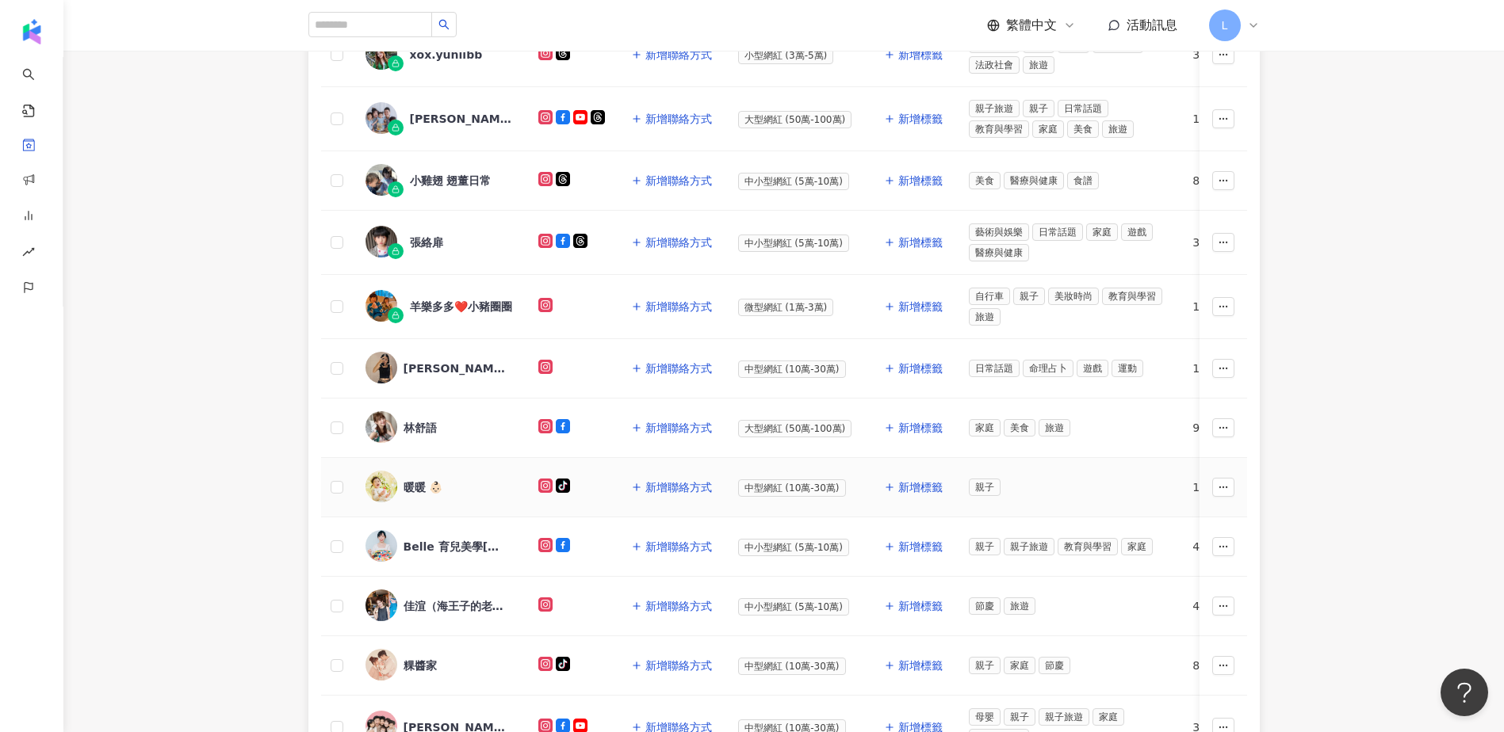
click at [415, 483] on div "暖暖 👶🏻" at bounding box center [423, 488] width 40 height 16
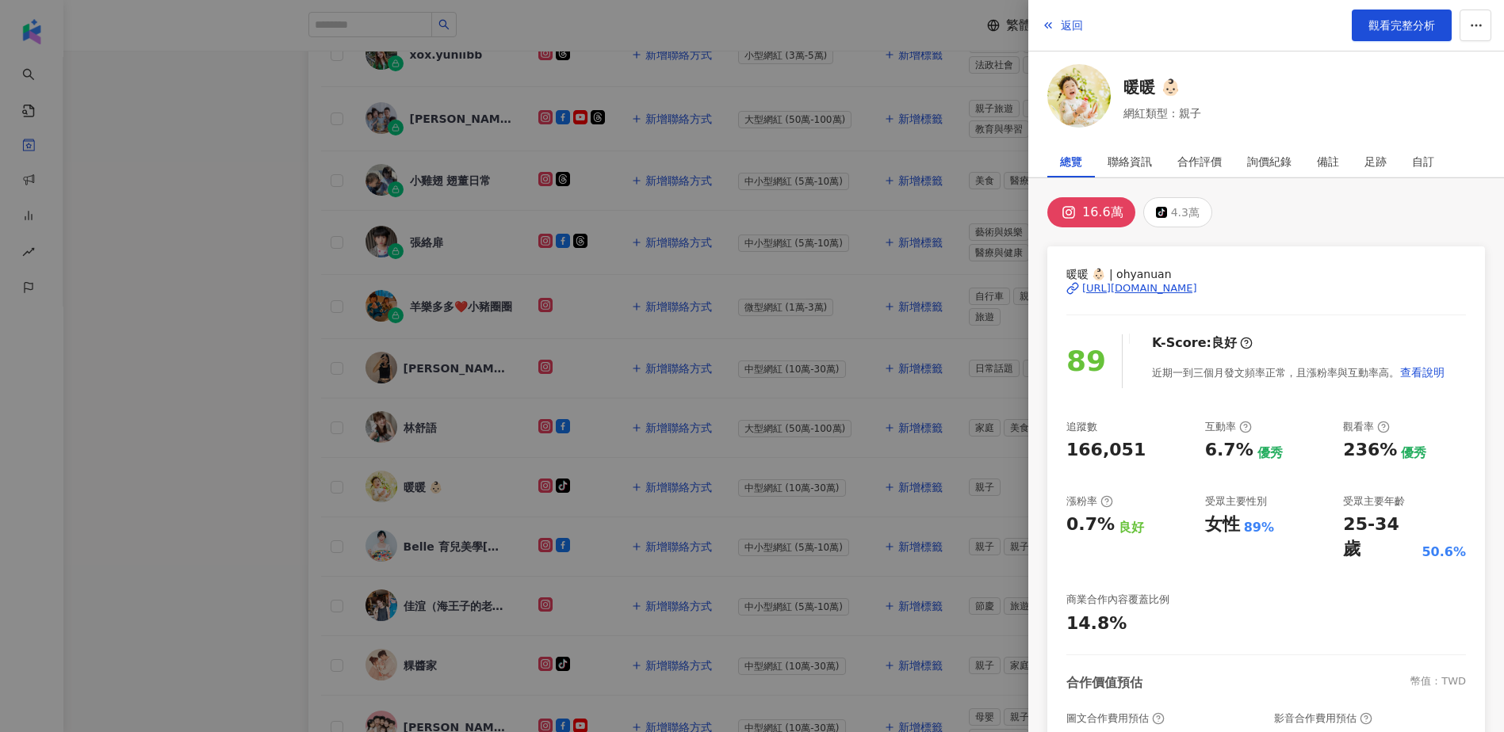
click at [1124, 286] on div "https://www.instagram.com/ohyanuan/" at bounding box center [1139, 288] width 115 height 14
click at [1467, 21] on button "button" at bounding box center [1475, 26] width 32 height 32
click at [1454, 60] on div "加入網紅收藏" at bounding box center [1445, 63] width 67 height 17
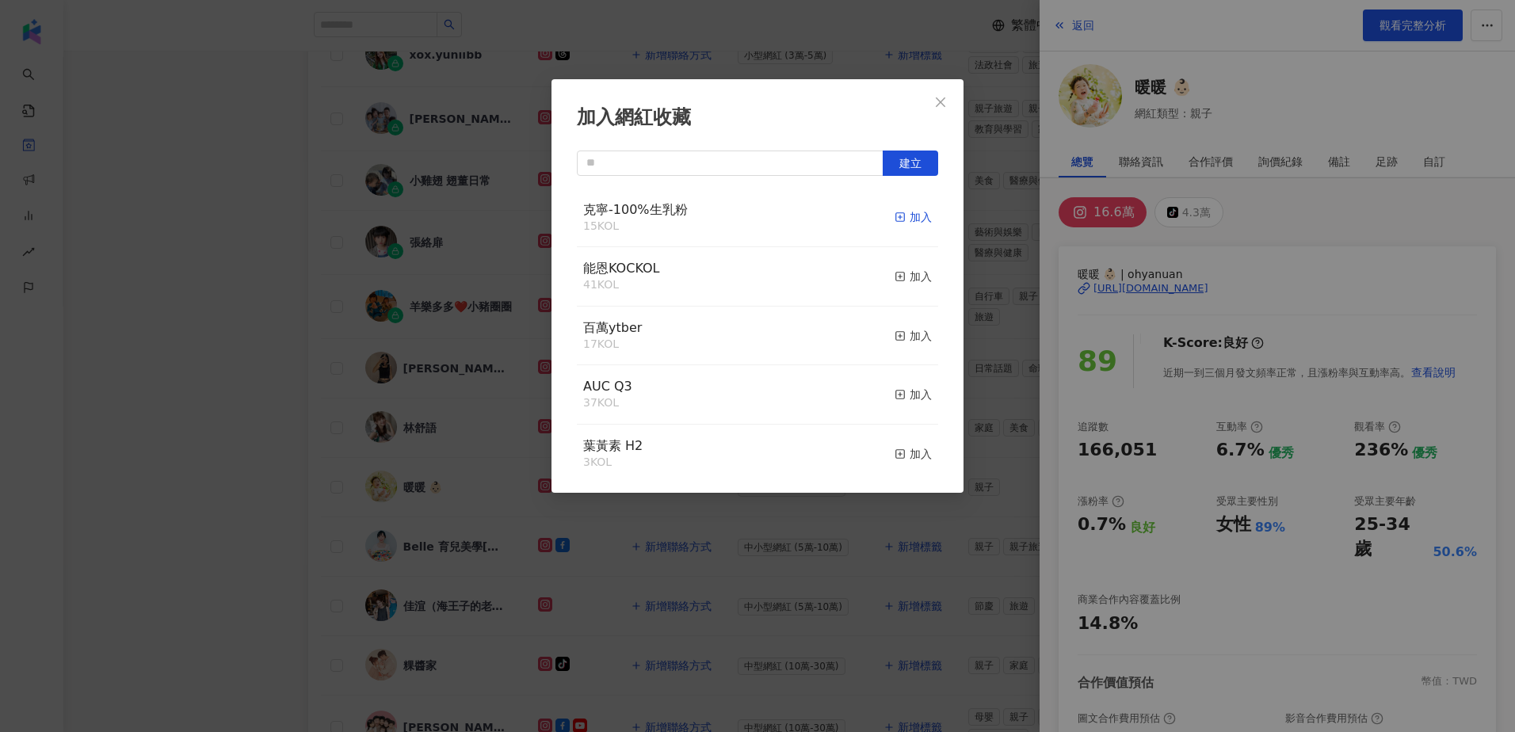
click at [900, 214] on div "加入" at bounding box center [913, 216] width 37 height 17
click at [297, 291] on div "加入網紅收藏 建立 克寧-100%生乳粉 16 KOL 已加入 能恩KOCKOL 41 KOL 加入 百萬ytber 17 KOL 加入 AUC Q3 37 …" at bounding box center [757, 366] width 1515 height 732
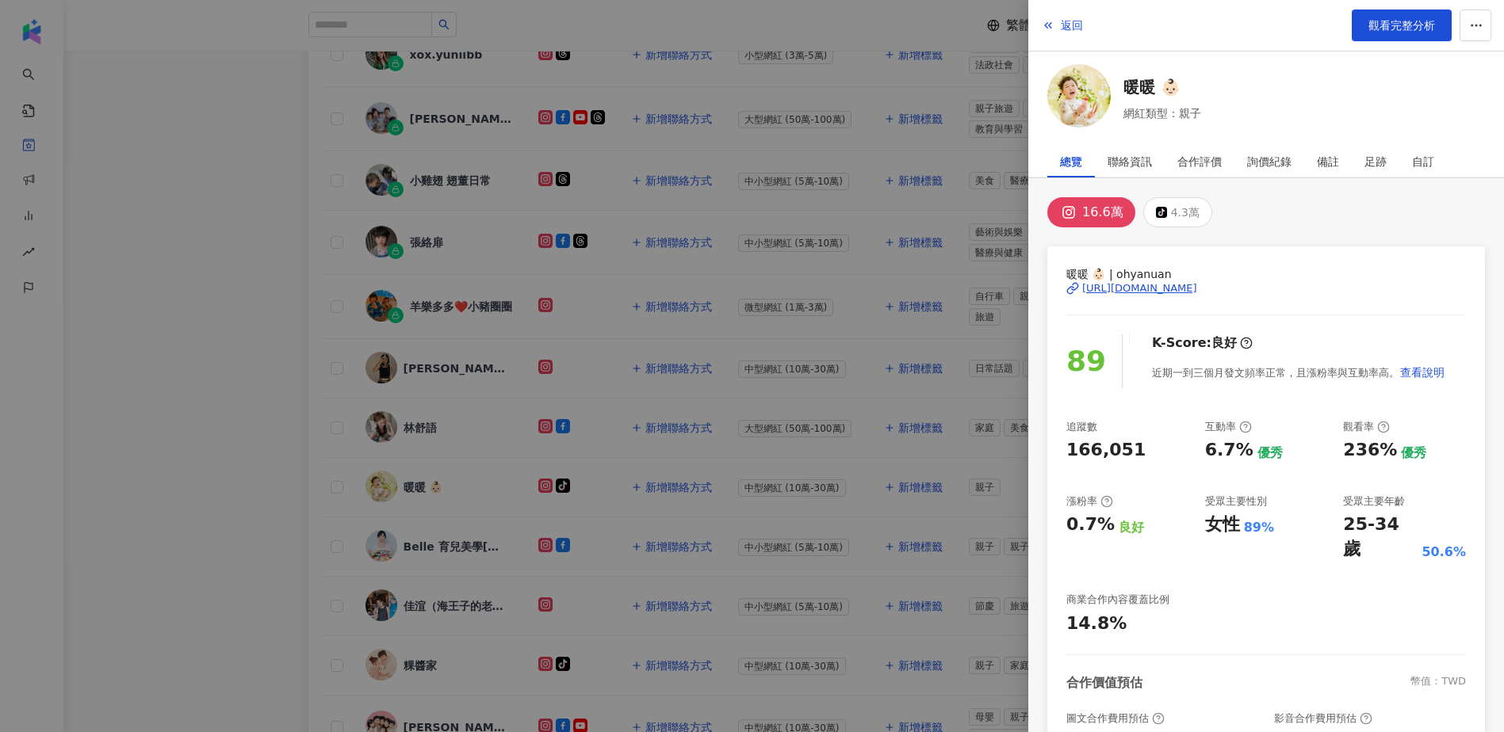
click at [268, 372] on div at bounding box center [752, 366] width 1504 height 732
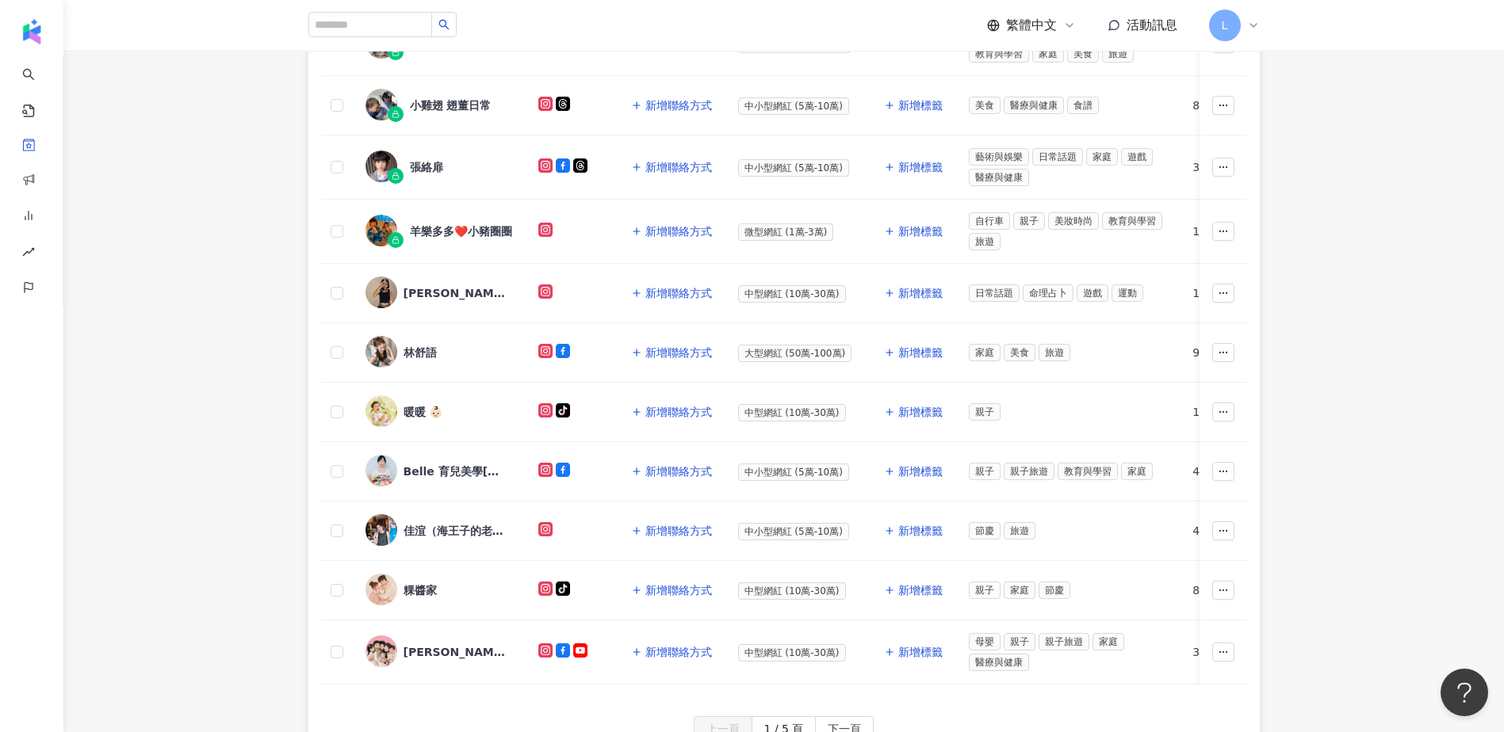
scroll to position [422, 0]
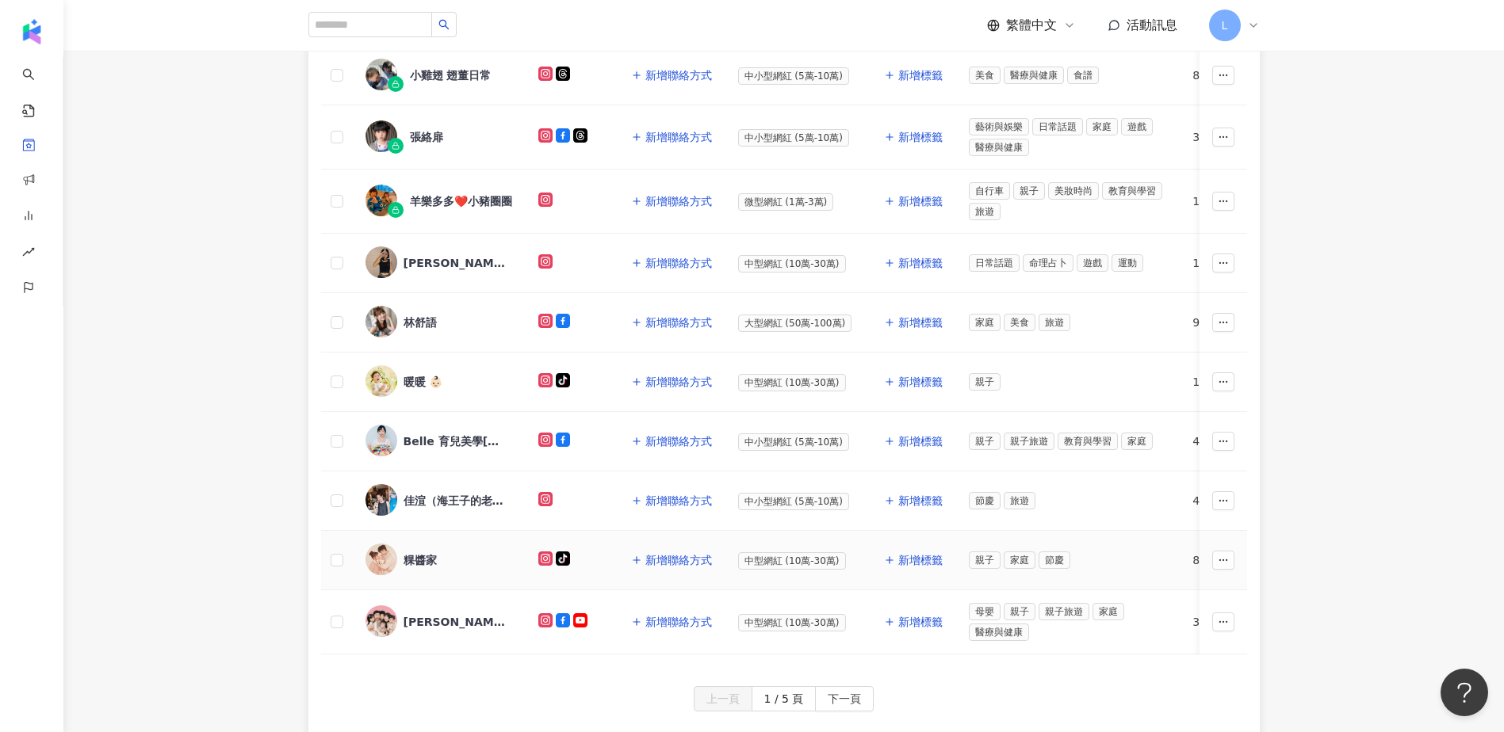
click at [428, 552] on div "粿醬家" at bounding box center [419, 560] width 33 height 16
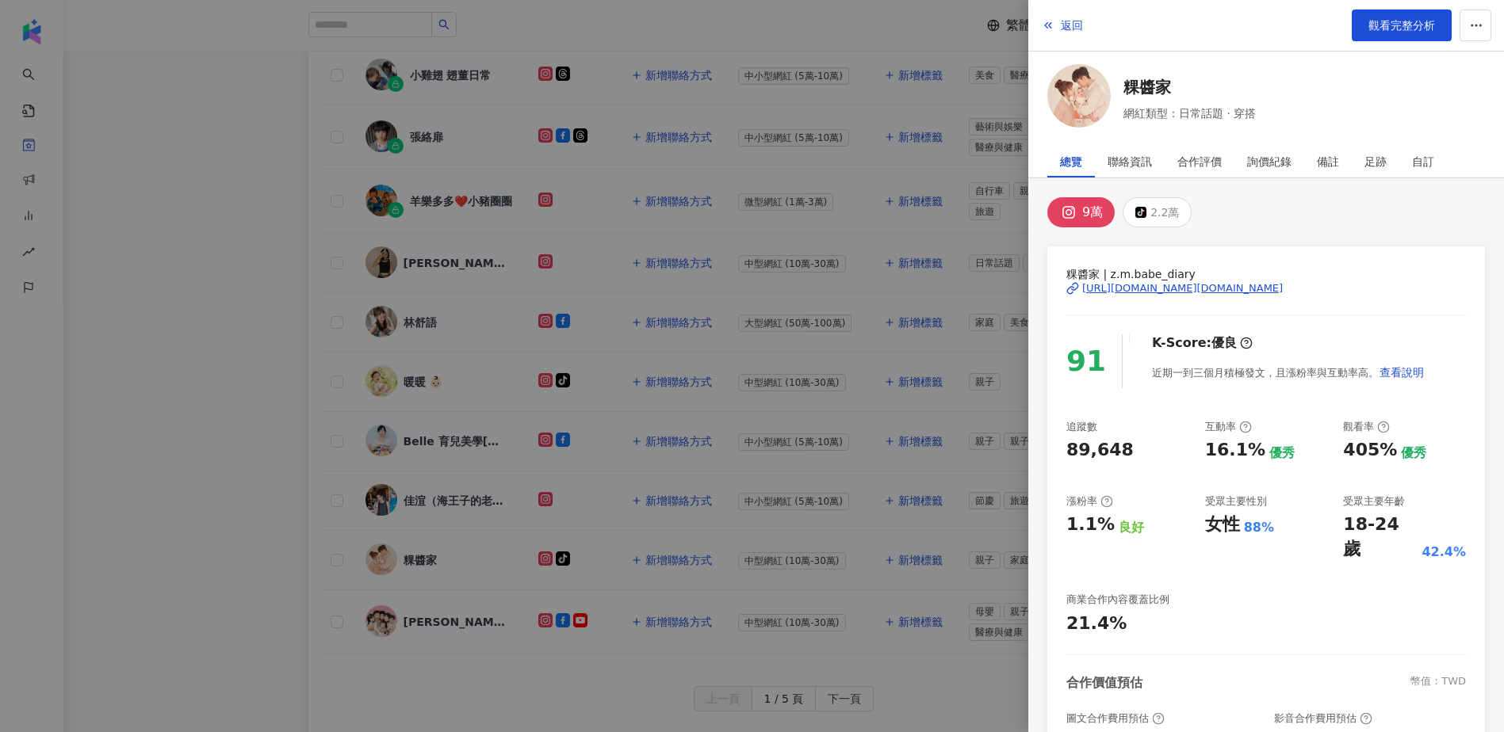
click at [1115, 281] on div "https://www.instagram.com/z.m.babe_diary/" at bounding box center [1182, 288] width 201 height 14
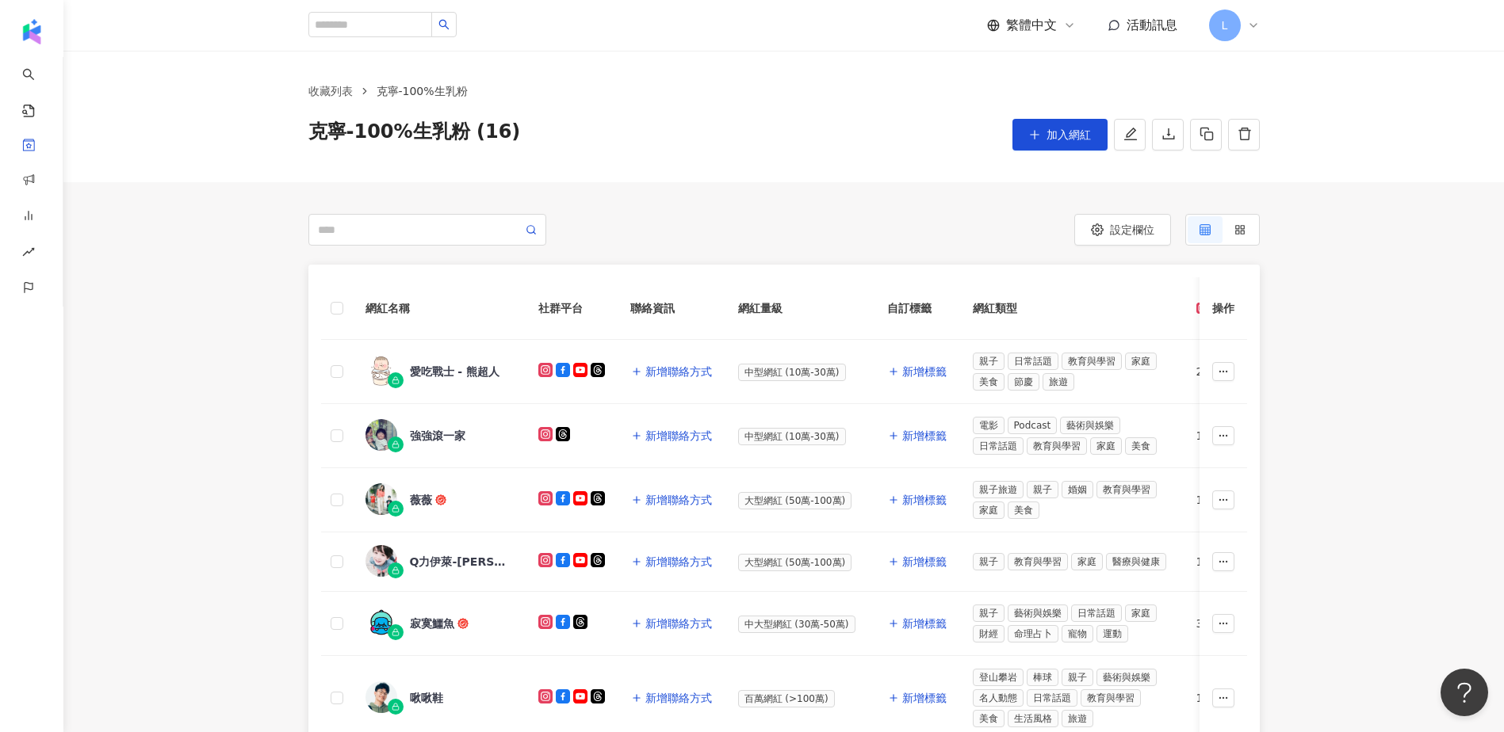
click at [269, 398] on div "網紅名稱 社群平台 聯絡資訊 網紅量級 自訂標籤 網紅類型 追蹤數 K-Score 近三個月 受眾主要年齡 受眾主要性別 互動率 近三個月 Reels 互動率…" at bounding box center [783, 743] width 1440 height 957
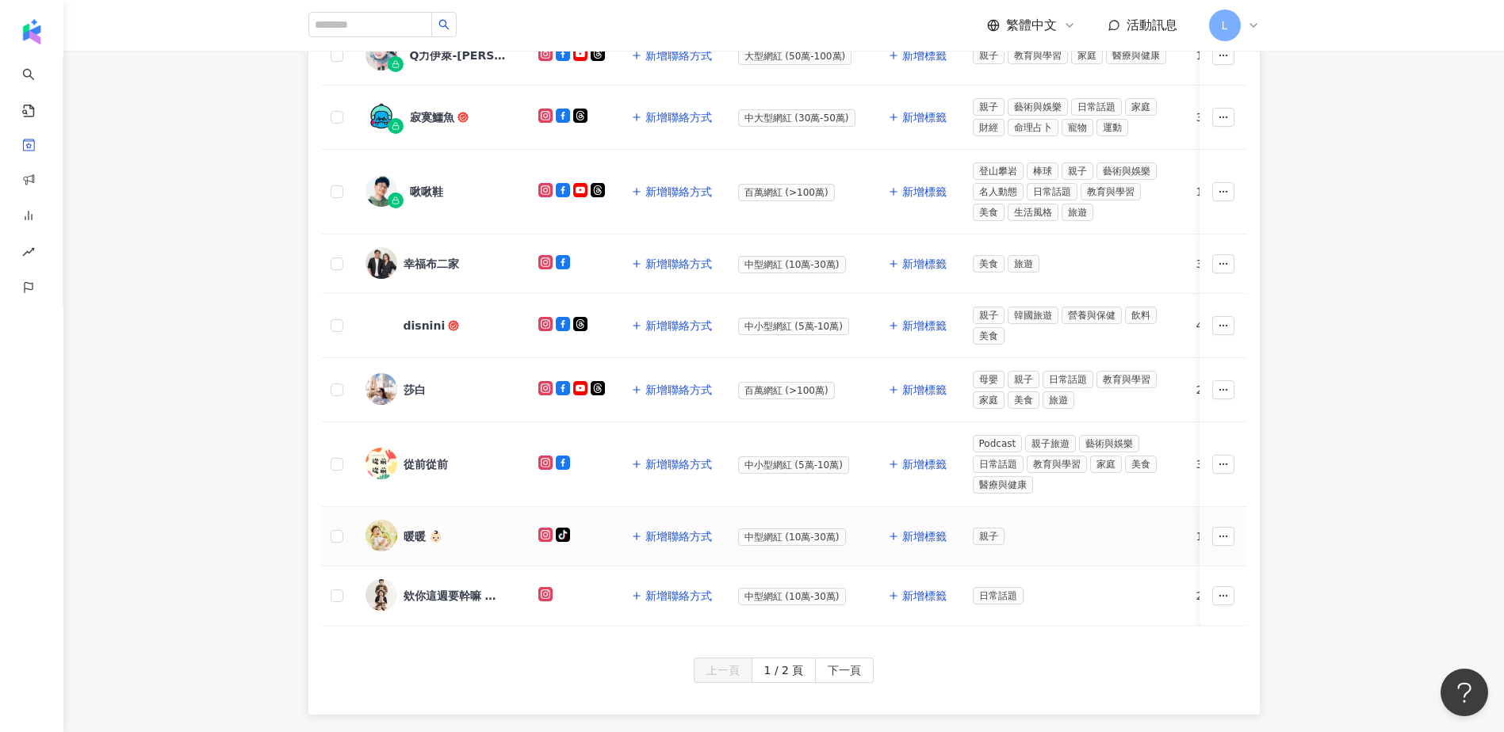
scroll to position [529, 0]
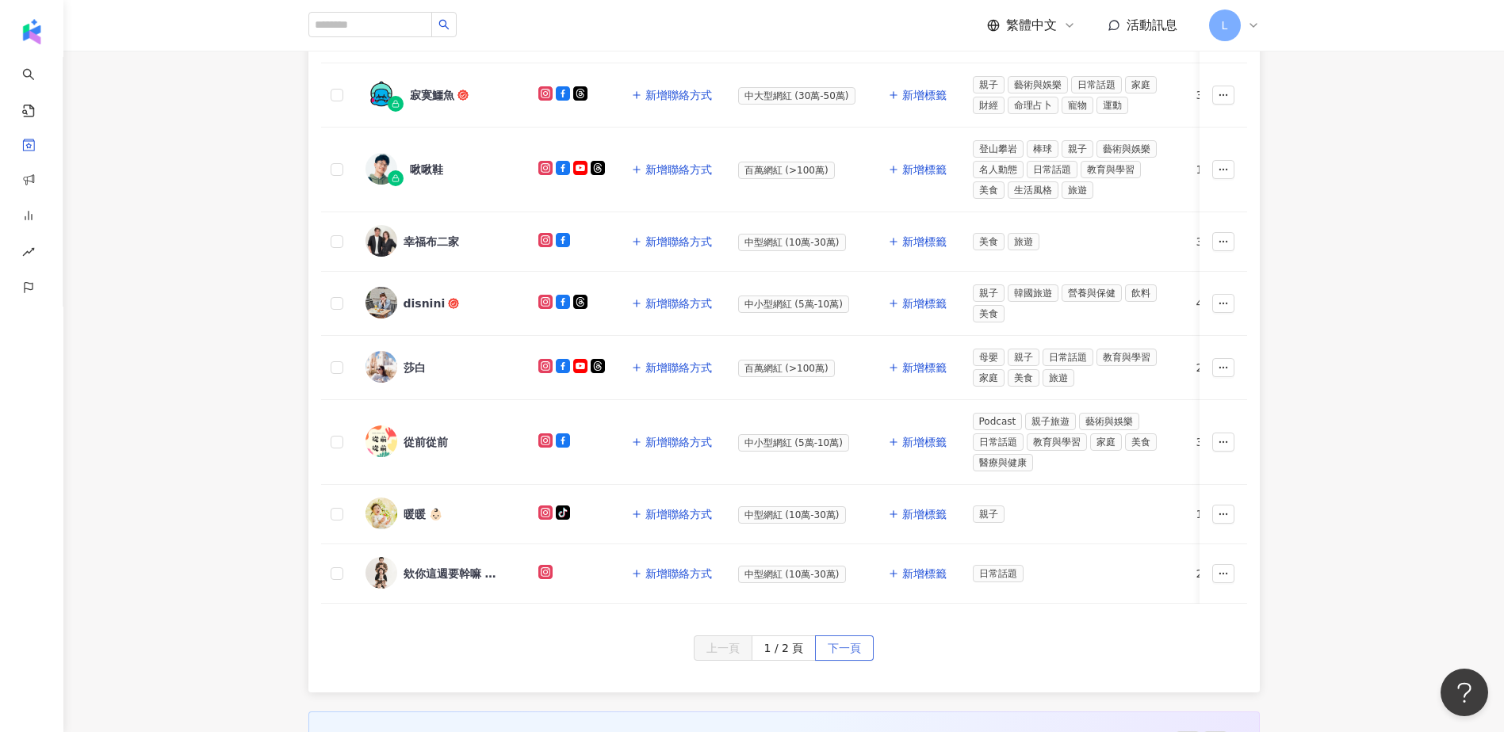
click at [847, 661] on span "下一頁" at bounding box center [843, 648] width 33 height 25
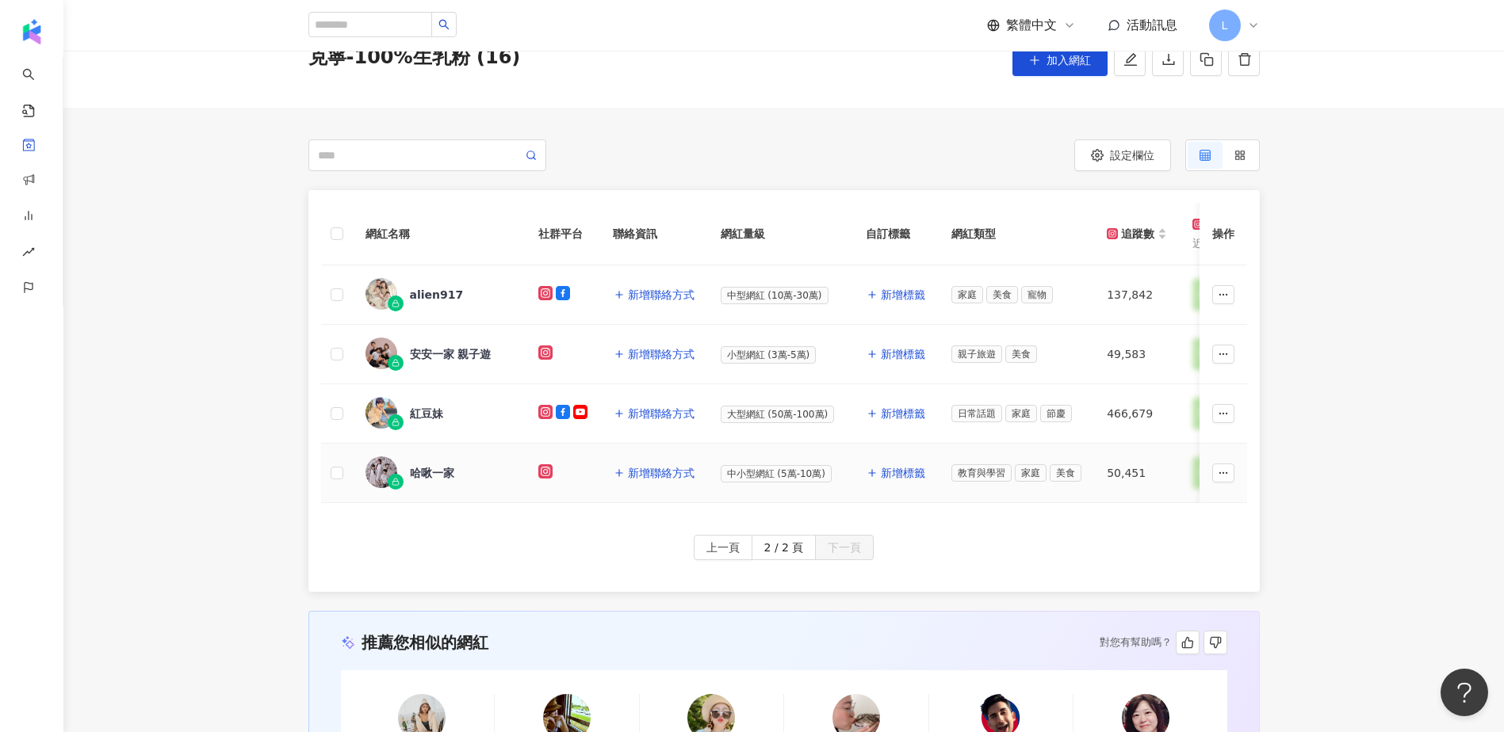
scroll to position [0, 0]
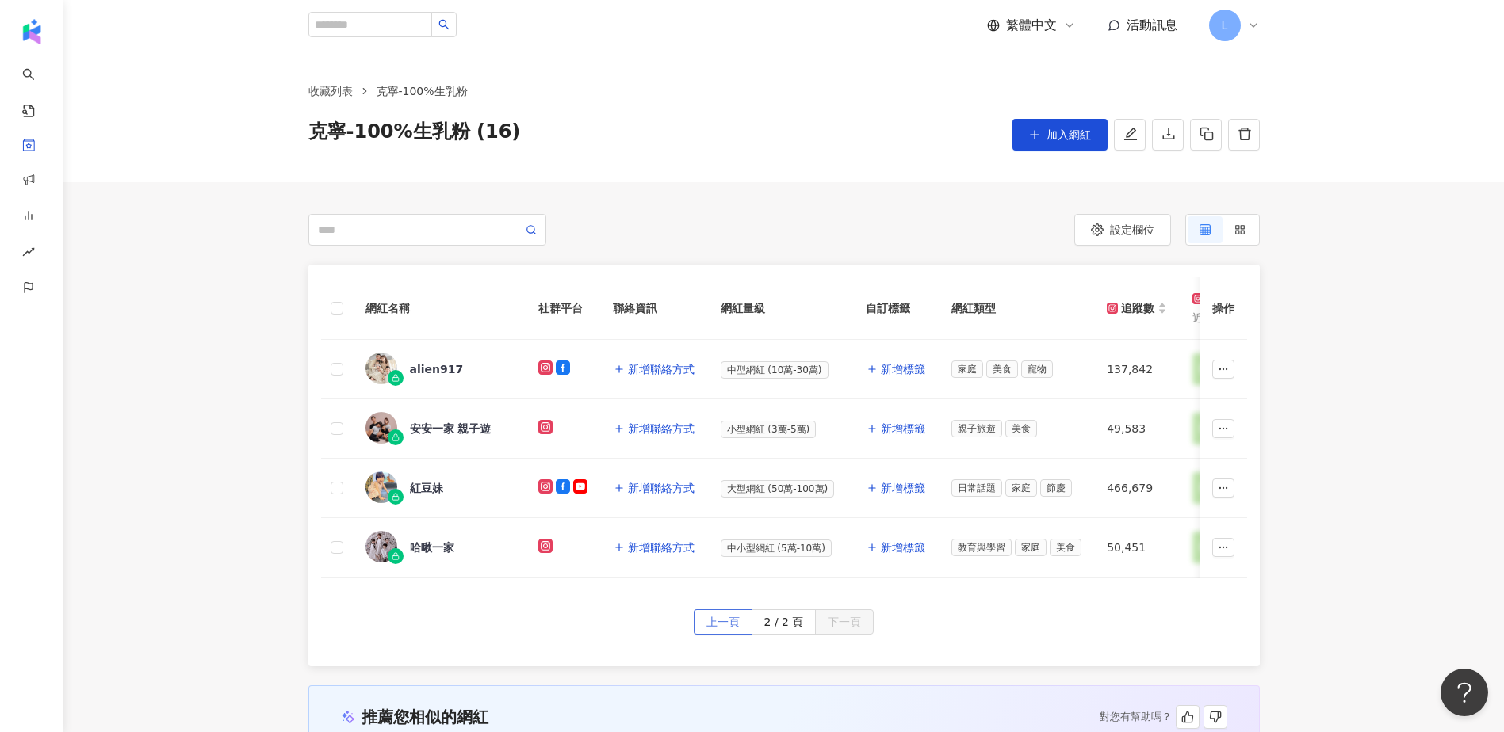
click at [736, 630] on span "上一頁" at bounding box center [722, 622] width 33 height 25
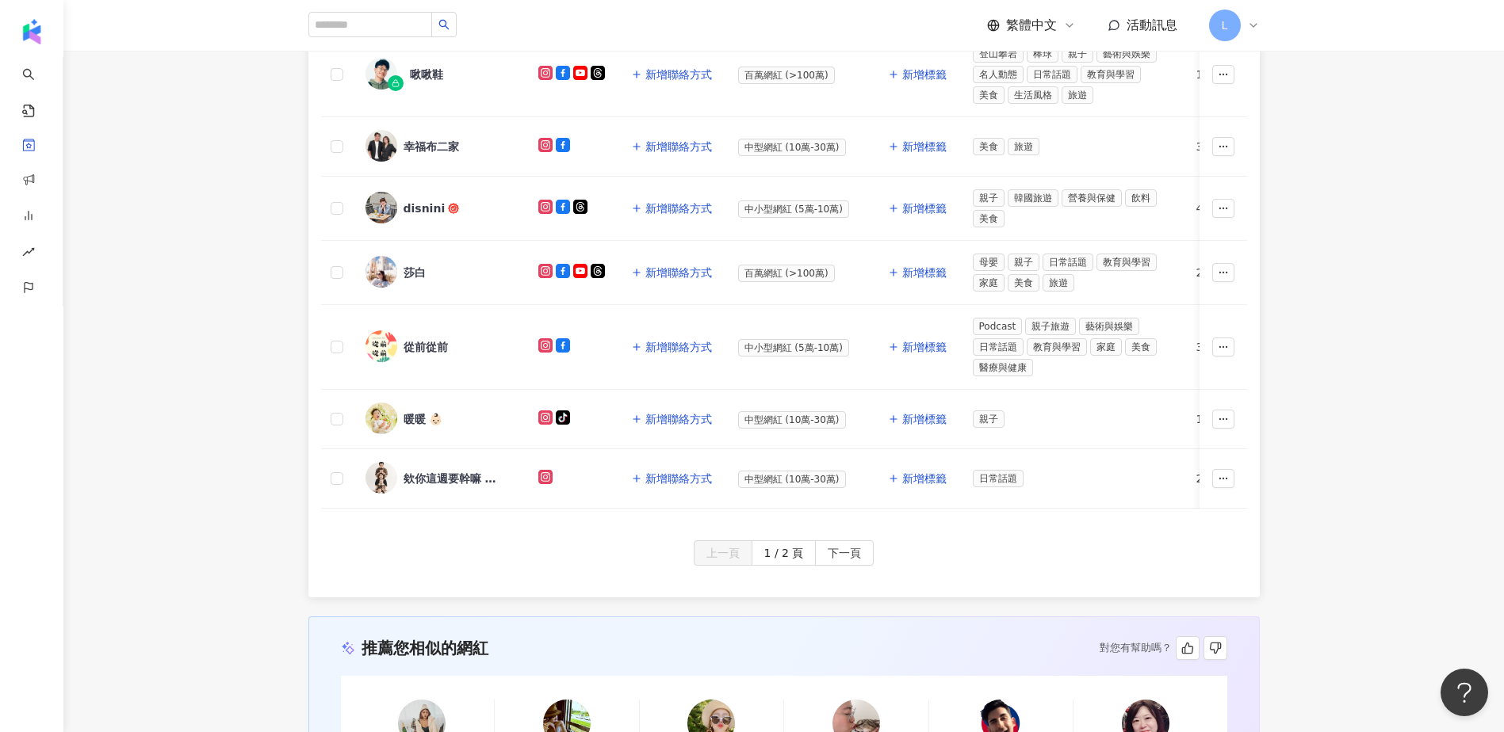
scroll to position [634, 0]
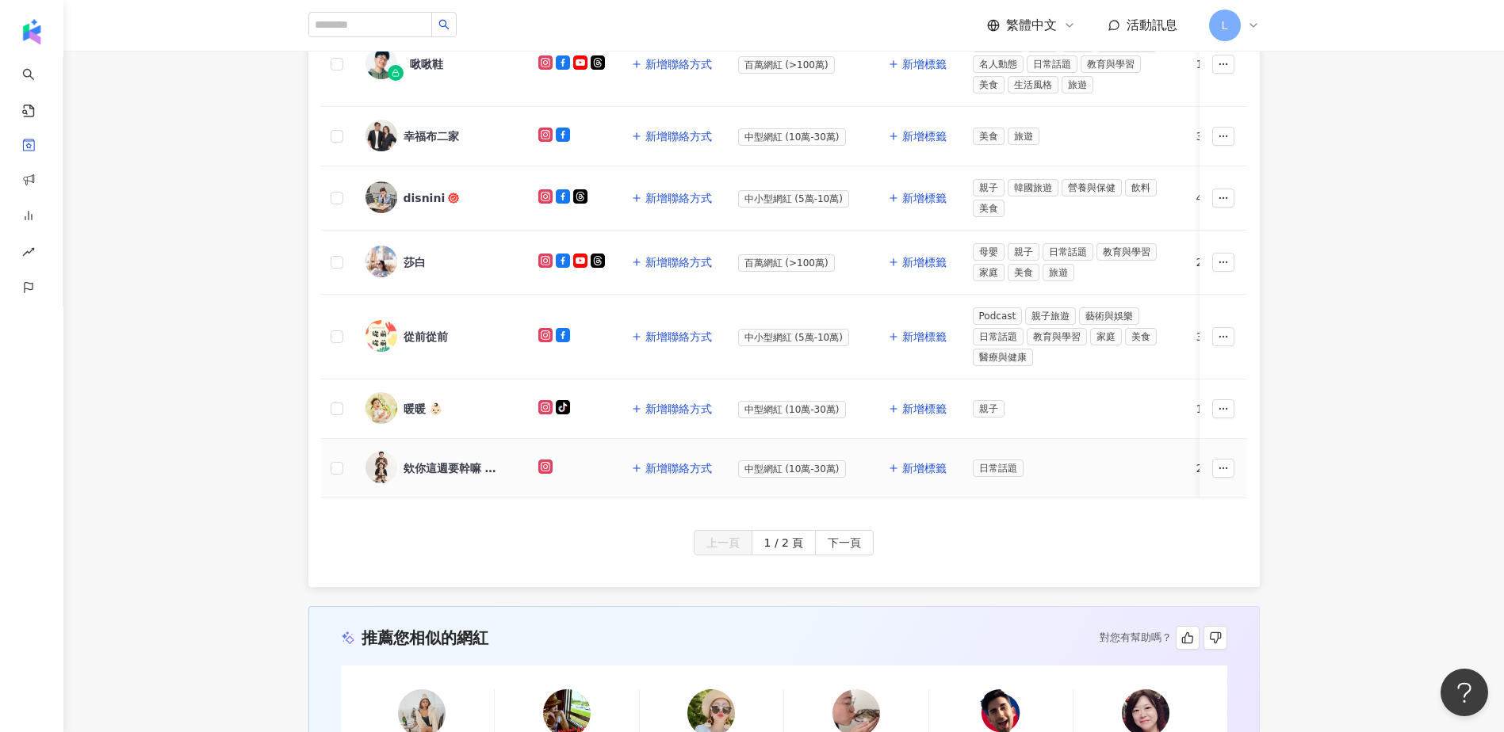
click at [428, 466] on div "欸你這週要幹嘛 小珍珠" at bounding box center [454, 469] width 103 height 16
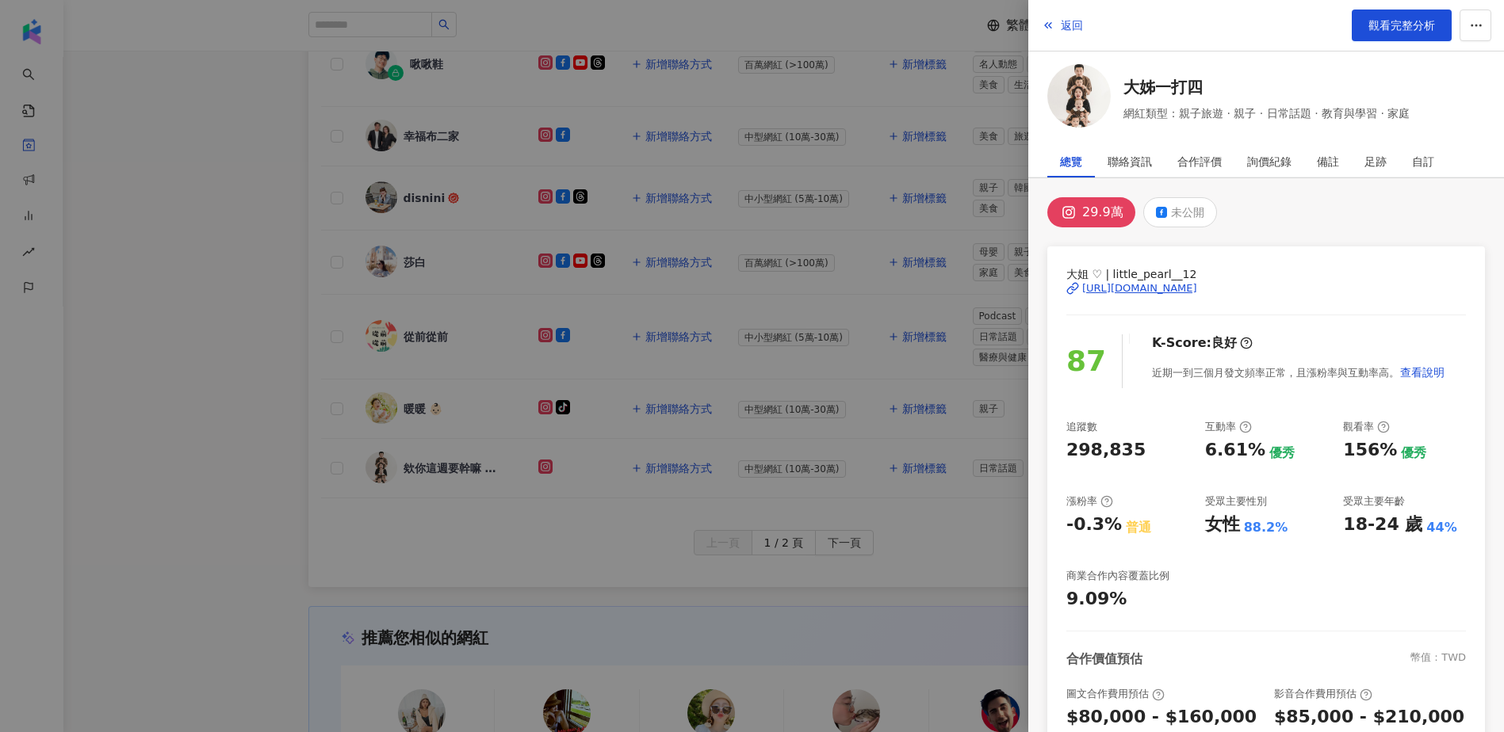
click at [232, 389] on div at bounding box center [752, 366] width 1504 height 732
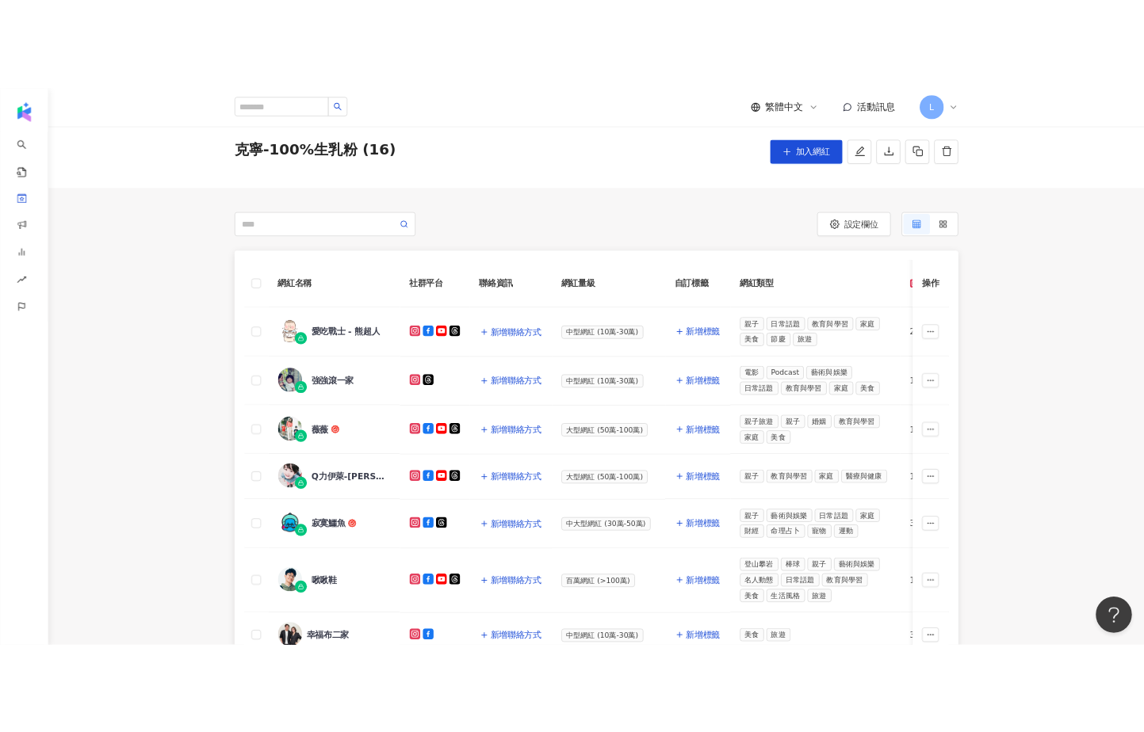
scroll to position [0, 0]
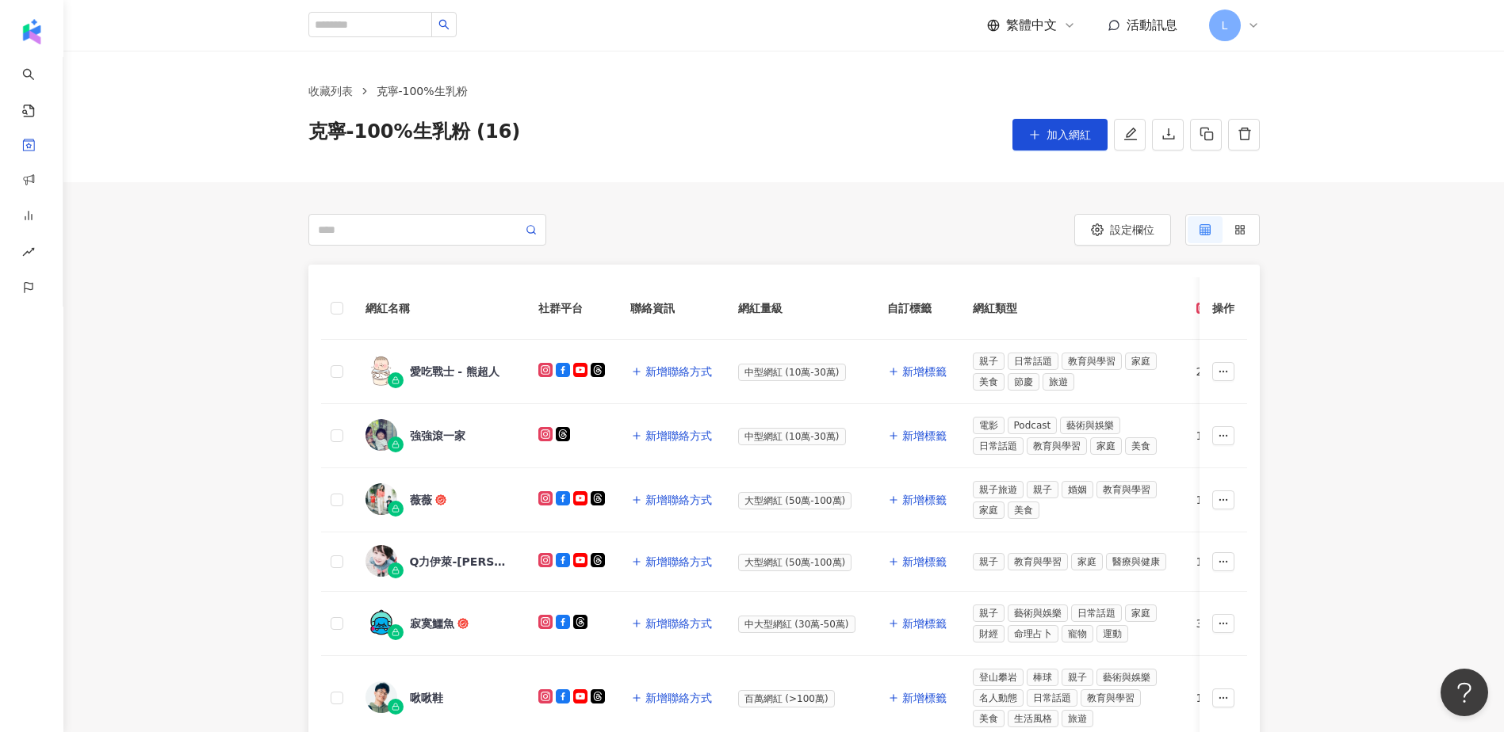
click at [732, 225] on div at bounding box center [546, 230] width 476 height 32
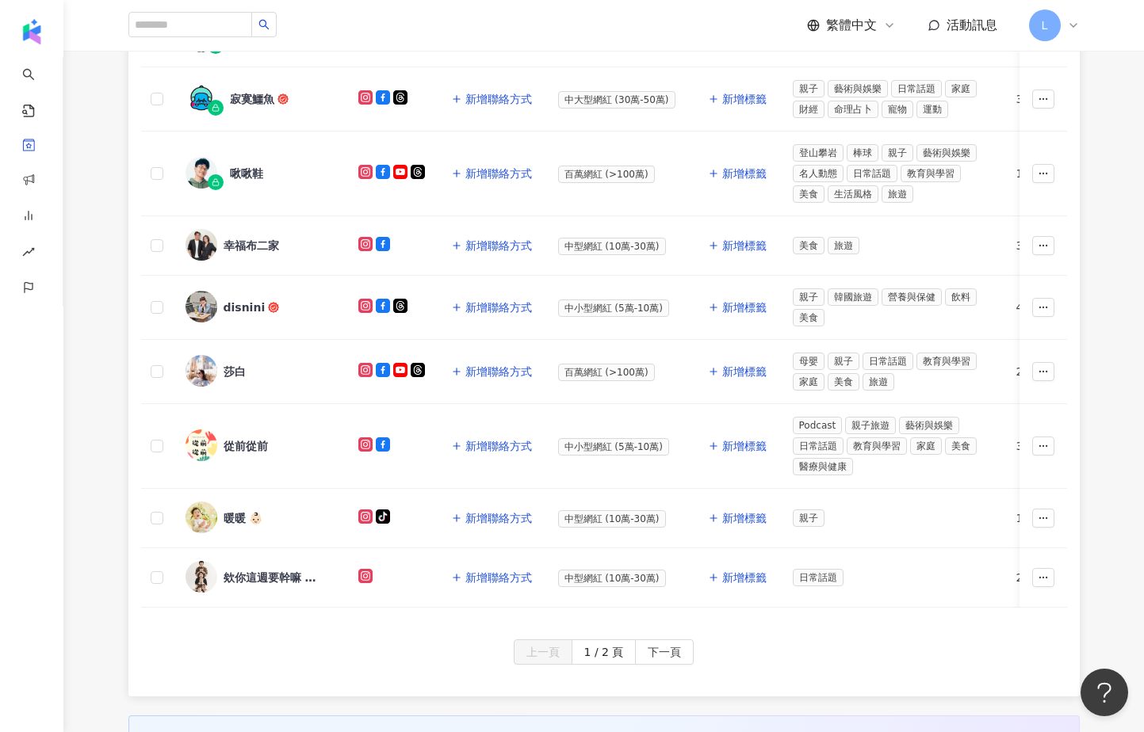
scroll to position [529, 0]
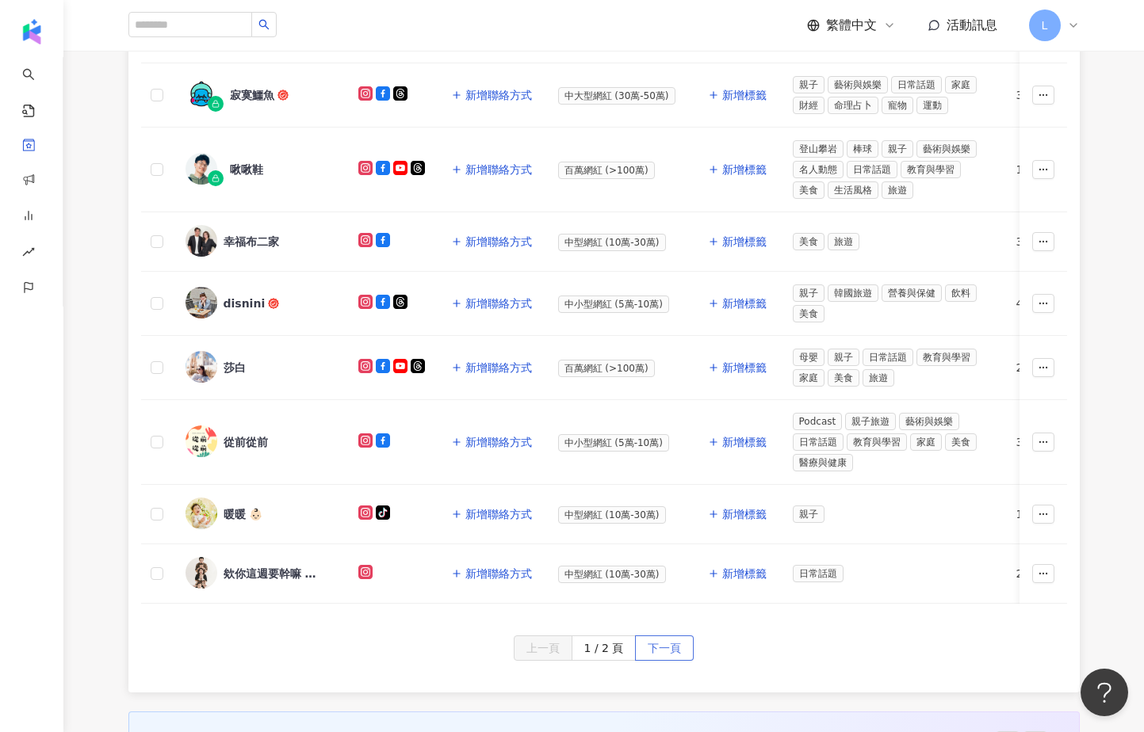
click at [672, 662] on span "下一頁" at bounding box center [664, 648] width 33 height 25
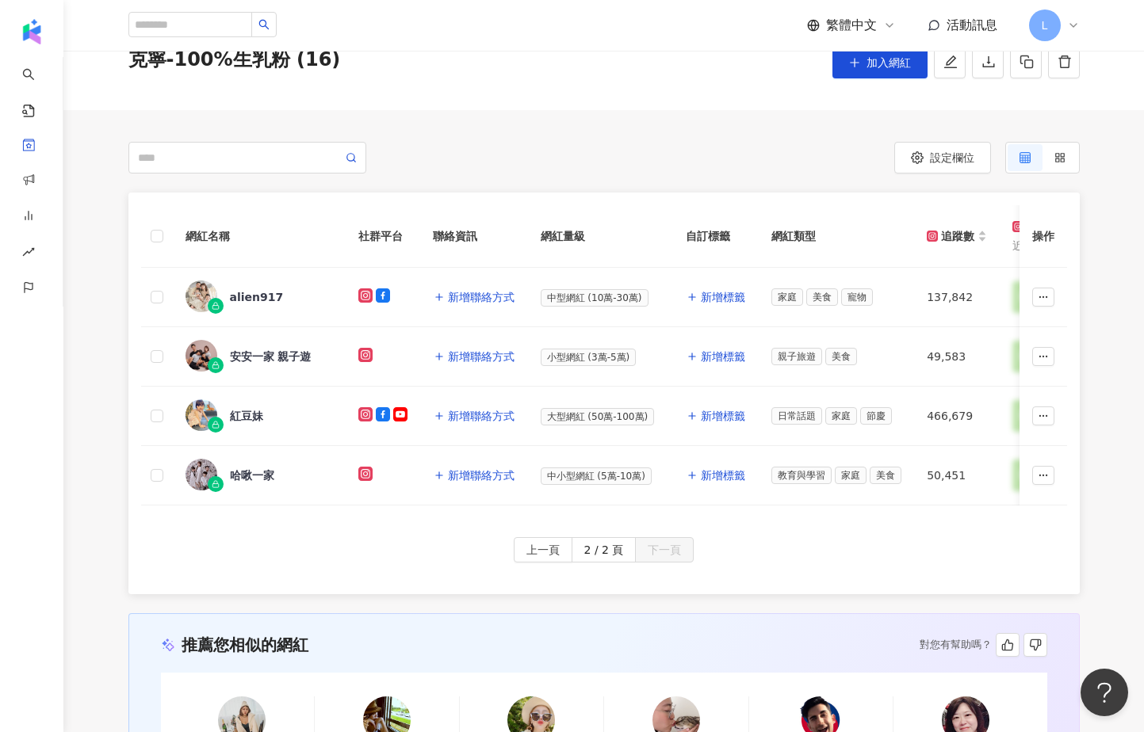
scroll to position [59, 0]
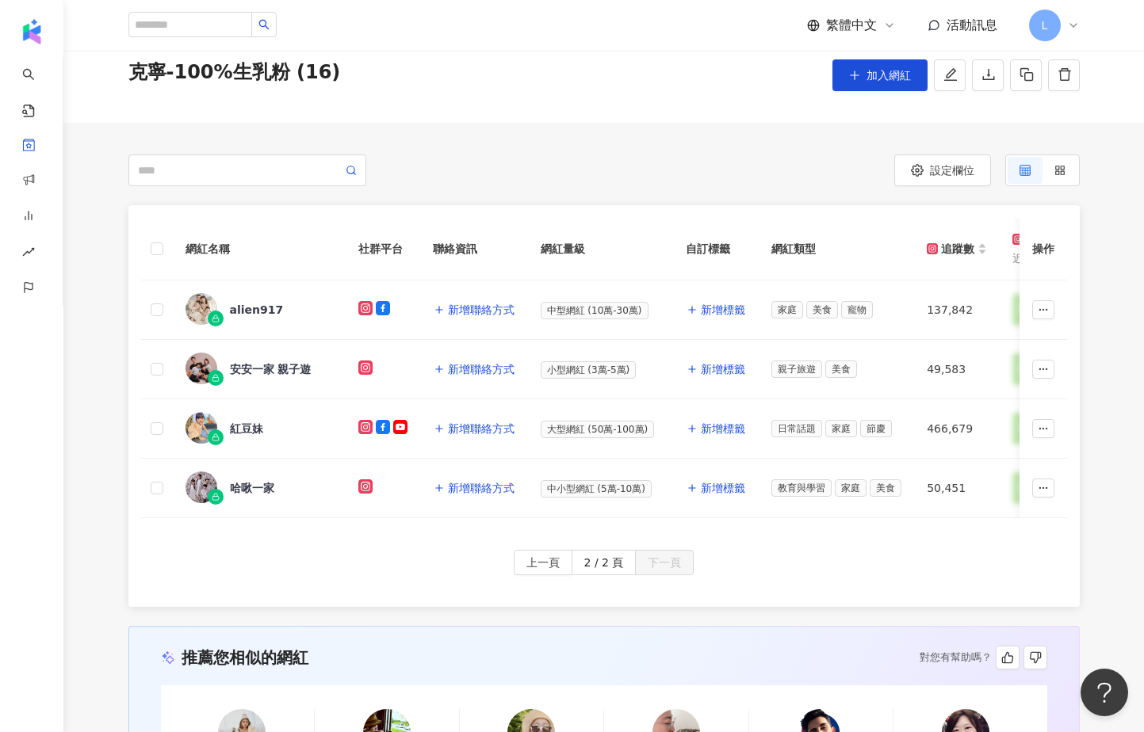
click at [682, 151] on div "設定欄位 莎白 母嬰 · 親子 · 日常話題 · 教育與學習 · 家庭 · 美食 · 旅遊 總追蹤數 ： 1,257,560 解鎖網紅檔案，獲得進階數據 啾啾…" at bounding box center [603, 494] width 1080 height 742
click at [685, 158] on div "設定欄位" at bounding box center [842, 171] width 476 height 32
click at [713, 182] on div "設定欄位" at bounding box center [842, 171] width 476 height 32
click at [452, 154] on div "設定欄位 莎白 母嬰 · 親子 · 日常話題 · 教育與學習 · 家庭 · 美食 · 旅遊 總追蹤數 ： 1,257,560 解鎖網紅檔案，獲得進階數據 啾啾…" at bounding box center [603, 494] width 1080 height 742
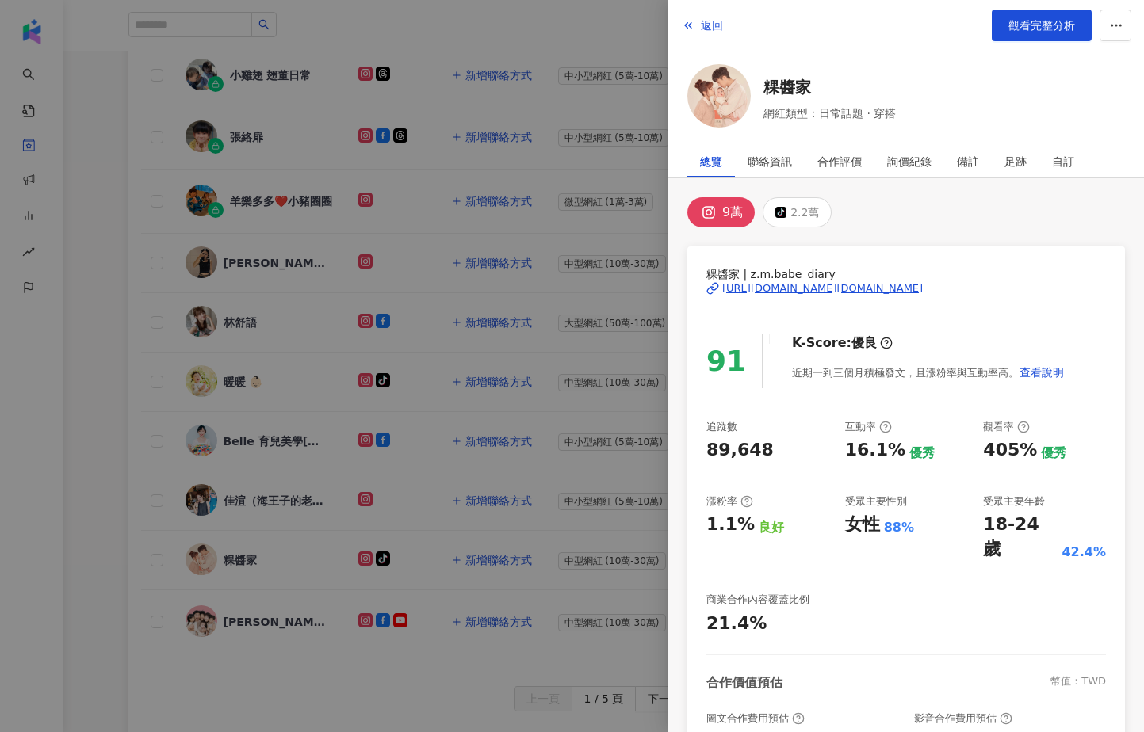
click at [84, 234] on div at bounding box center [572, 366] width 1144 height 732
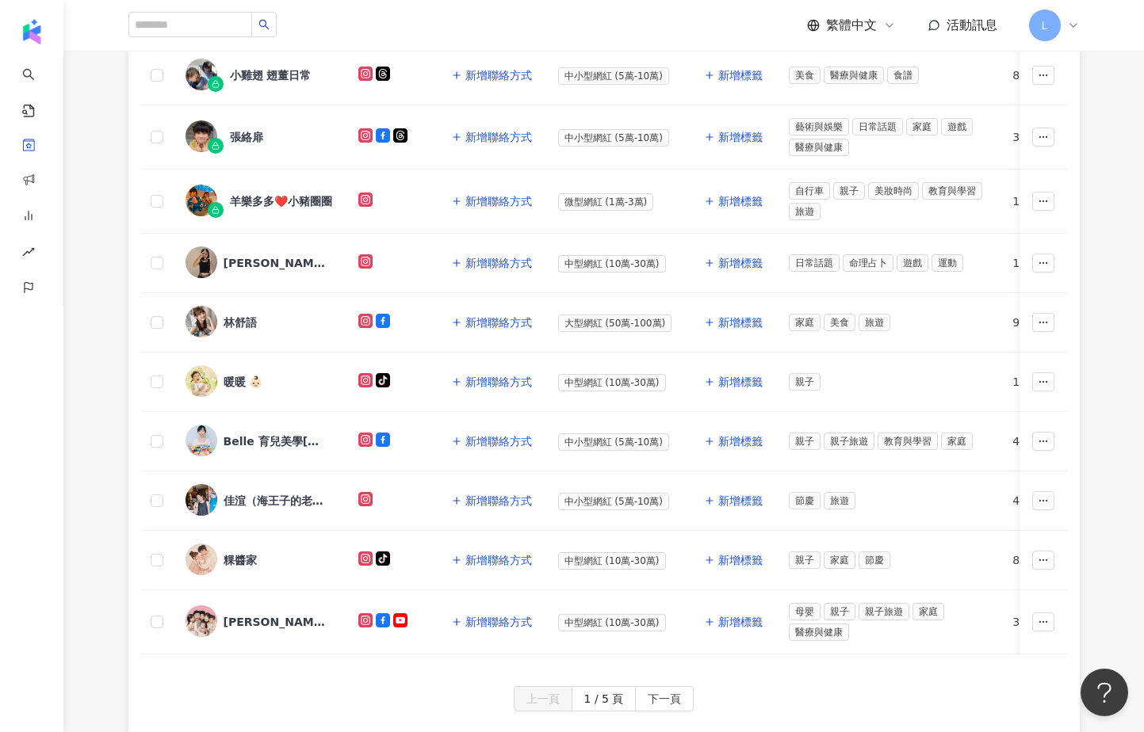
click at [87, 147] on div "網紅名稱 社群平台 聯絡資訊 網紅量級 自訂標籤 網紅類型 追蹤數 K-Score 近三個月 受眾主要年齡 受眾主要性別 互動率 近三個月 Reels 互動率…" at bounding box center [603, 292] width 1080 height 901
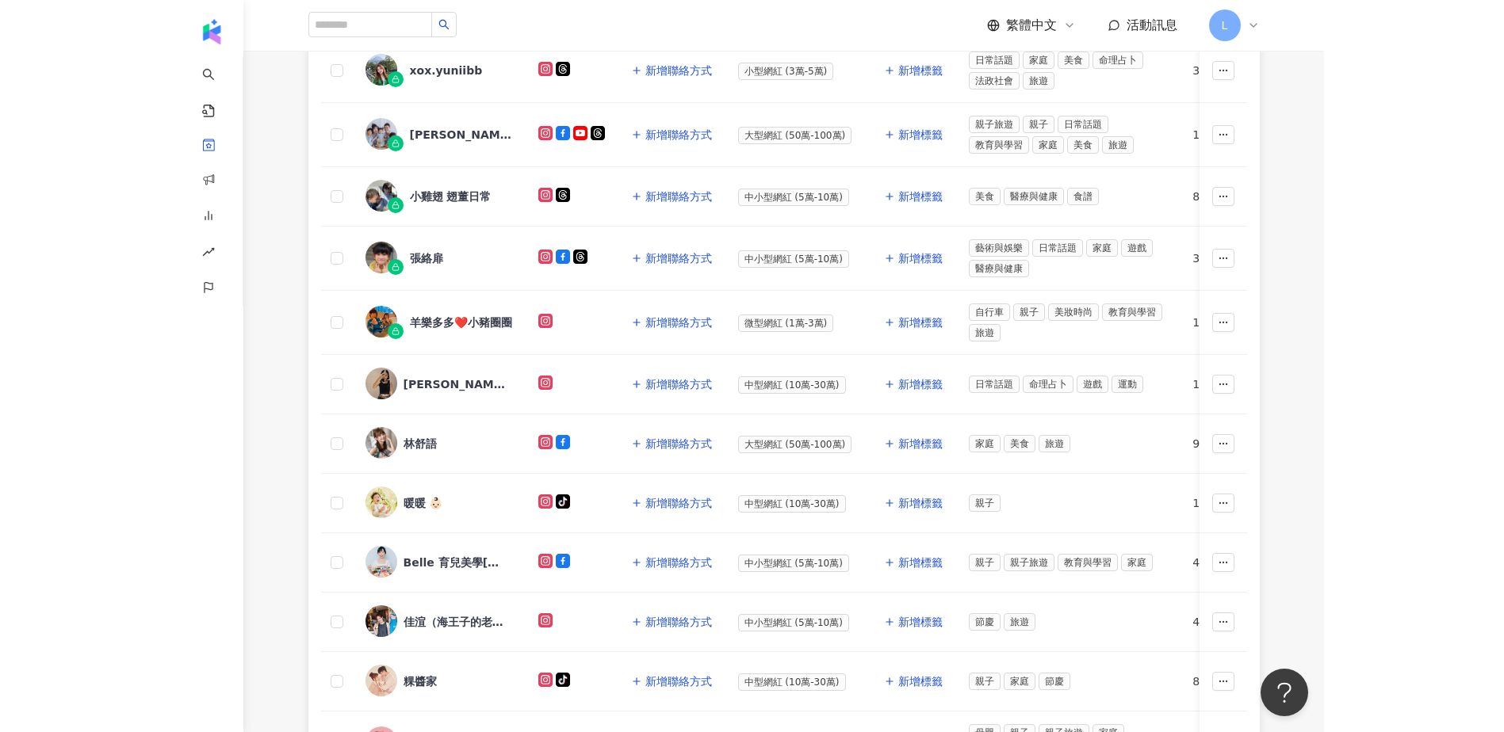
scroll to position [317, 0]
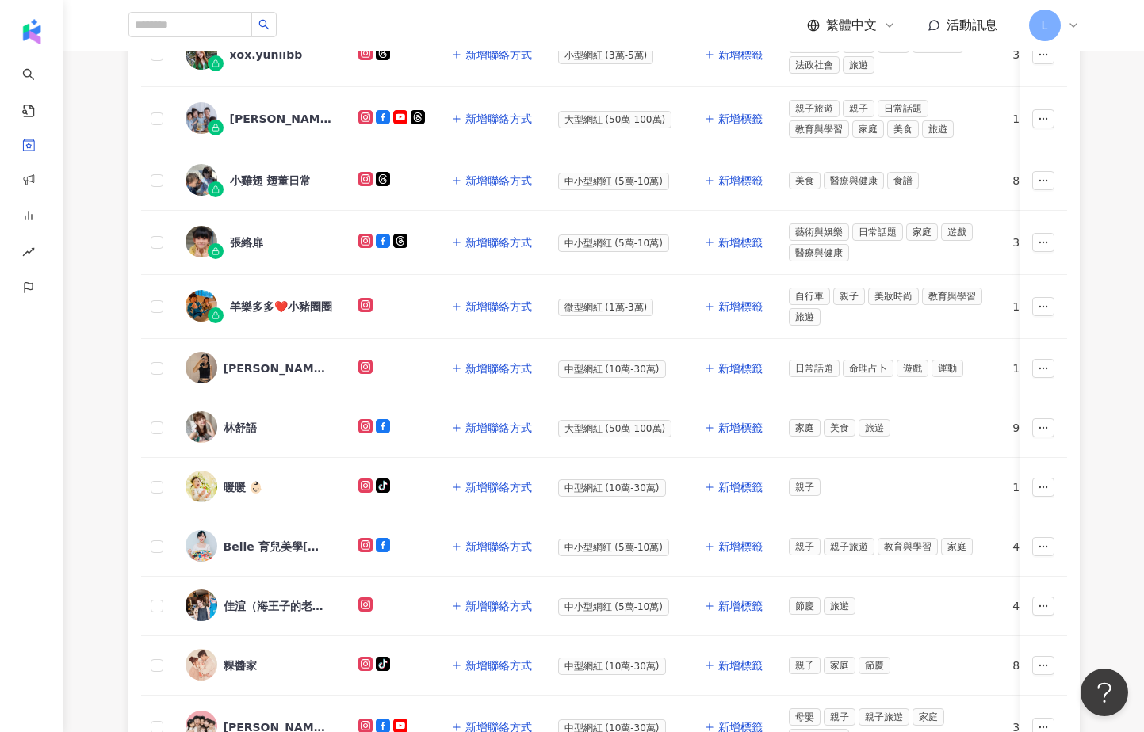
click at [94, 280] on div "網紅名稱 社群平台 聯絡資訊 網紅量級 自訂標籤 網紅類型 追蹤數 K-Score 近三個月 受眾主要年齡 受眾主要性別 互動率 近三個月 Reels 互動率…" at bounding box center [603, 398] width 1080 height 901
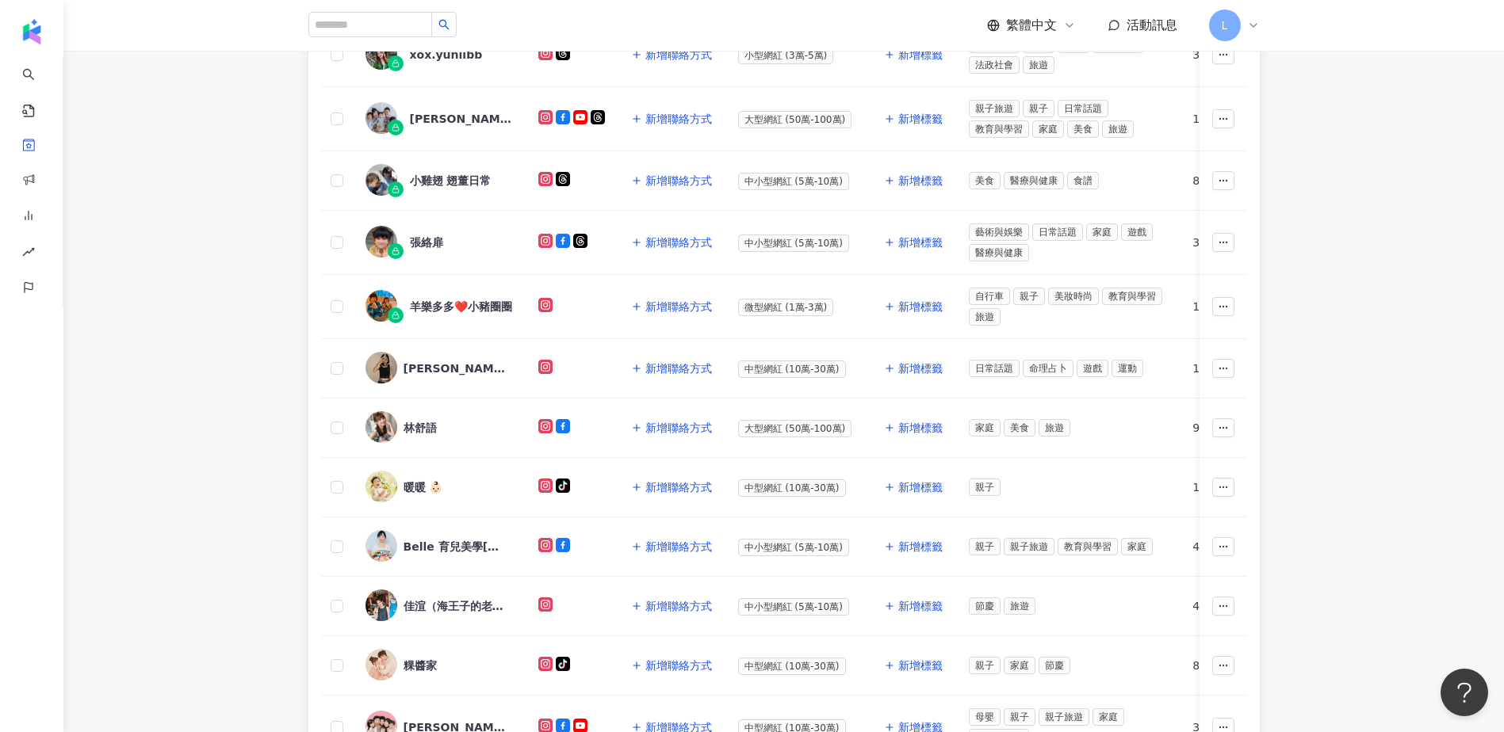
click at [227, 287] on div "網紅名稱 社群平台 聯絡資訊 網紅量級 自訂標籤 網紅類型 追蹤數 K-Score 近三個月 受眾主要年齡 受眾主要性別 互動率 近三個月 Reels 互動率…" at bounding box center [783, 398] width 1440 height 901
click at [430, 437] on div "林舒語" at bounding box center [438, 427] width 147 height 33
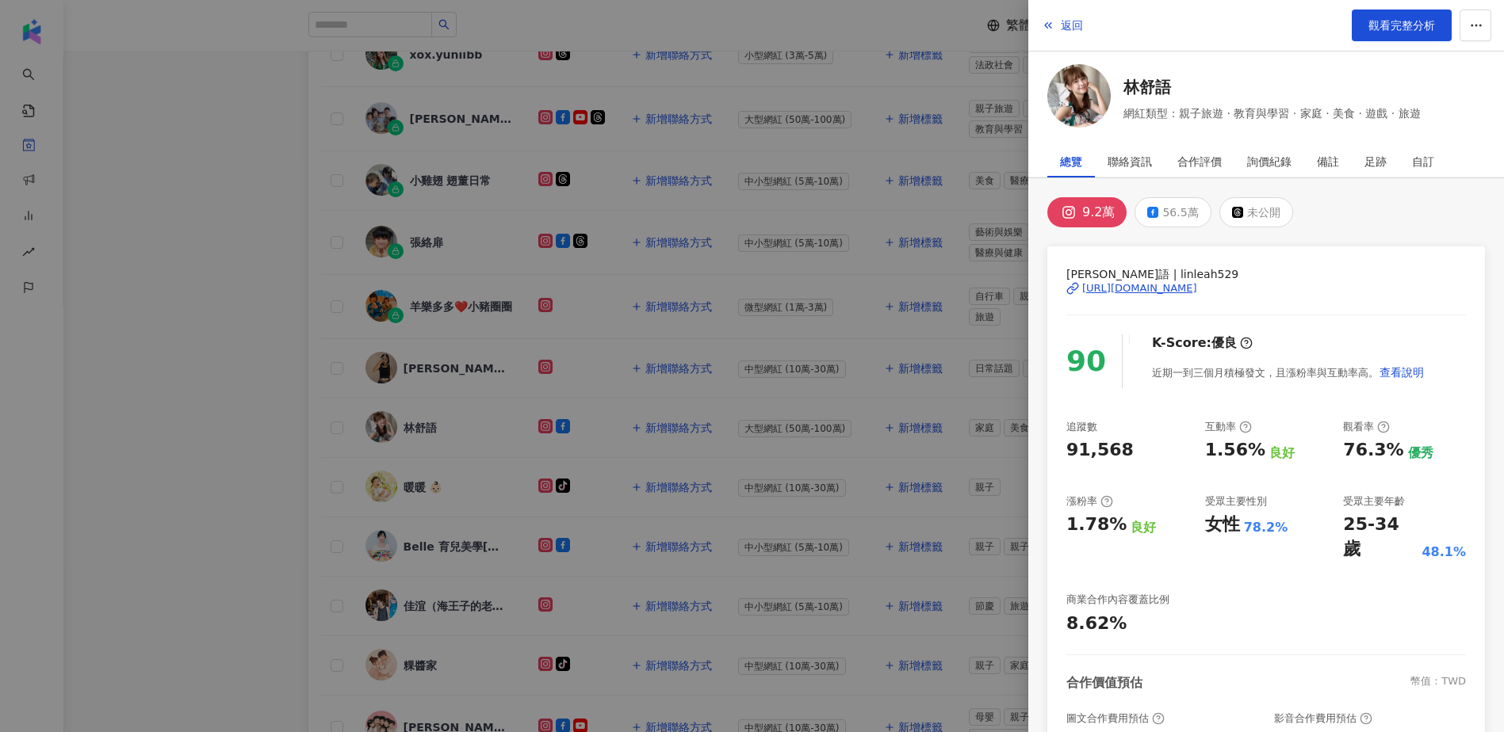
drag, startPoint x: 258, startPoint y: 201, endPoint x: 312, endPoint y: 124, distance: 95.0
click at [258, 201] on div at bounding box center [752, 366] width 1504 height 732
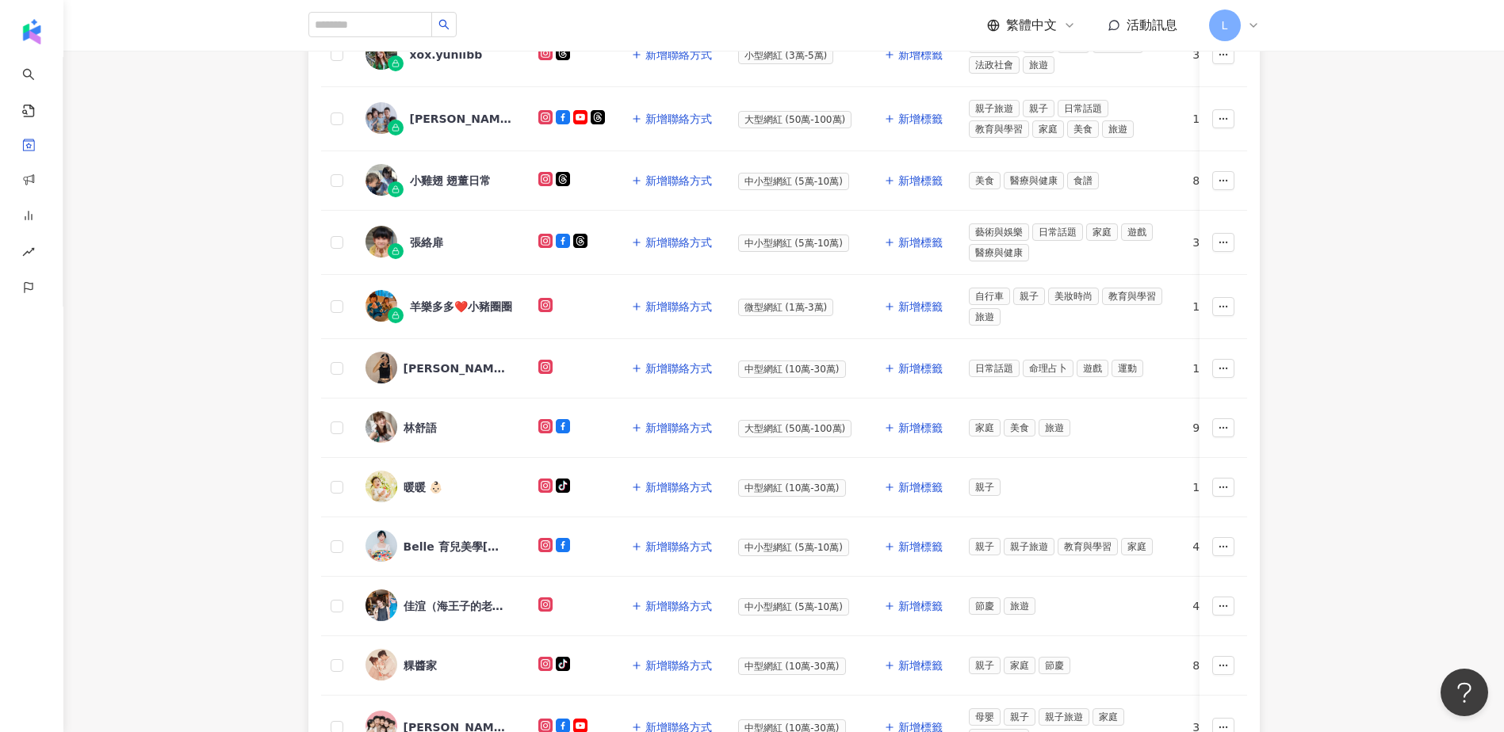
click at [86, 138] on div "網紅名稱 社群平台 聯絡資訊 網紅量級 自訂標籤 網紅類型 追蹤數 K-Score 近三個月 受眾主要年齡 受眾主要性別 互動率 近三個月 Reels 互動率…" at bounding box center [783, 398] width 1440 height 901
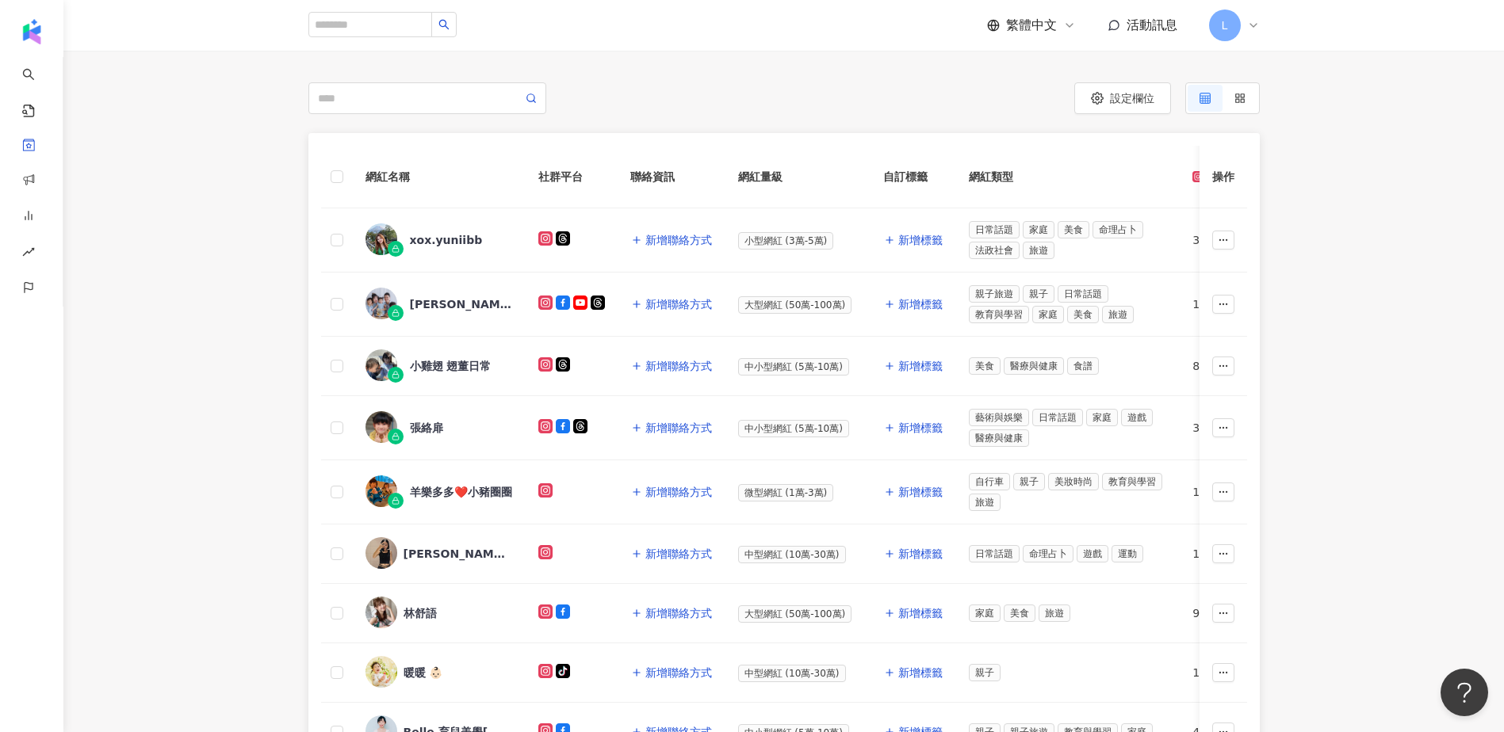
scroll to position [0, 0]
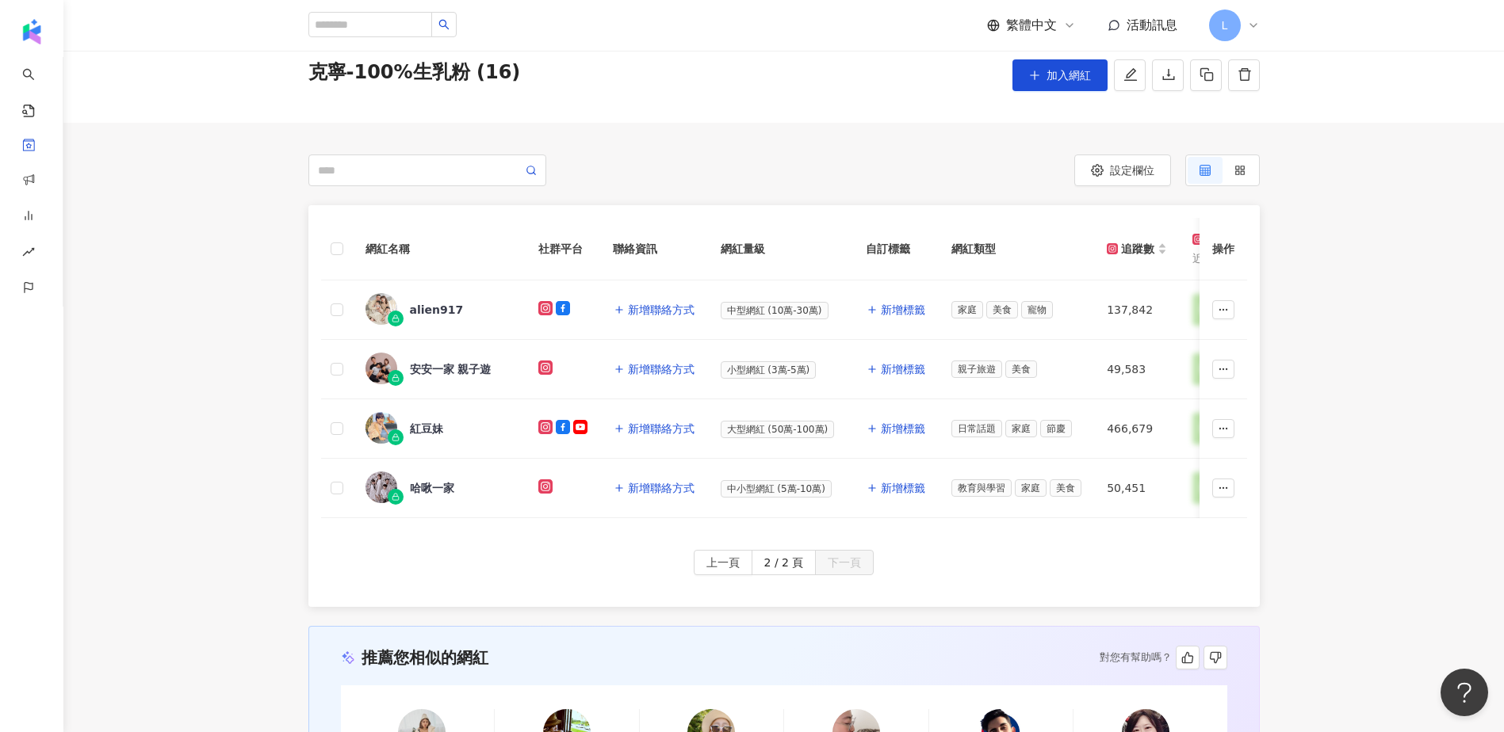
click at [237, 434] on div "網紅名稱 社群平台 聯絡資訊 網紅量級 自訂標籤 網紅類型 追蹤數 K-Score 近三個月 受眾主要年齡 受眾主要性別 互動率 近三個月 Reels 互動率…" at bounding box center [783, 406] width 1440 height 402
click at [632, 168] on div at bounding box center [546, 171] width 476 height 32
click at [277, 334] on div "網紅名稱 社群平台 聯絡資訊 網紅量級 自訂標籤 網紅類型 追蹤數 K-Score 近三個月 受眾主要年齡 受眾主要性別 互動率 近三個月 Reels 互動率…" at bounding box center [784, 406] width 1015 height 402
click at [719, 571] on span "上一頁" at bounding box center [722, 563] width 33 height 25
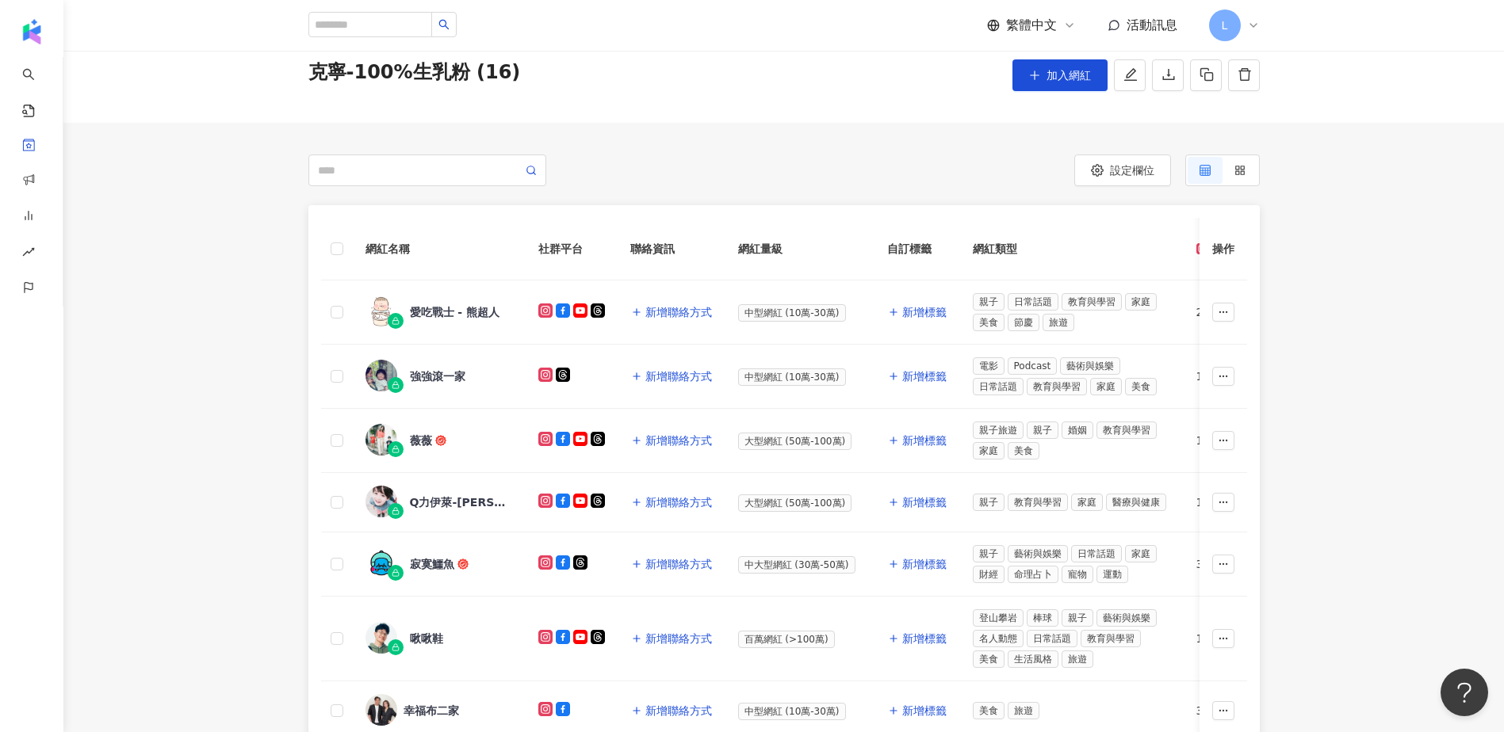
click at [653, 170] on div at bounding box center [546, 171] width 476 height 32
click at [282, 342] on div "網紅名稱 社群平台 聯絡資訊 網紅量級 自訂標籤 網紅類型 追蹤數 K-Score 近三個月 受眾主要年齡 受眾主要性別 互動率 近三個月 Reels 互動率…" at bounding box center [784, 683] width 1015 height 957
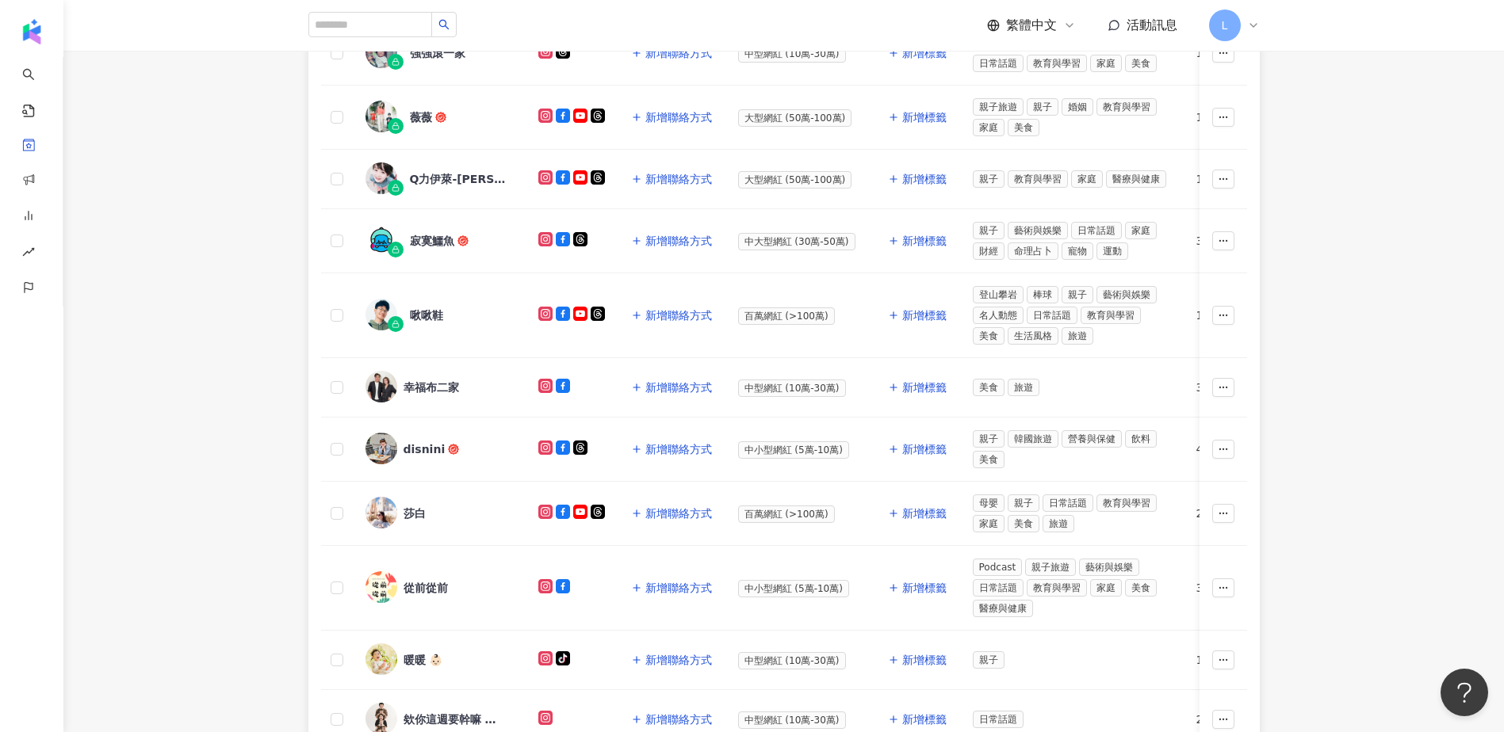
scroll to position [482, 0]
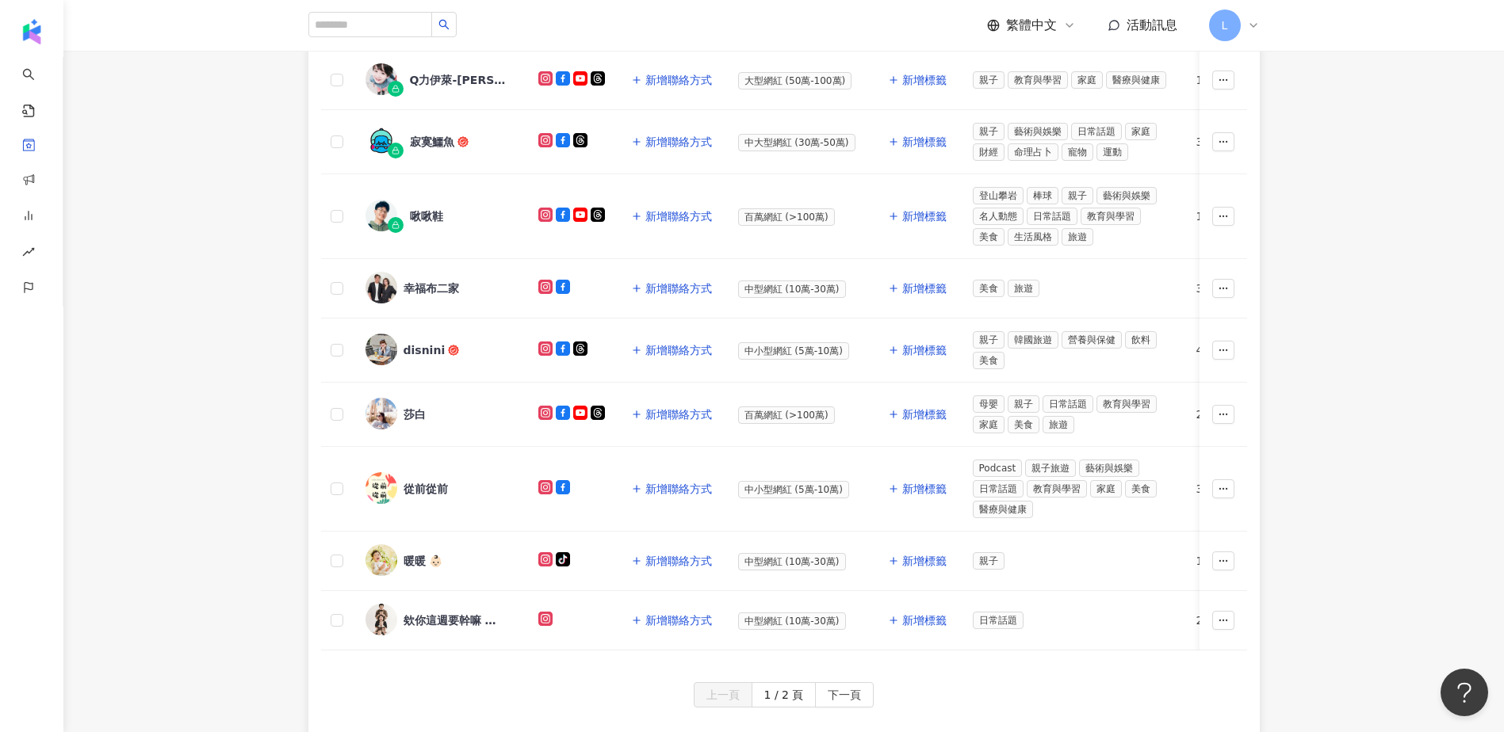
click at [310, 514] on div "網紅名稱 社群平台 聯絡資訊 網紅量級 自訂標籤 網紅類型 追蹤數 K-Score 近三個月 受眾主要年齡 受眾主要性別 互動率 近三個月 Reels 互動率…" at bounding box center [783, 233] width 951 height 900
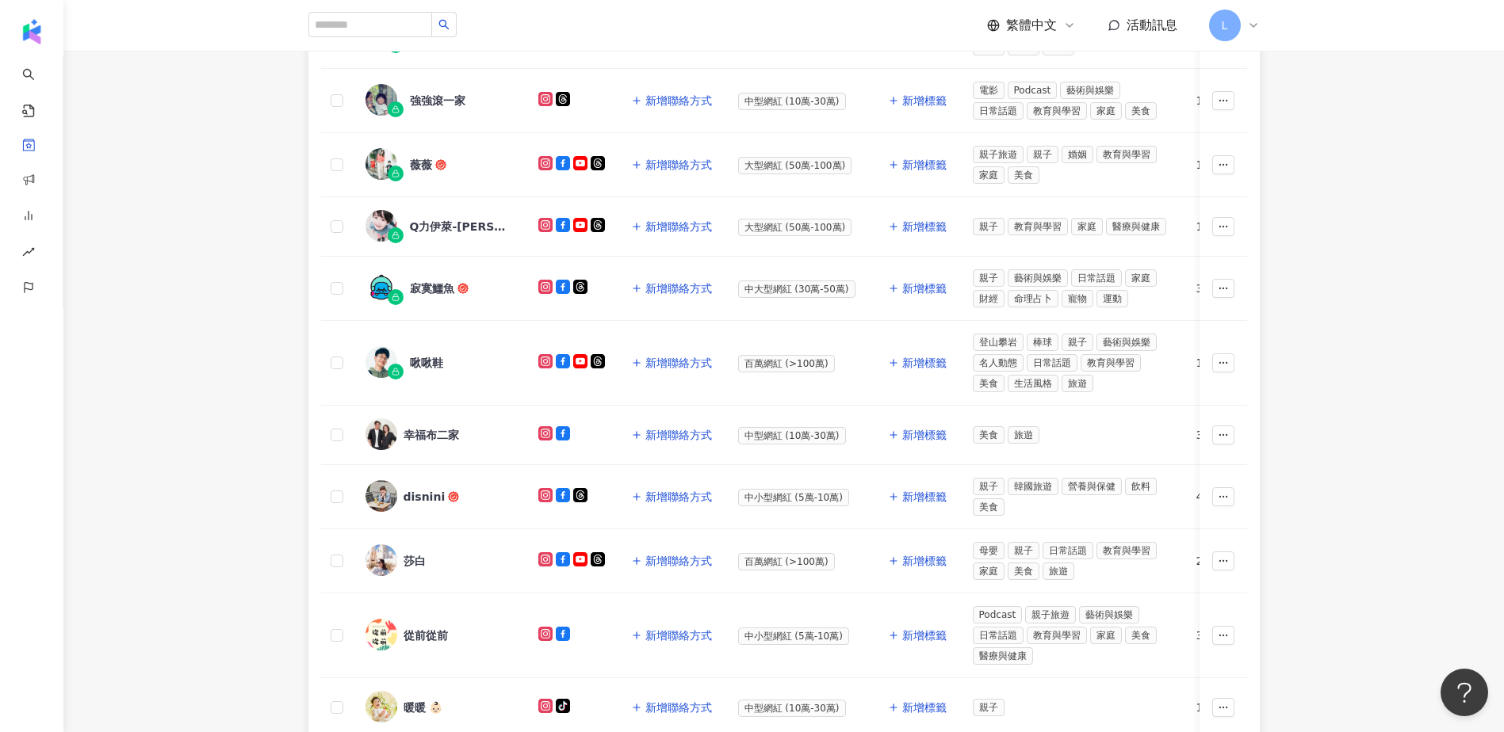
scroll to position [0, 0]
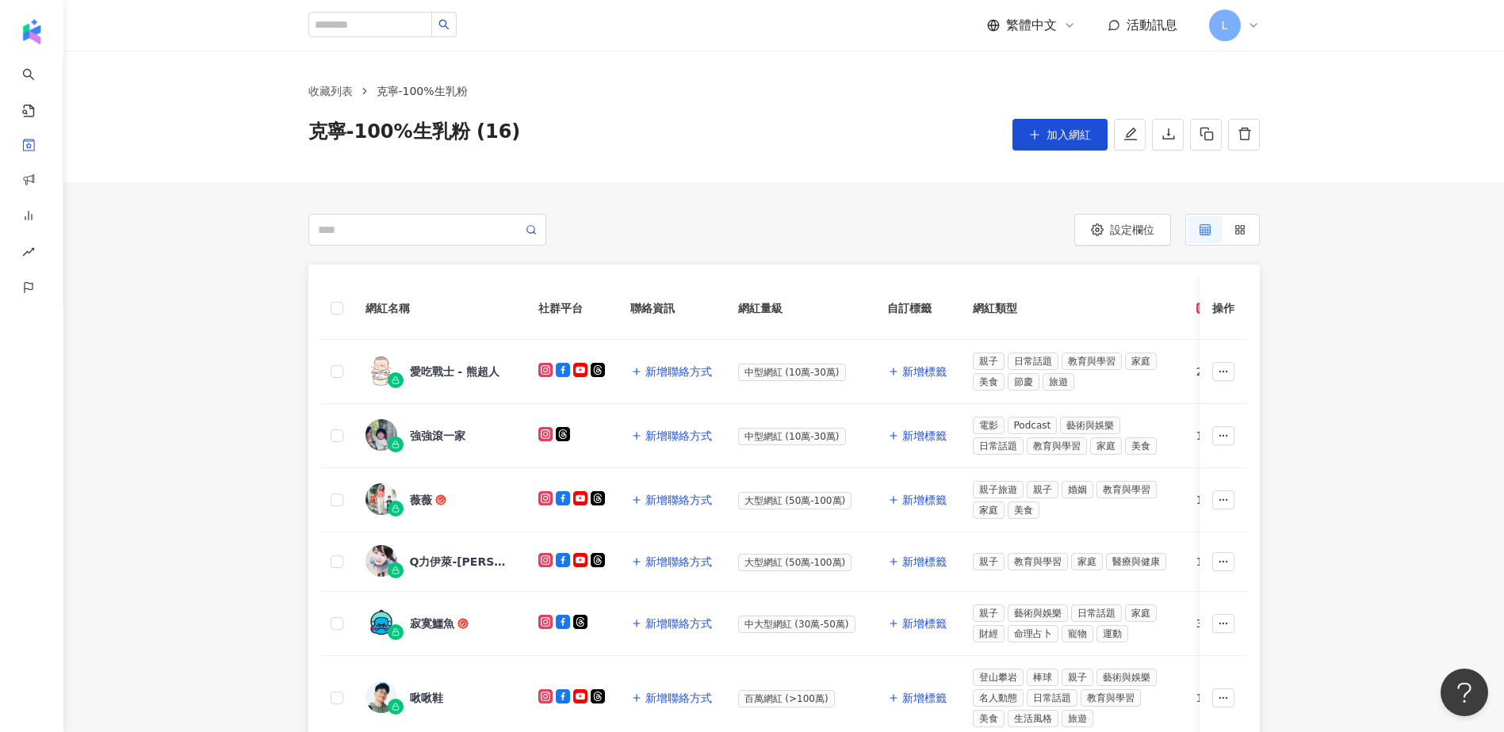
drag, startPoint x: 712, startPoint y: 212, endPoint x: 658, endPoint y: 201, distance: 55.0
click at [250, 231] on div "設定欄位 莎白 母嬰 · 親子 · 日常話題 · 教育與學習 · 家庭 · 美食 · 旅遊 總追蹤數 ： 1,257,560 解鎖網紅檔案，獲得進階數據 啾啾…" at bounding box center [783, 717] width 1440 height 1007
click at [270, 281] on div "網紅名稱 社群平台 聯絡資訊 網紅量級 自訂標籤 網紅類型 追蹤數 K-Score 近三個月 受眾主要年齡 受眾主要性別 互動率 近三個月 Reels 互動率…" at bounding box center [783, 743] width 1440 height 957
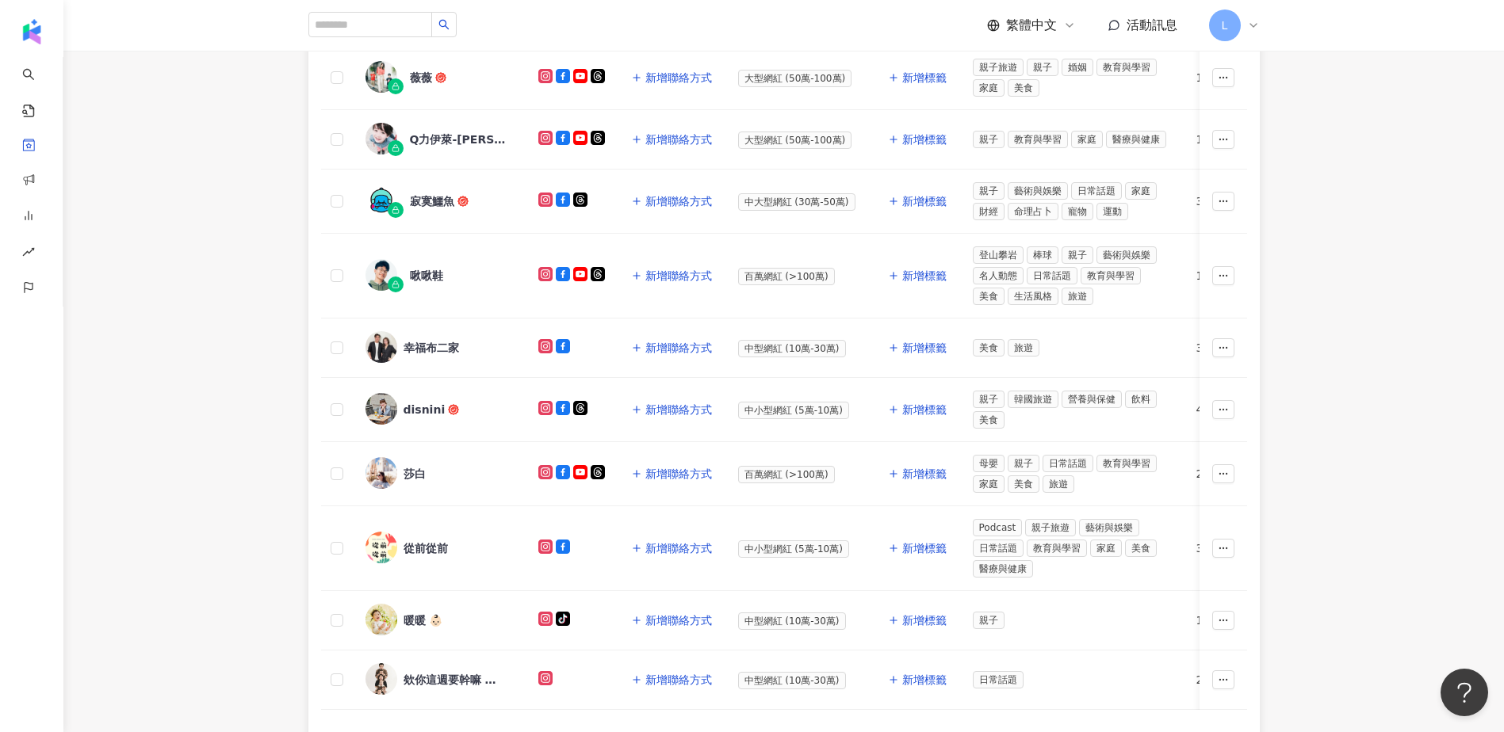
click at [289, 297] on div "網紅名稱 社群平台 聯絡資訊 網紅量級 自訂標籤 網紅類型 追蹤數 K-Score 近三個月 受眾主要年齡 受眾主要性別 互動率 近三個月 Reels 互動率…" at bounding box center [784, 320] width 1015 height 957
click at [279, 338] on div "網紅名稱 社群平台 聯絡資訊 網紅量級 自訂標籤 網紅類型 追蹤數 K-Score 近三個月 受眾主要年齡 受眾主要性別 互動率 近三個月 Reels 互動率…" at bounding box center [784, 320] width 1015 height 957
